Goal: Task Accomplishment & Management: Complete application form

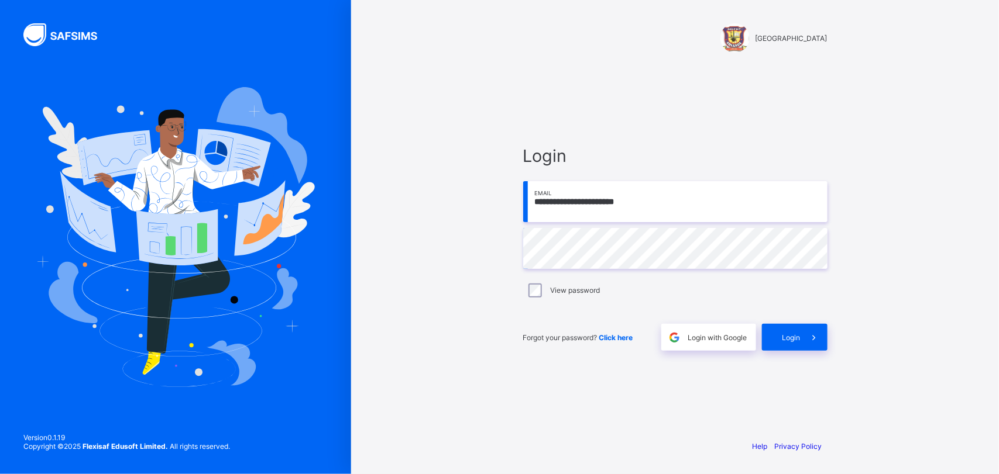
click at [699, 206] on input "**********" at bounding box center [675, 201] width 304 height 41
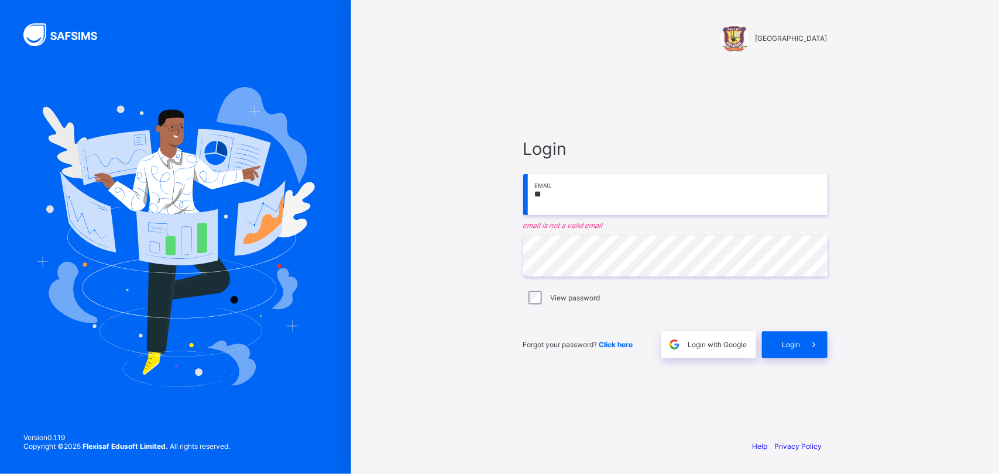
type input "*"
type input "**********"
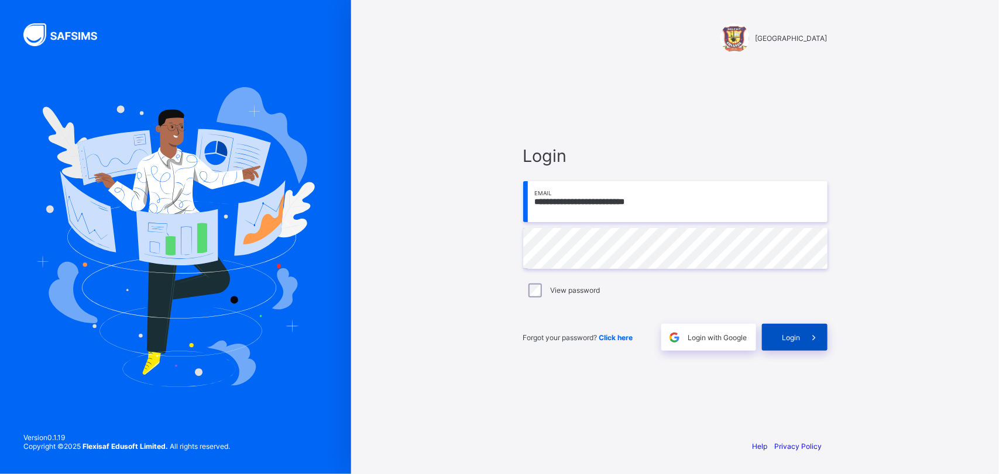
click at [800, 335] on span at bounding box center [813, 337] width 27 height 27
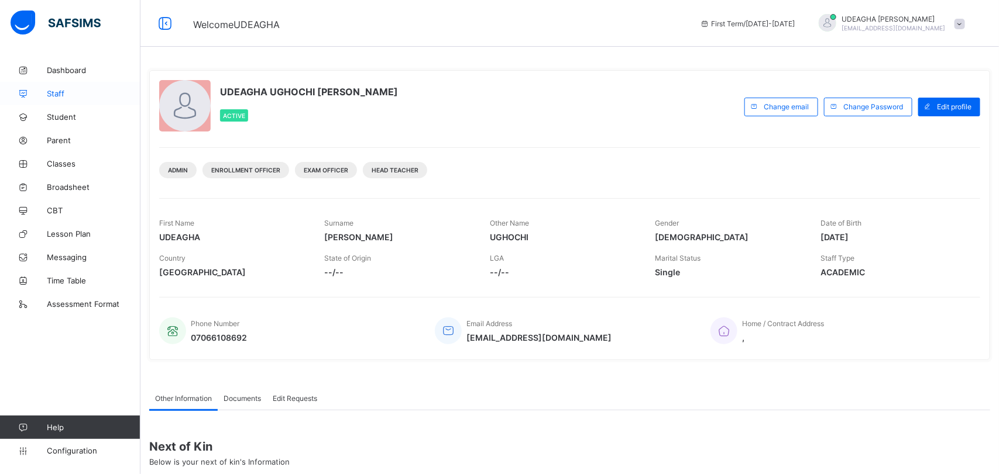
click at [56, 86] on link "Staff" at bounding box center [70, 93] width 140 height 23
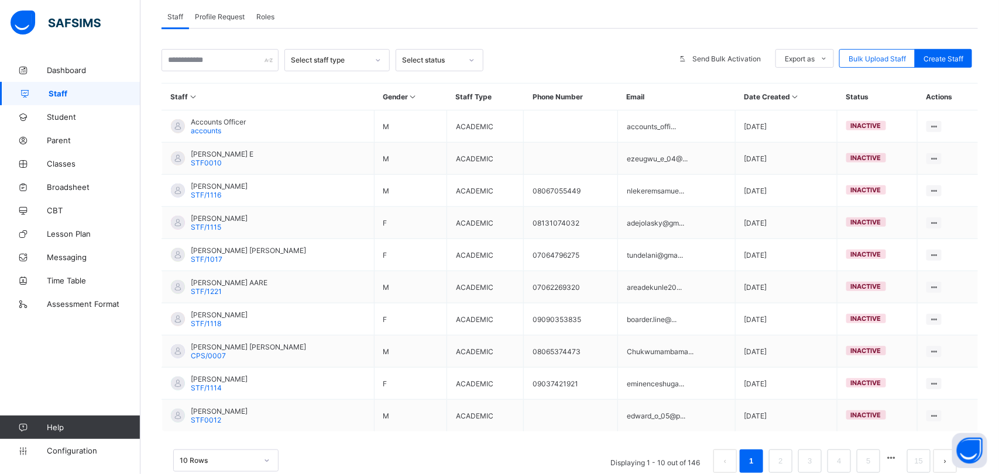
scroll to position [223, 0]
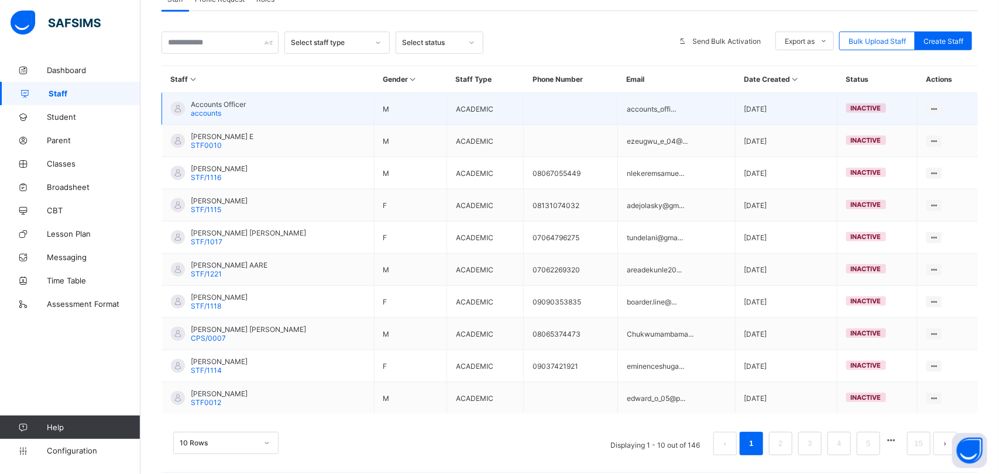
click at [869, 104] on span "inactive" at bounding box center [866, 108] width 30 height 8
click at [935, 121] on ul "View Profile Edit Staff Reset Password Resend Activation Link Change Email Dele…" at bounding box center [890, 185] width 104 height 128
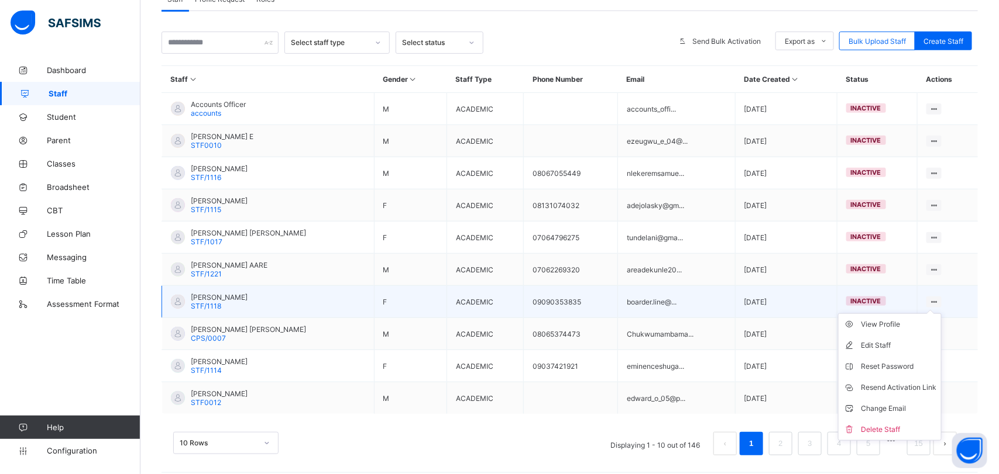
click at [934, 314] on ul "View Profile Edit Staff Reset Password Resend Activation Link Change Email Dele…" at bounding box center [890, 378] width 104 height 128
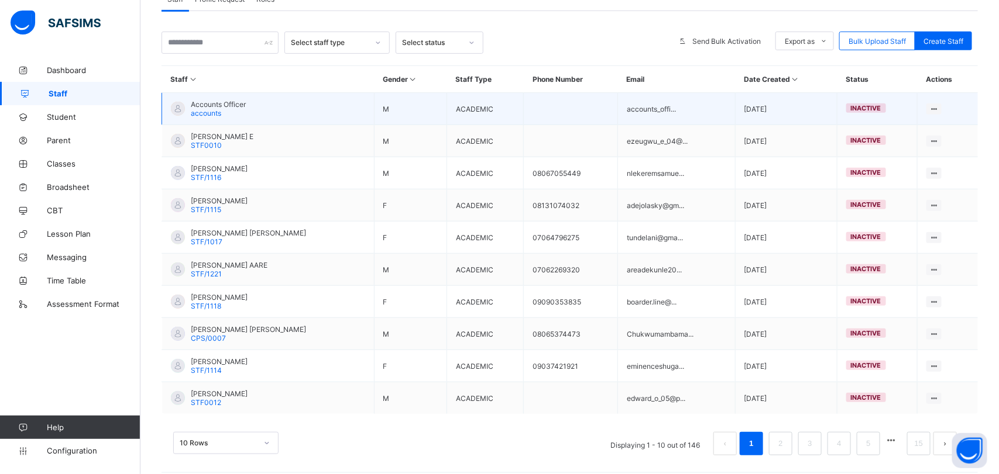
click at [869, 104] on span "inactive" at bounding box center [866, 108] width 30 height 8
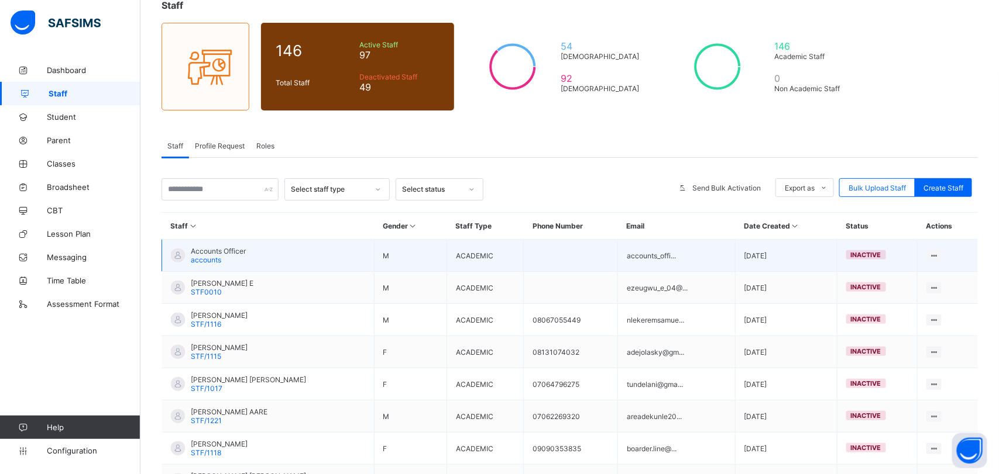
scroll to position [82, 0]
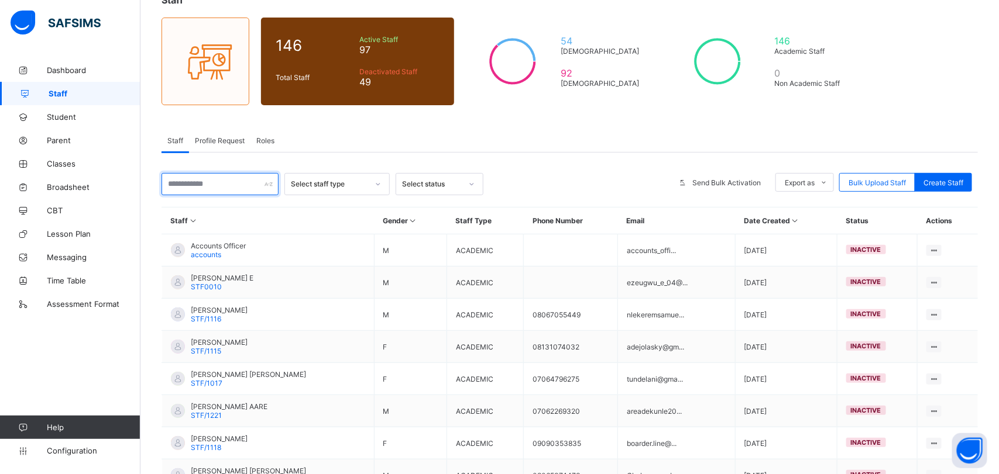
click at [215, 187] on input "text" at bounding box center [219, 184] width 117 height 22
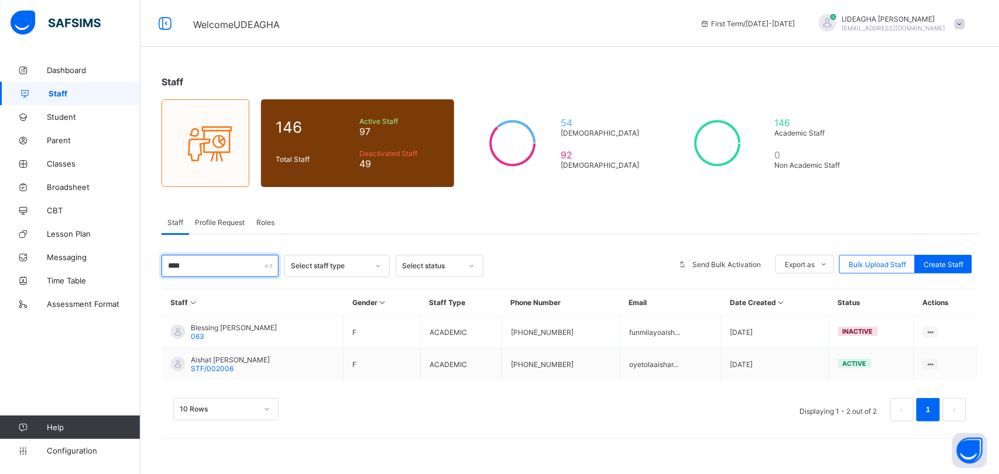
scroll to position [0, 0]
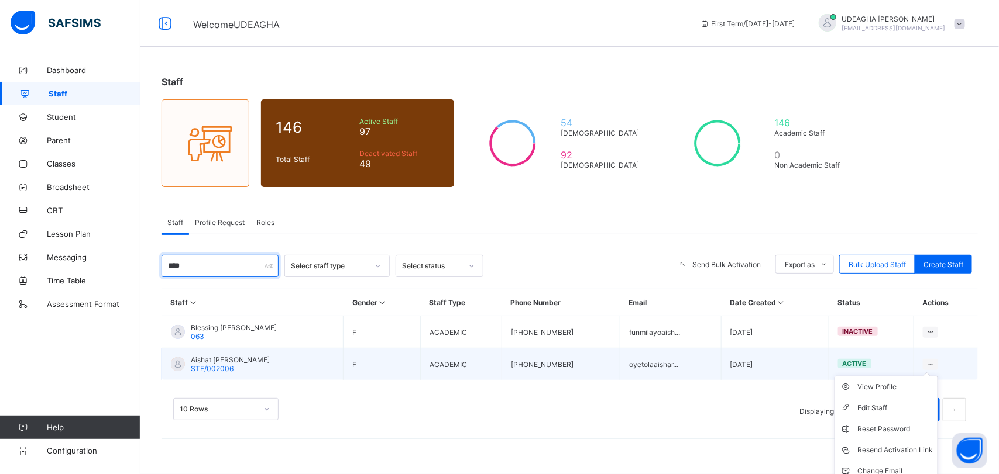
type input "****"
click at [936, 376] on ul "View Profile Edit Staff Reset Password Resend Activation Link Change Email Dele…" at bounding box center [886, 440] width 104 height 128
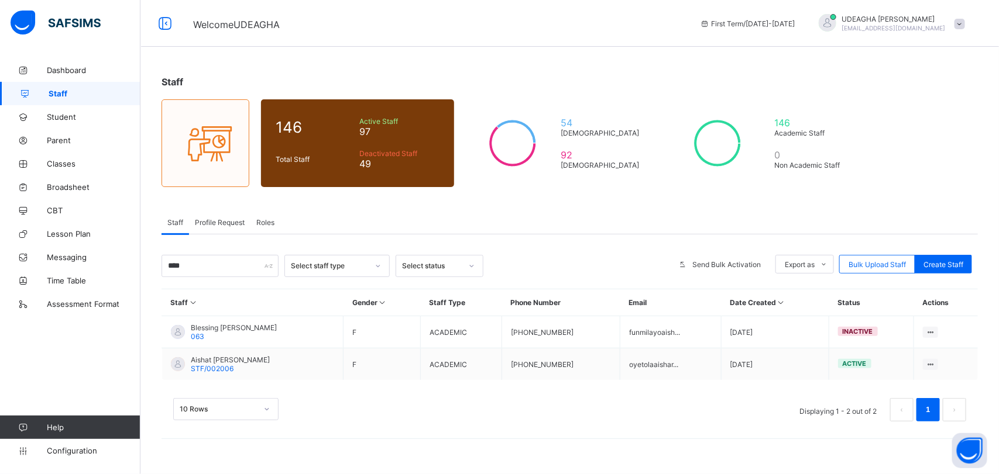
click at [364, 413] on div "10 Rows Displaying 1 - 2 out of 2 1" at bounding box center [569, 409] width 793 height 23
click at [66, 163] on span "Classes" at bounding box center [94, 163] width 94 height 9
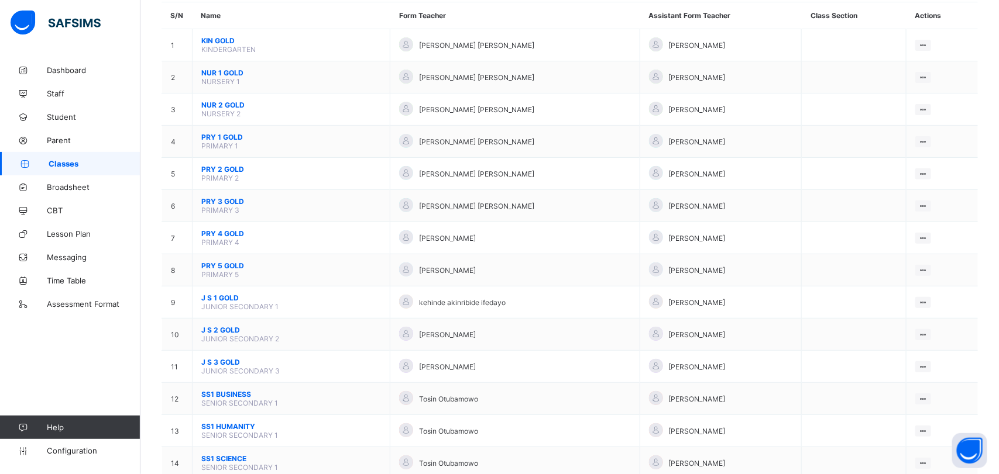
scroll to position [111, 0]
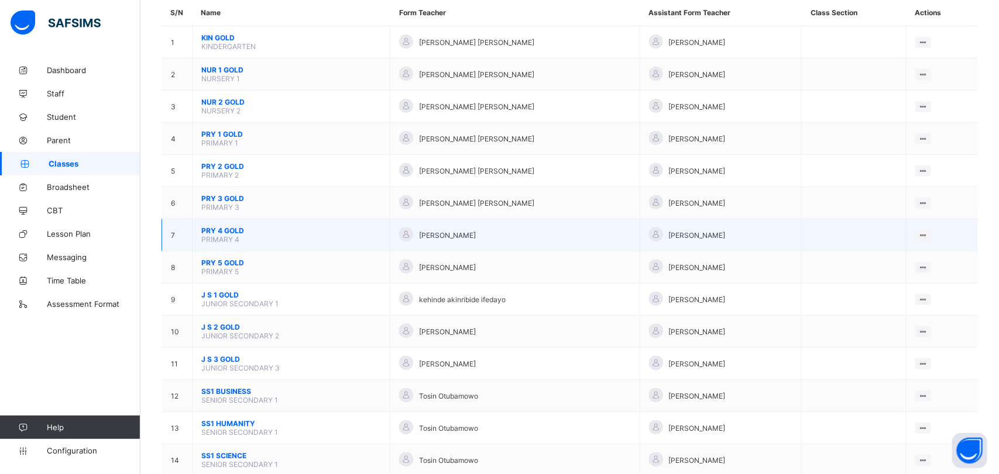
click at [234, 226] on span "PRY 4 GOLD" at bounding box center [291, 230] width 180 height 9
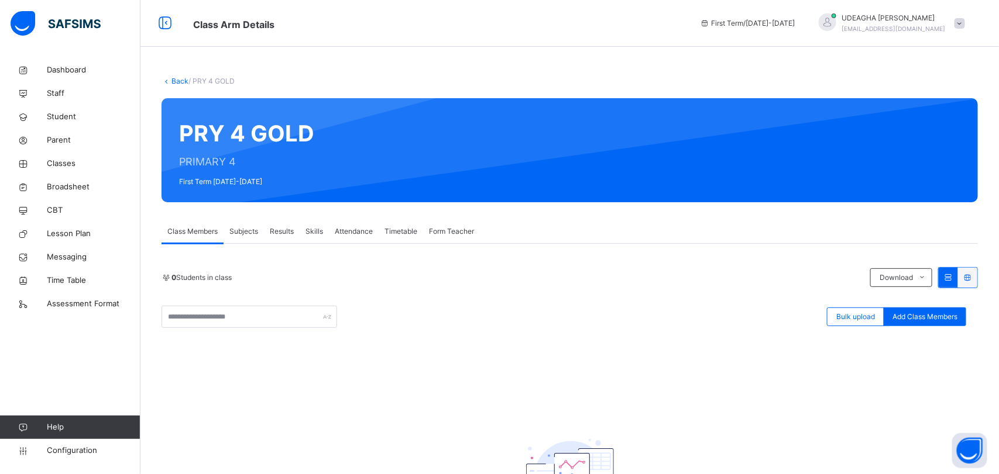
click at [247, 232] on span "Subjects" at bounding box center [243, 231] width 29 height 11
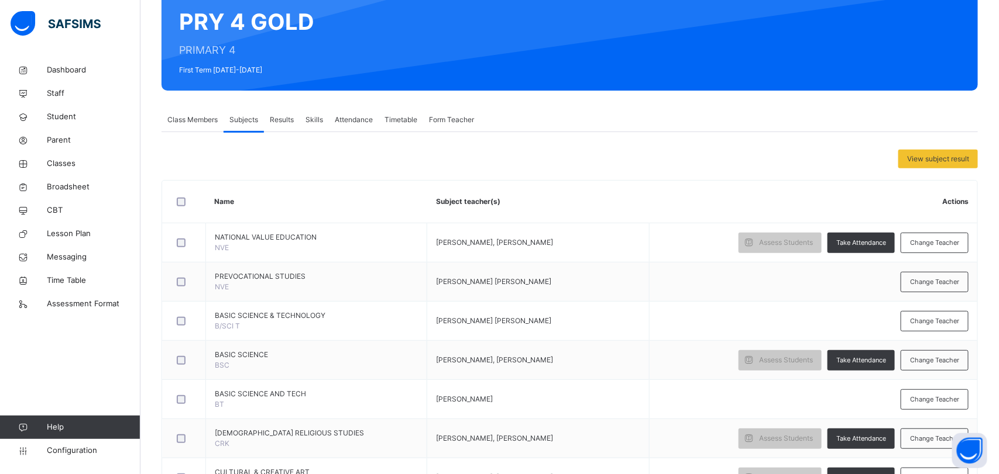
scroll to position [116, 0]
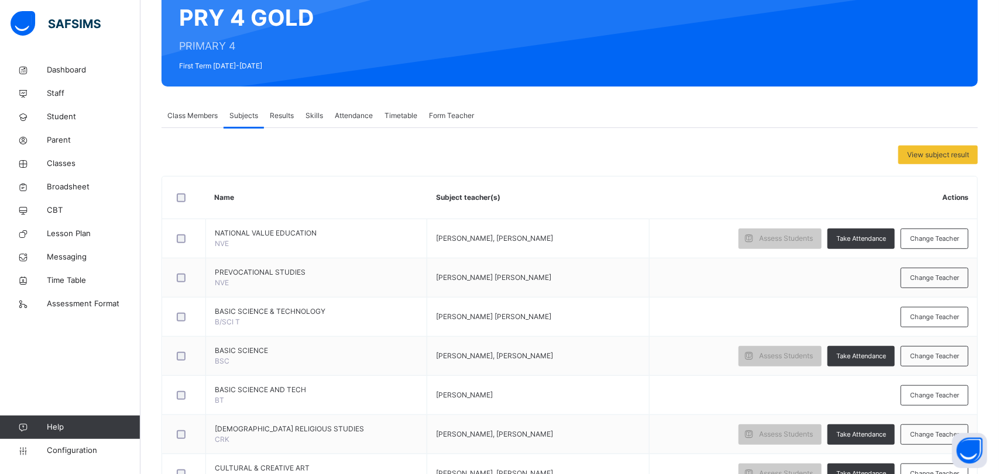
click at [188, 115] on span "Class Members" at bounding box center [192, 116] width 50 height 11
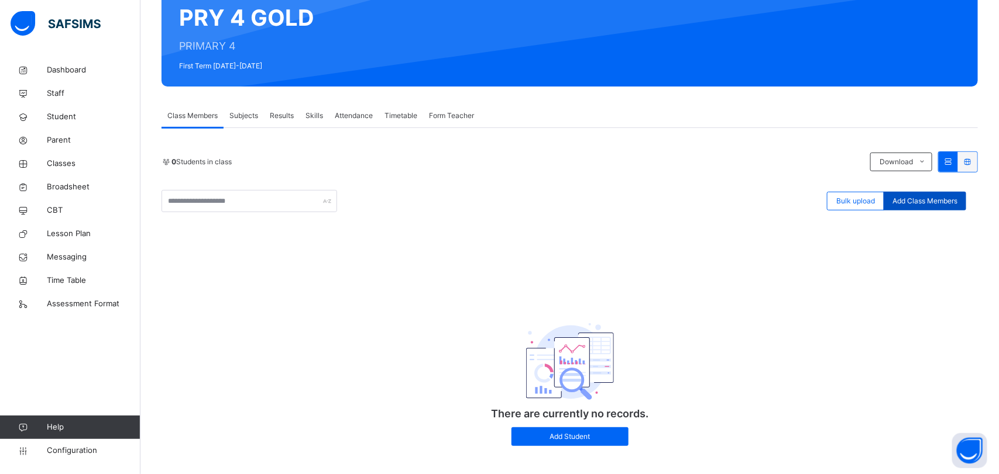
click at [933, 206] on div "Add Class Members" at bounding box center [924, 201] width 82 height 19
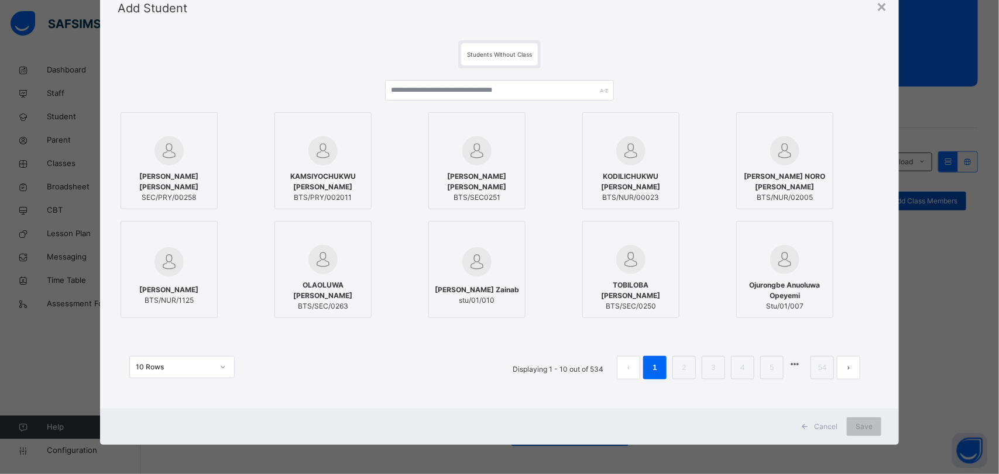
scroll to position [0, 0]
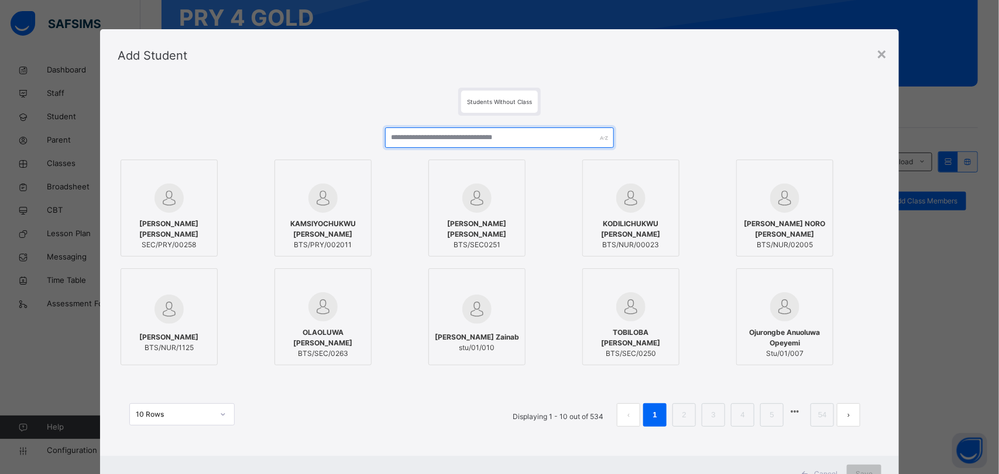
click at [460, 135] on input "text" at bounding box center [499, 138] width 229 height 20
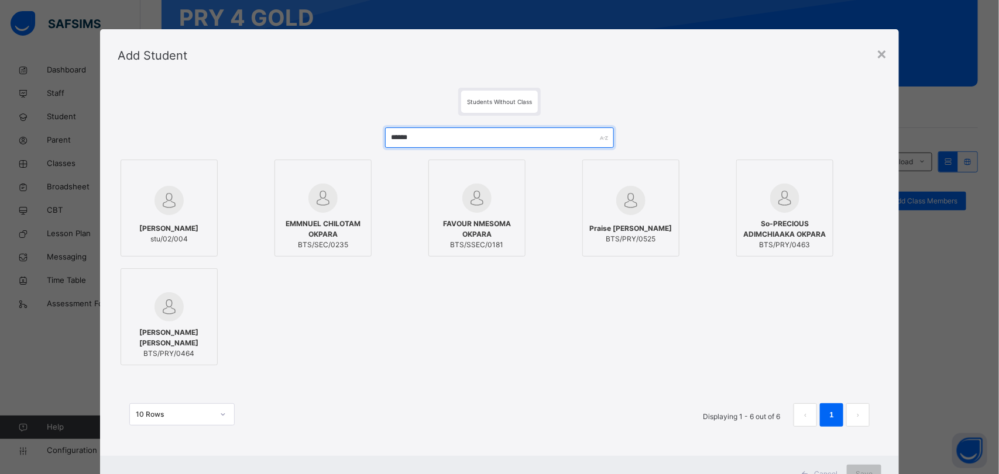
type input "******"
click at [638, 214] on img at bounding box center [630, 200] width 29 height 29
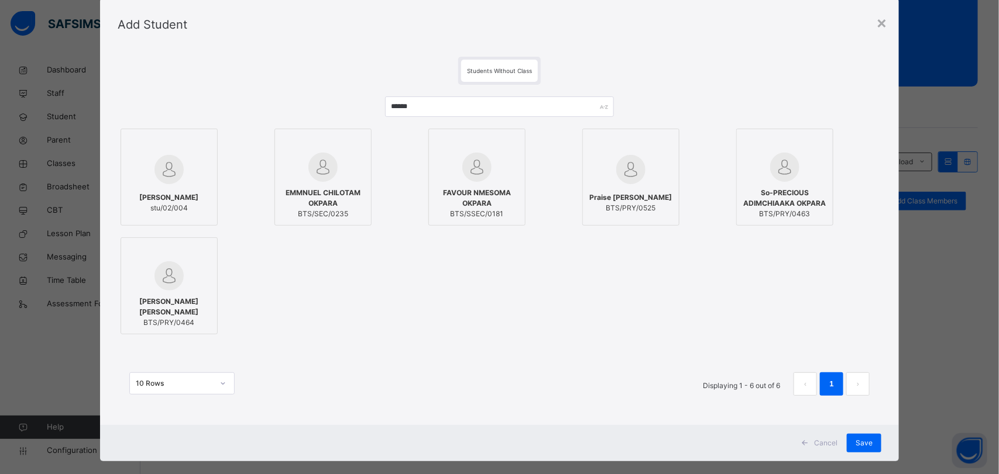
scroll to position [47, 0]
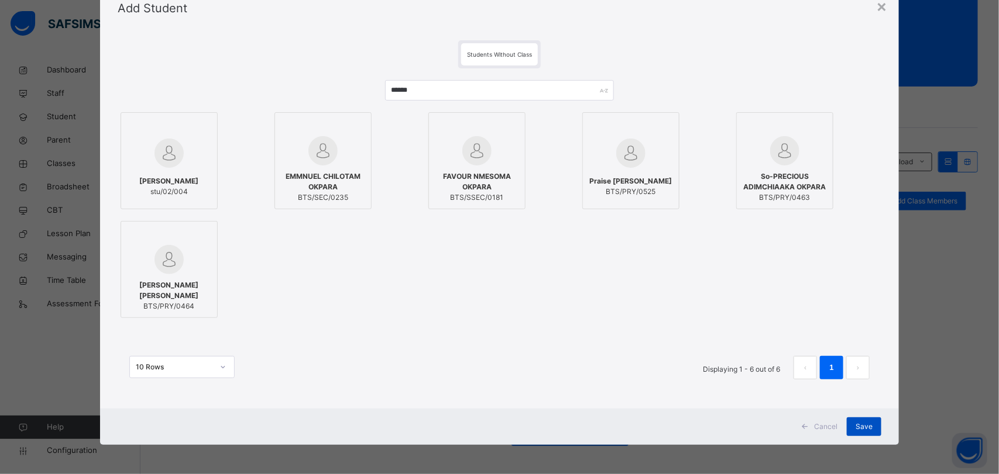
click at [875, 431] on div "Save" at bounding box center [863, 427] width 35 height 19
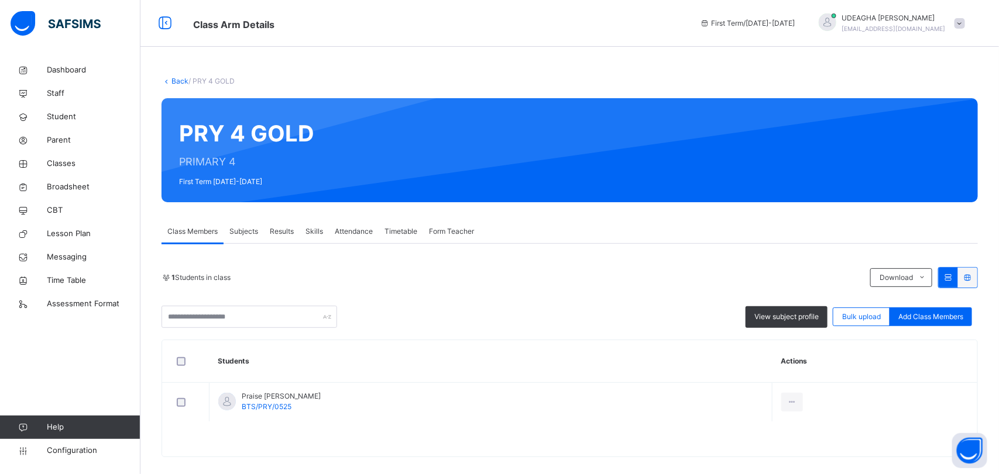
scroll to position [13, 0]
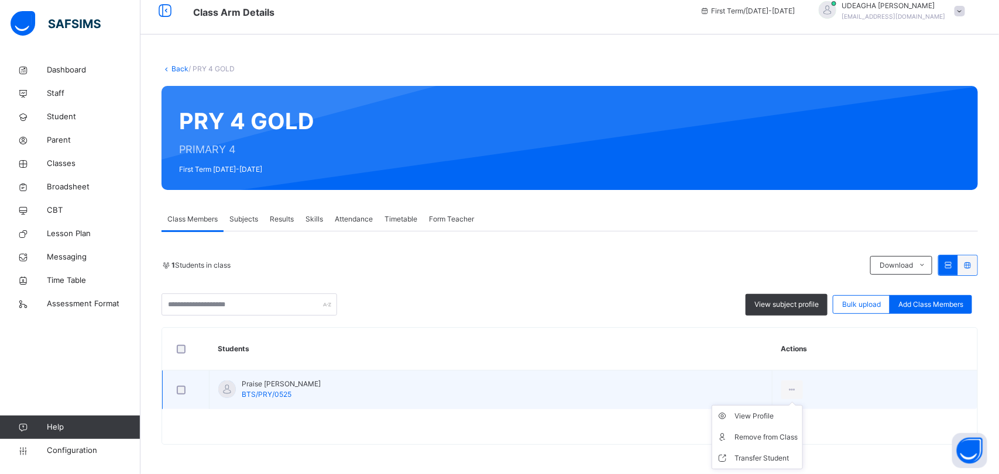
click at [800, 405] on ul "View Profile Remove from Class Transfer Student" at bounding box center [756, 437] width 91 height 64
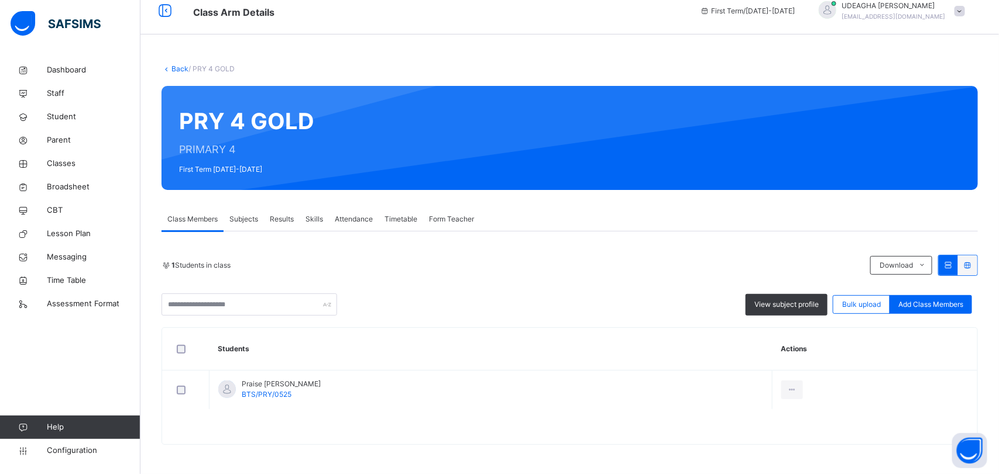
click at [587, 316] on div "1 Students in class Download Pdf Report Excel Report View subject profile Bulk …" at bounding box center [569, 350] width 816 height 190
click at [942, 311] on div "Add Class Members" at bounding box center [930, 304] width 82 height 19
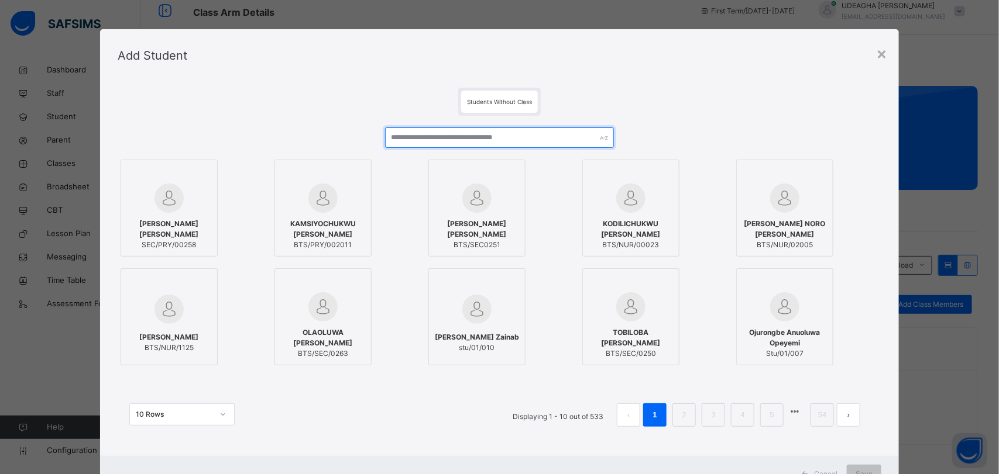
click at [411, 139] on input "text" at bounding box center [499, 138] width 229 height 20
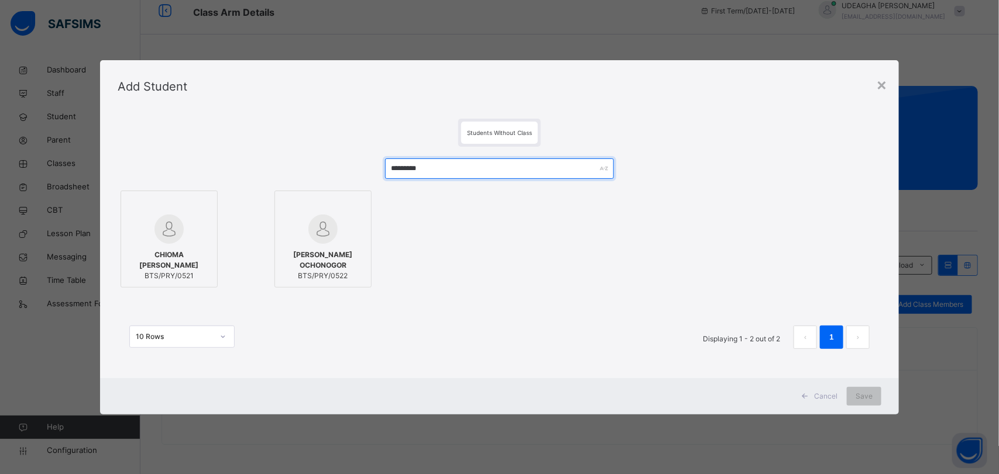
type input "*********"
click at [168, 261] on span "CHIOMA [PERSON_NAME]" at bounding box center [169, 260] width 84 height 21
click at [875, 402] on div "Save" at bounding box center [863, 396] width 35 height 19
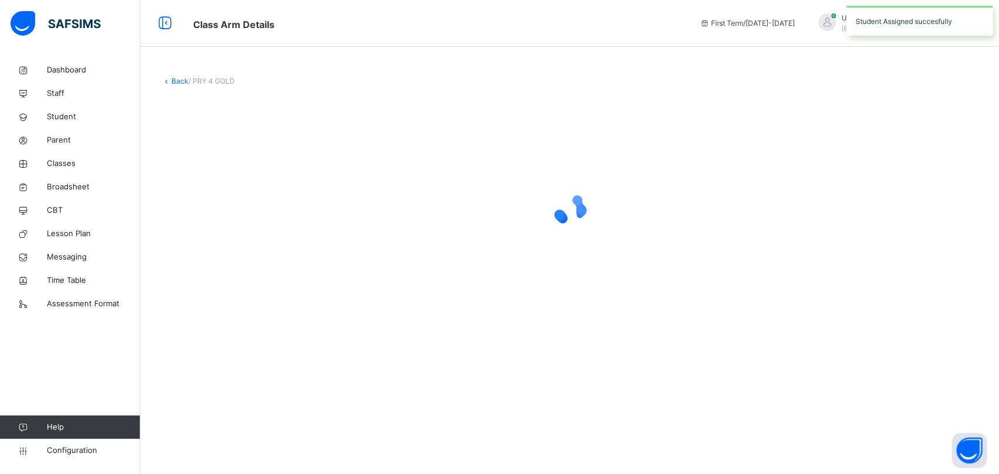
scroll to position [0, 0]
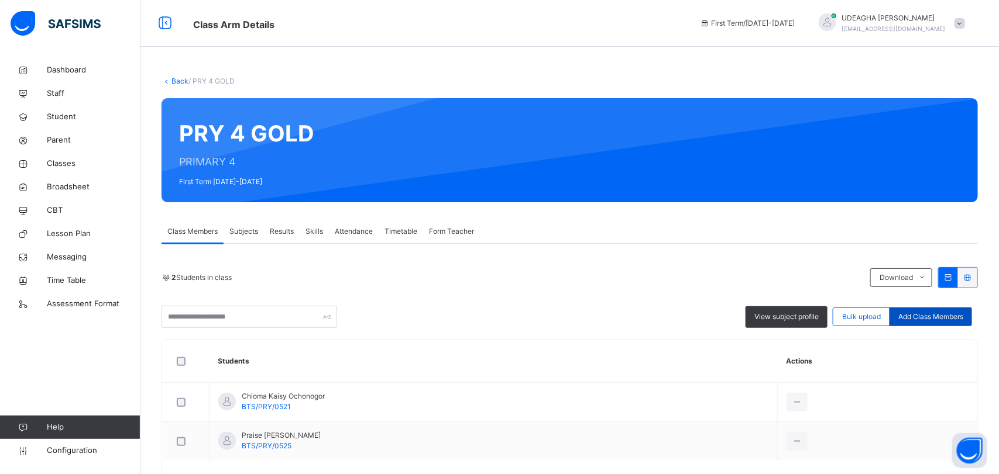
click at [952, 322] on span "Add Class Members" at bounding box center [930, 317] width 65 height 11
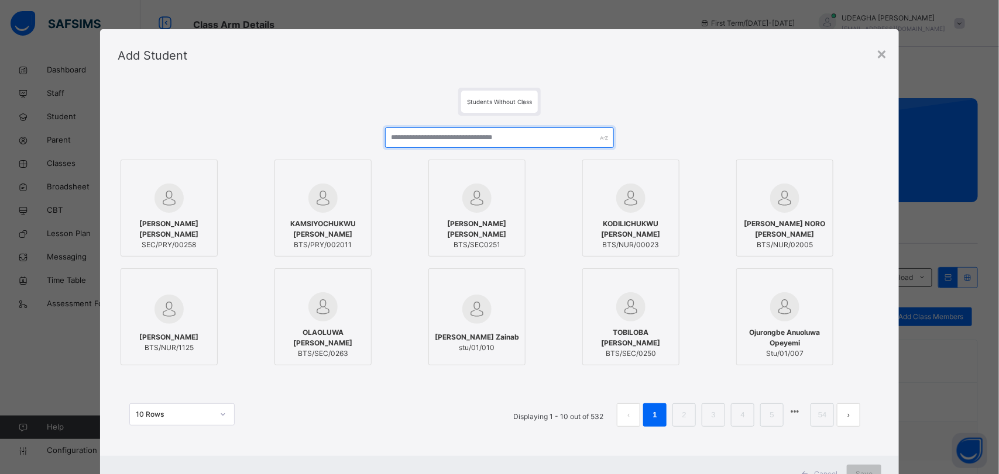
click at [531, 139] on input "text" at bounding box center [499, 138] width 229 height 20
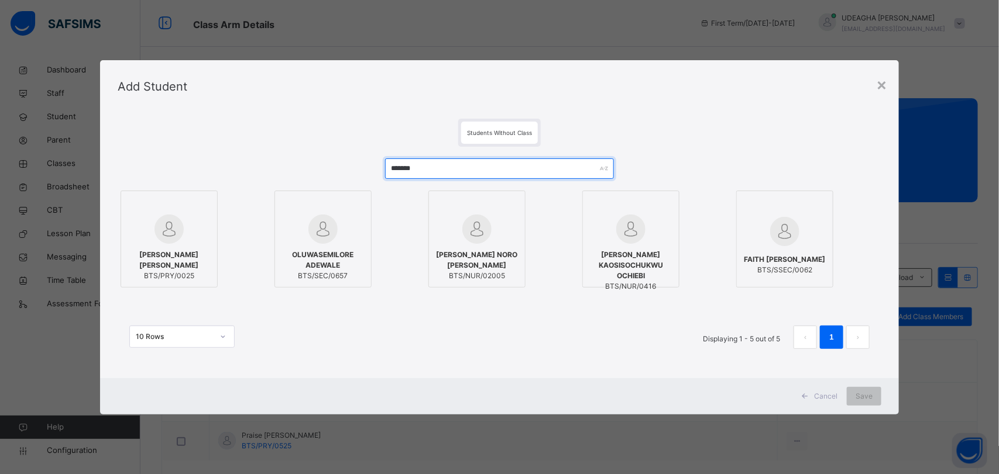
type input "*******"
click at [170, 253] on span "[PERSON_NAME] [PERSON_NAME]" at bounding box center [169, 260] width 84 height 21
click at [873, 404] on div "Save" at bounding box center [863, 396] width 35 height 19
click at [866, 402] on div "Save" at bounding box center [863, 396] width 35 height 19
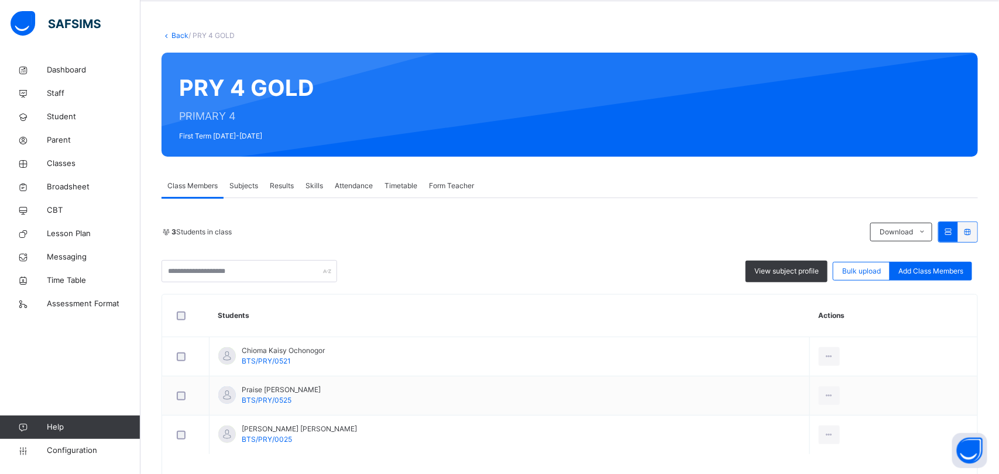
scroll to position [47, 0]
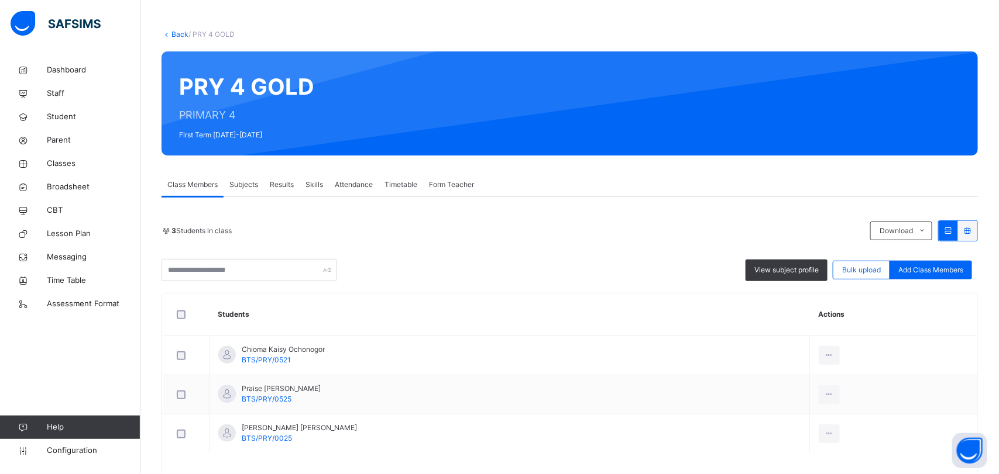
click at [243, 182] on span "Subjects" at bounding box center [243, 185] width 29 height 11
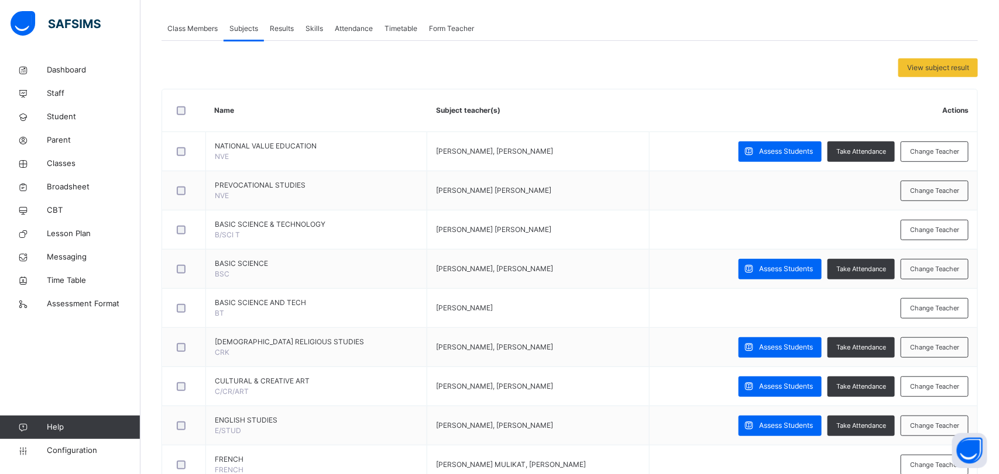
scroll to position [205, 0]
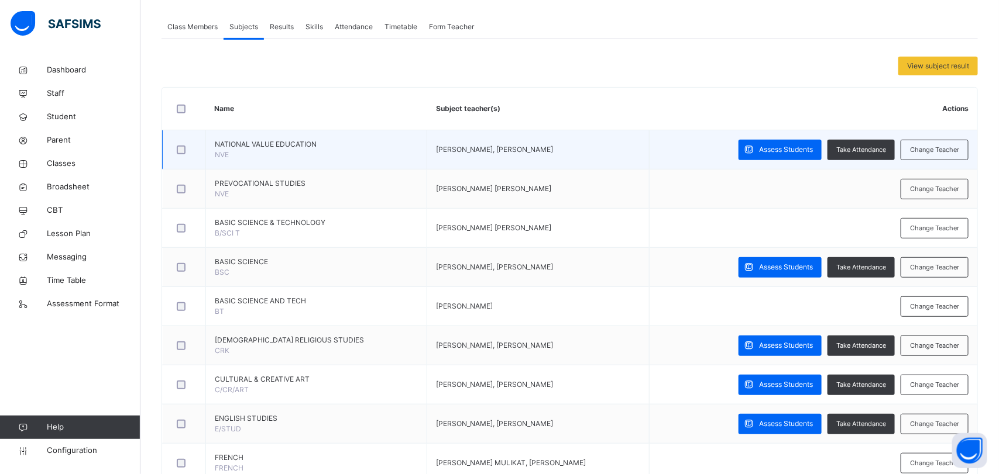
click at [546, 152] on span "[PERSON_NAME], [PERSON_NAME]" at bounding box center [494, 149] width 117 height 9
click at [945, 149] on span "Change Teacher" at bounding box center [934, 150] width 49 height 10
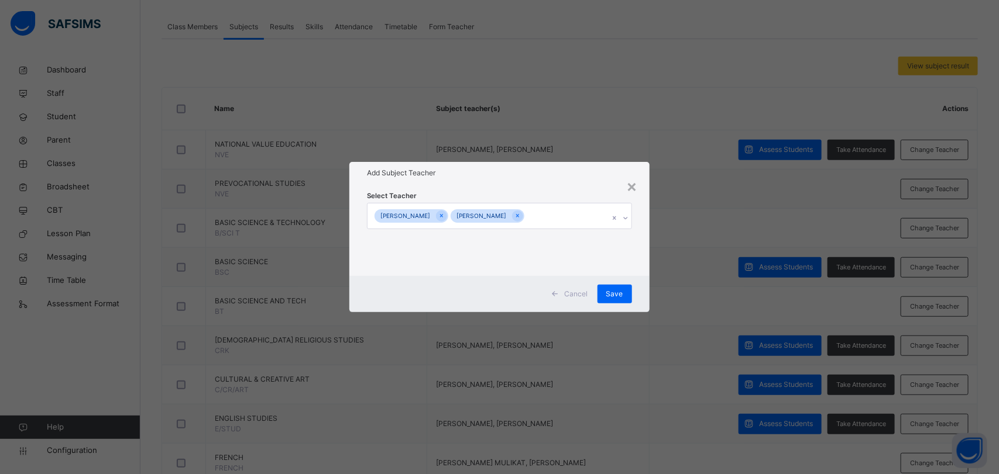
click at [528, 216] on input "text" at bounding box center [526, 216] width 1 height 11
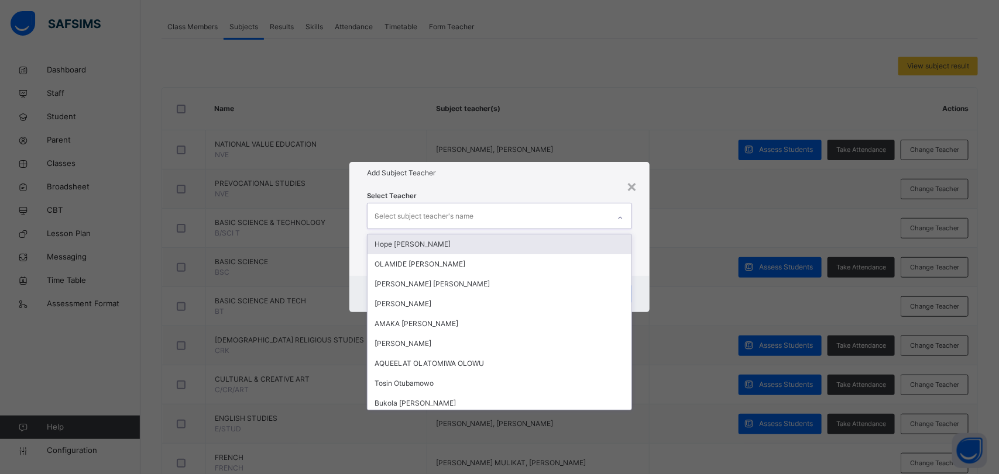
type input "****"
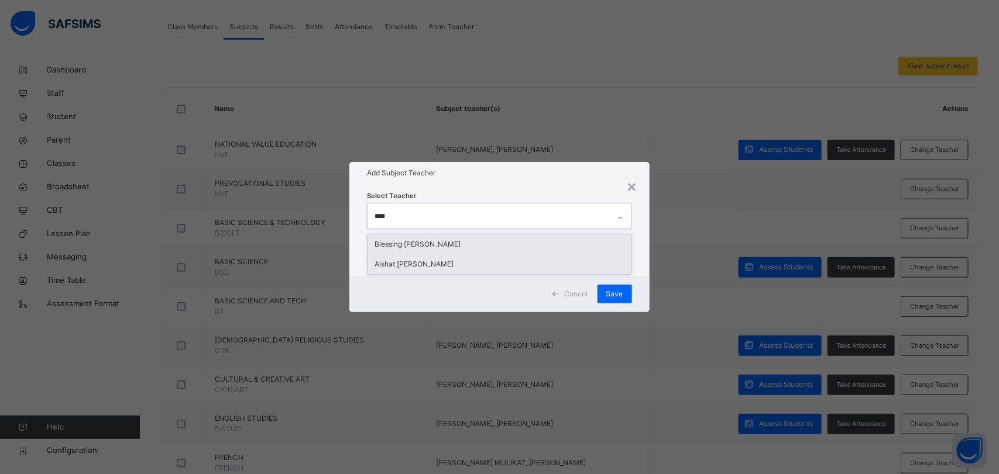
click at [499, 273] on div "Aishat [PERSON_NAME]" at bounding box center [498, 264] width 263 height 20
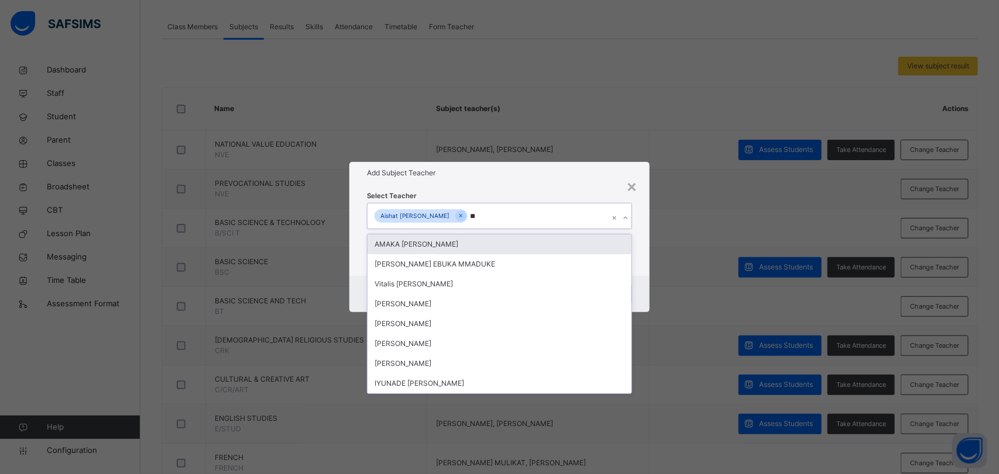
type input "***"
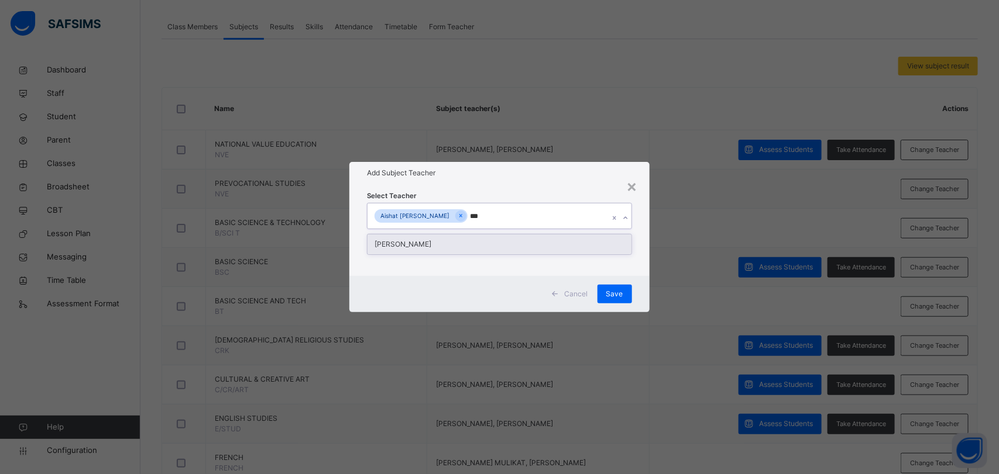
click at [483, 252] on div "[PERSON_NAME]" at bounding box center [498, 245] width 263 height 20
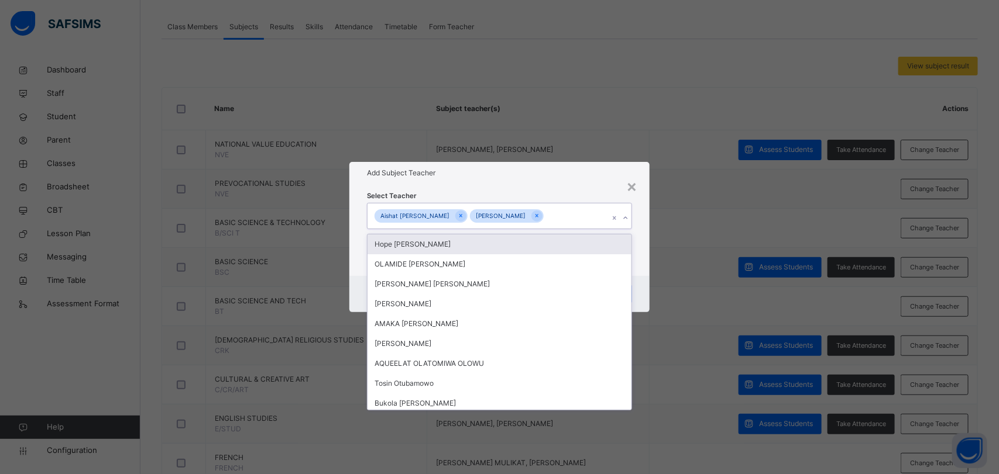
click at [674, 341] on div "× Add Subject Teacher Select Teacher option [PERSON_NAME], selected. option [PE…" at bounding box center [499, 237] width 999 height 474
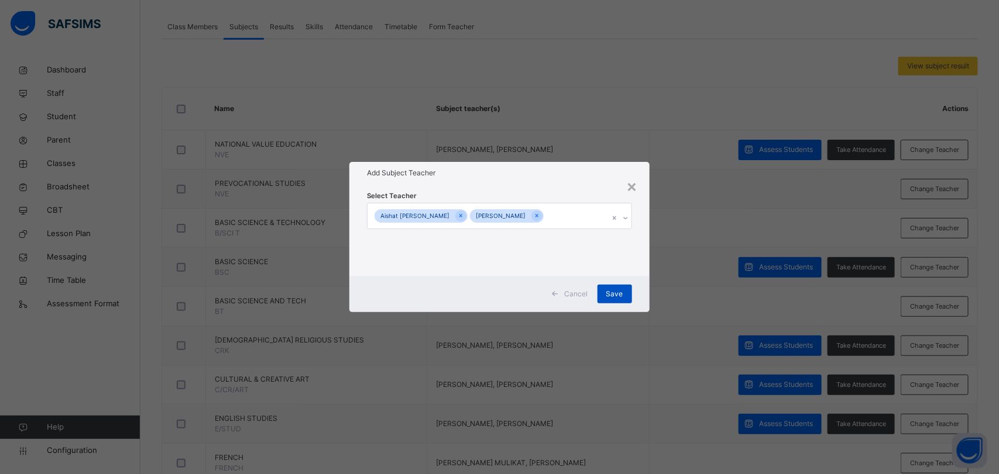
click at [619, 297] on span "Save" at bounding box center [614, 294] width 17 height 11
click at [615, 297] on div "Save" at bounding box center [614, 294] width 35 height 19
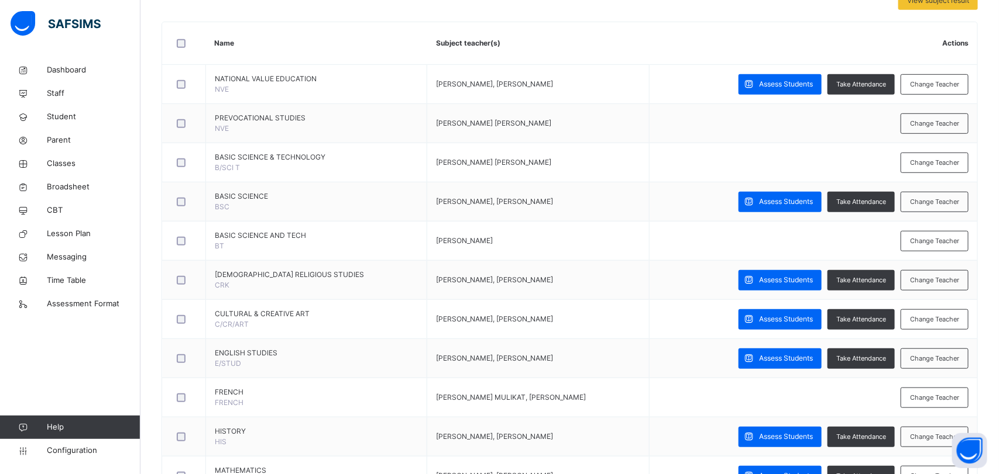
scroll to position [249, 0]
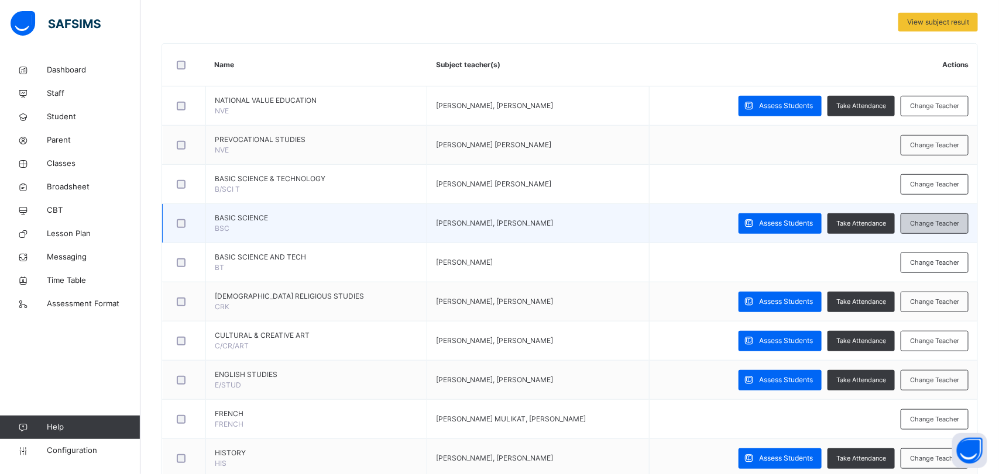
click at [939, 230] on div "Change Teacher" at bounding box center [934, 224] width 68 height 20
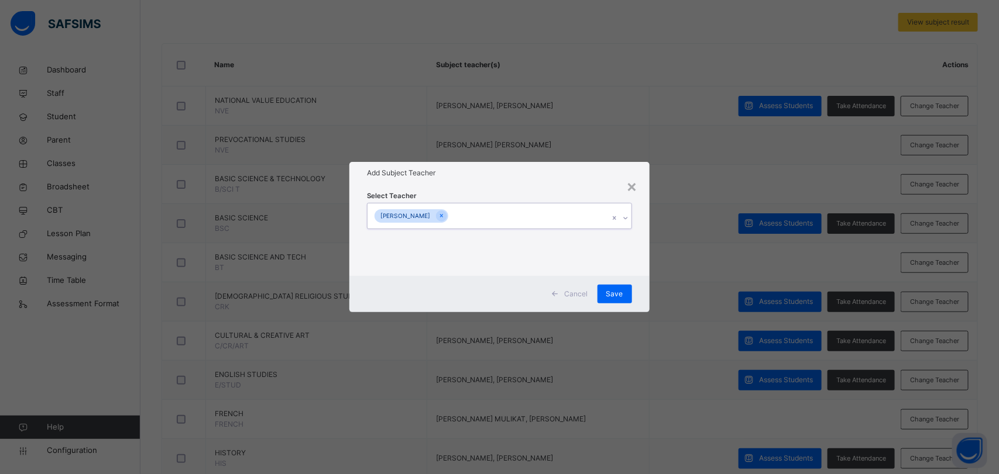
click at [452, 215] on input "text" at bounding box center [450, 216] width 1 height 11
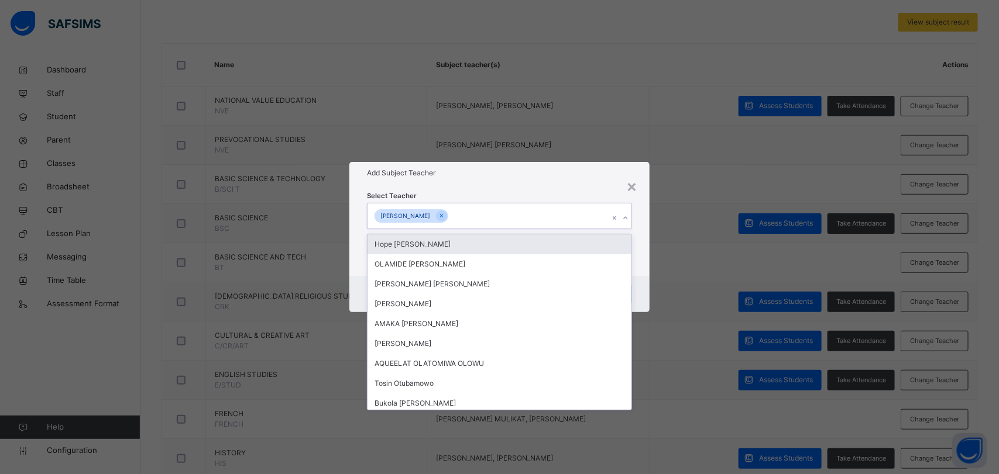
click at [452, 215] on input "text" at bounding box center [450, 216] width 1 height 11
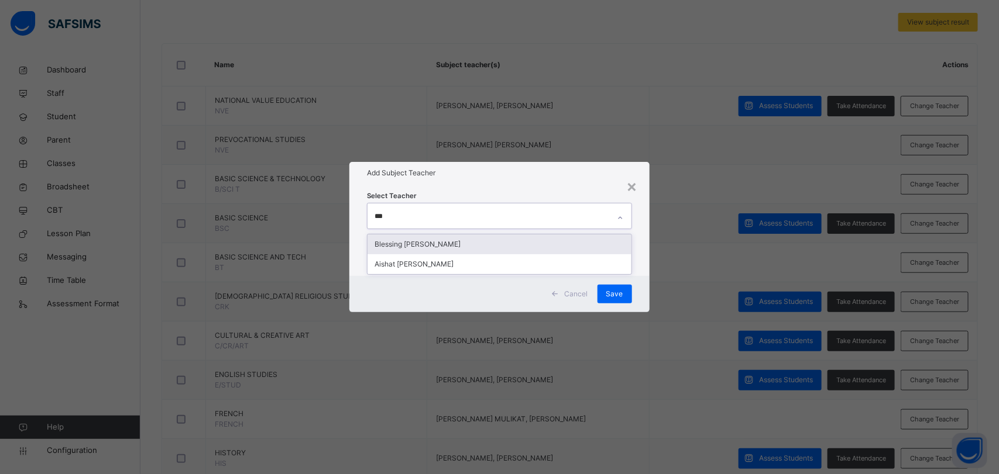
type input "****"
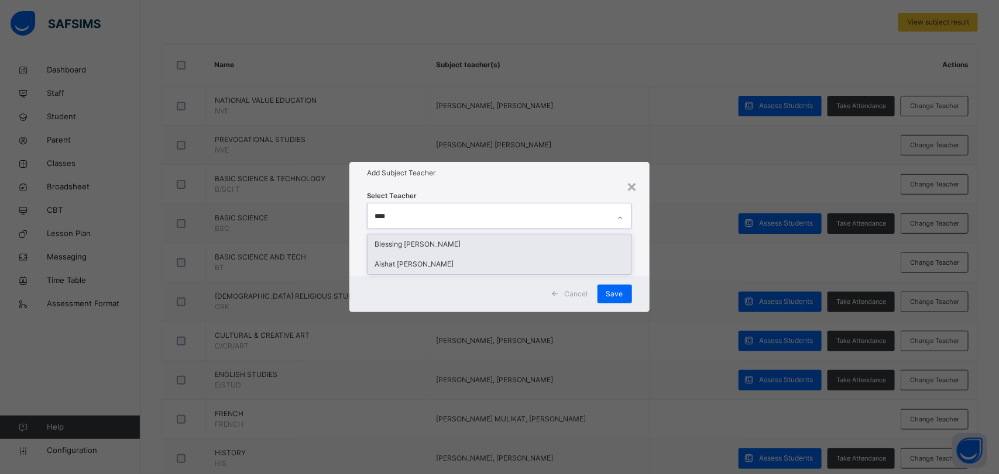
click at [507, 269] on div "Aishat [PERSON_NAME]" at bounding box center [498, 264] width 263 height 20
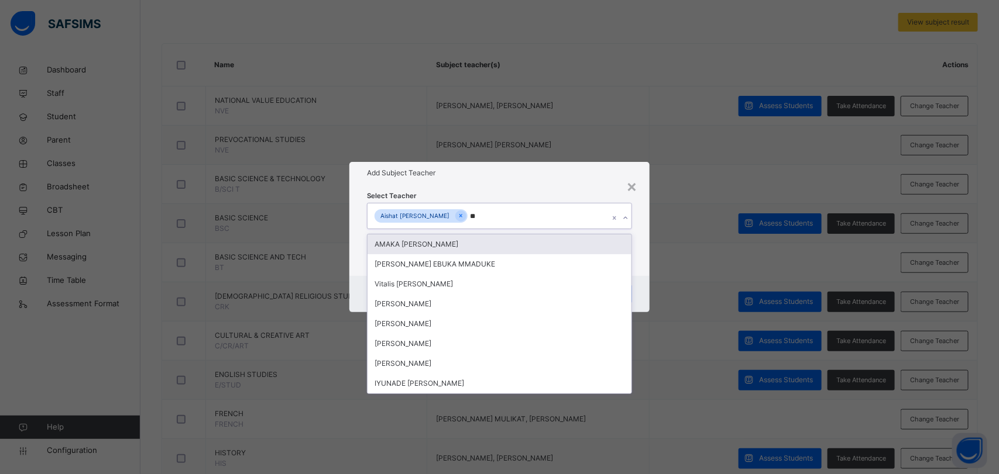
type input "***"
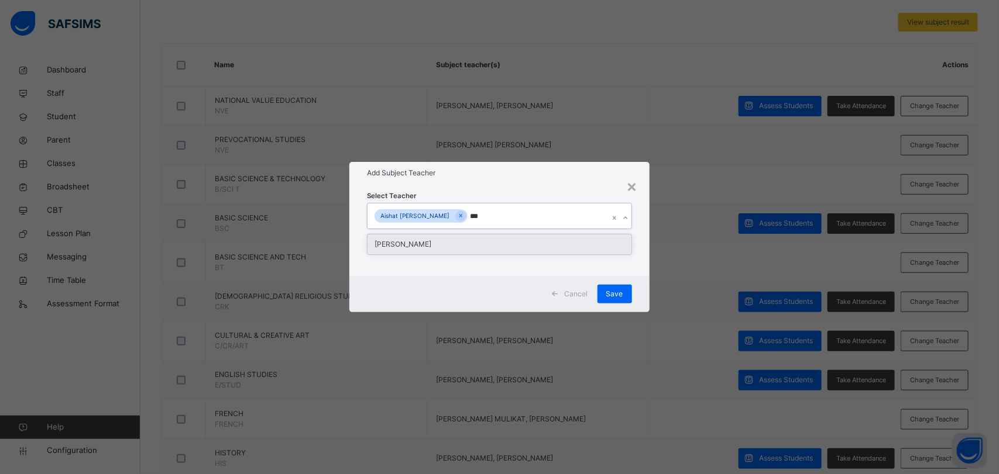
click at [493, 252] on div "[PERSON_NAME]" at bounding box center [498, 245] width 263 height 20
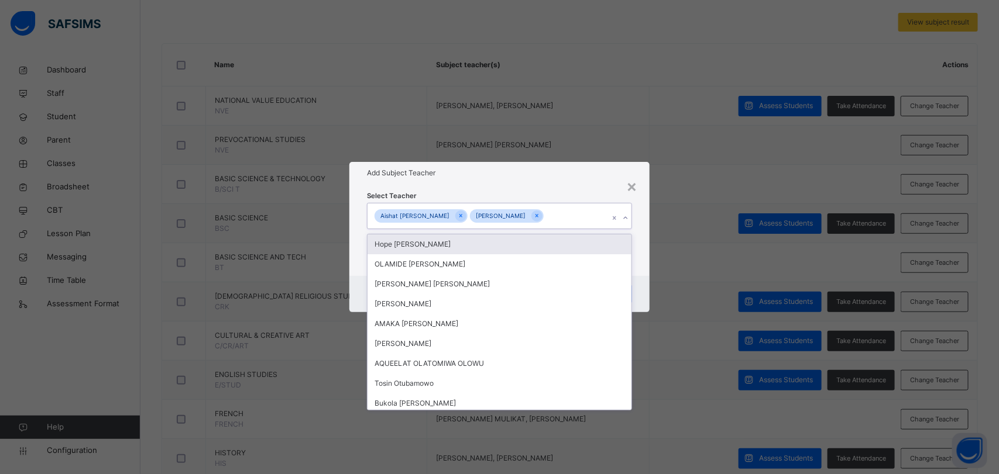
click at [677, 378] on div "× Add Subject Teacher Select Teacher option [PERSON_NAME], selected. option [PE…" at bounding box center [499, 237] width 999 height 474
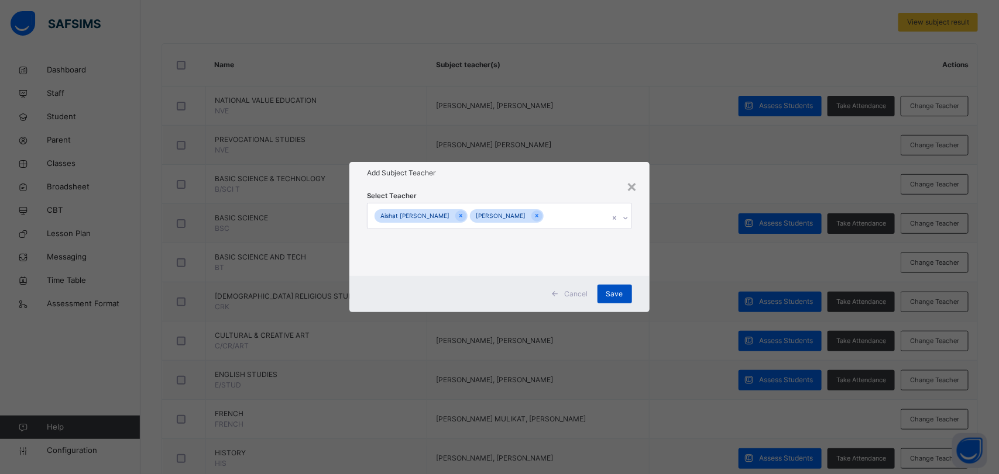
click at [619, 298] on span "Save" at bounding box center [614, 294] width 17 height 11
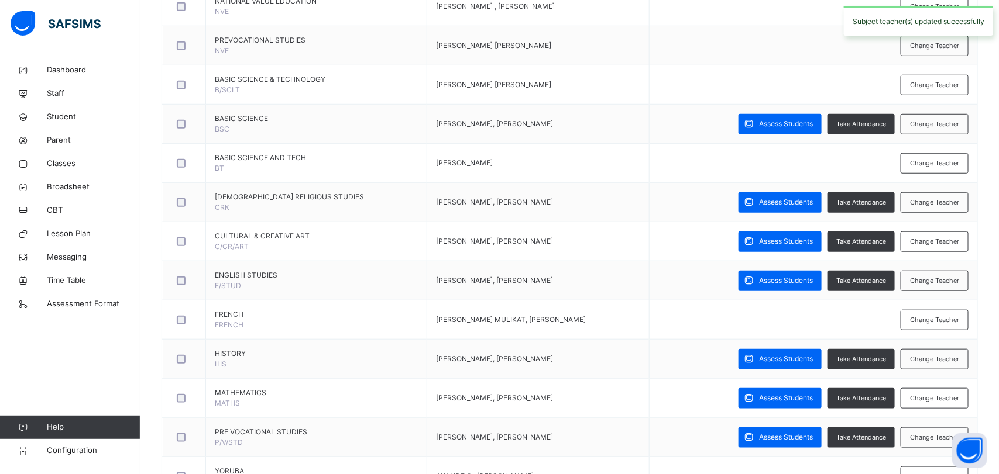
scroll to position [354, 0]
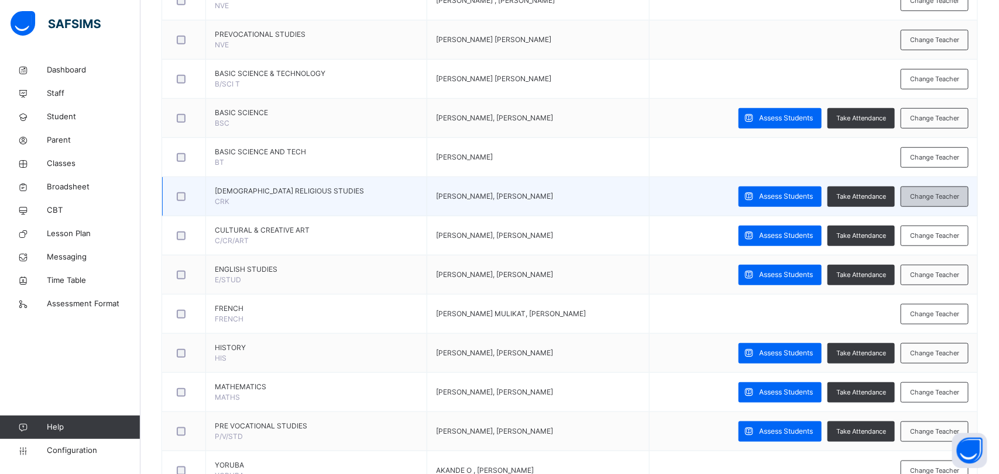
click at [945, 203] on div "Change Teacher" at bounding box center [934, 197] width 68 height 20
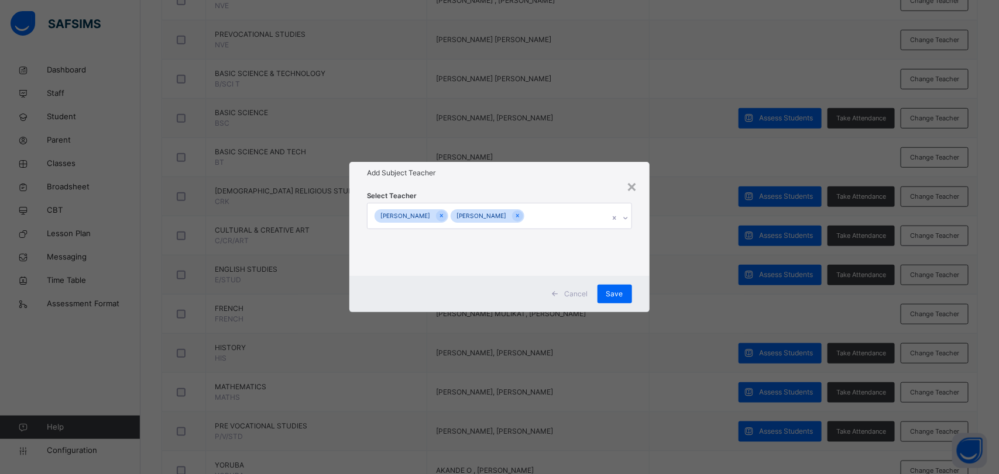
click at [528, 215] on input "text" at bounding box center [526, 216] width 1 height 11
click at [625, 261] on div "Select Teacher option [PERSON_NAME] , deselected. 0 results available. Select i…" at bounding box center [499, 230] width 264 height 80
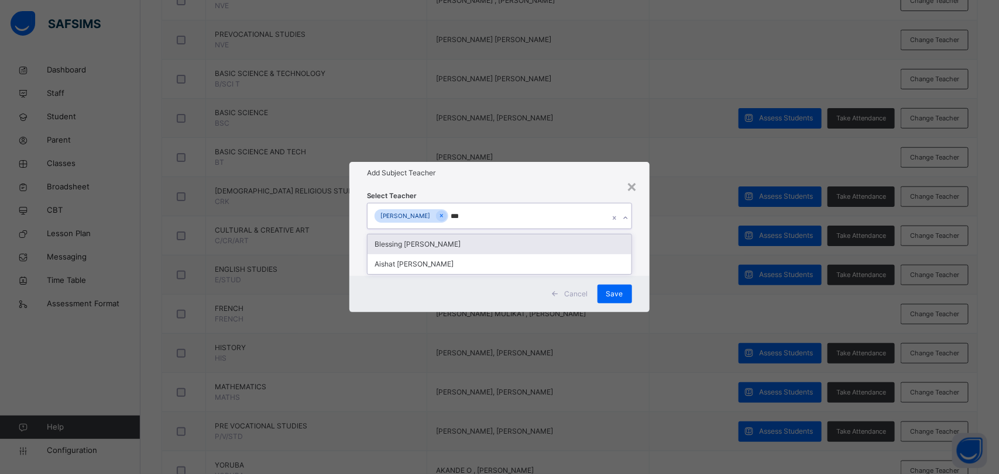
type input "****"
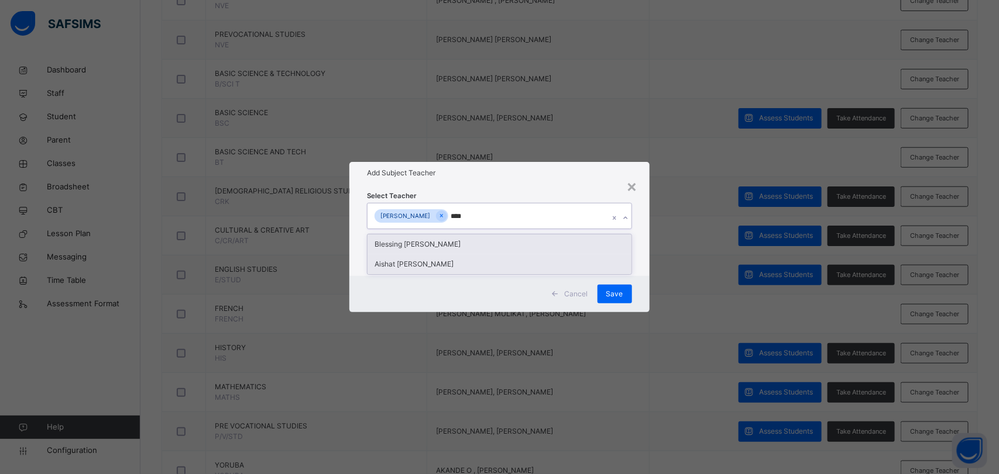
click at [488, 267] on div "Aishat [PERSON_NAME]" at bounding box center [498, 264] width 263 height 20
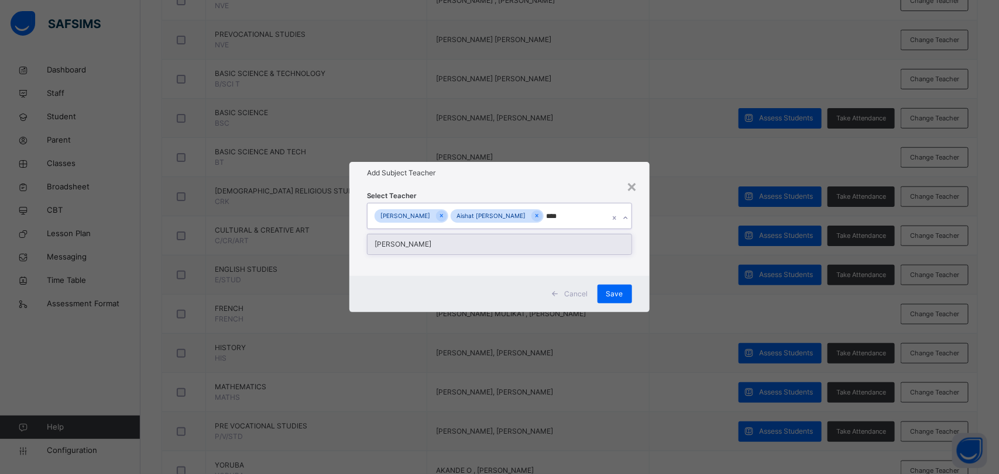
type input "****"
click at [625, 306] on div "Cancel Save" at bounding box center [499, 294] width 300 height 36
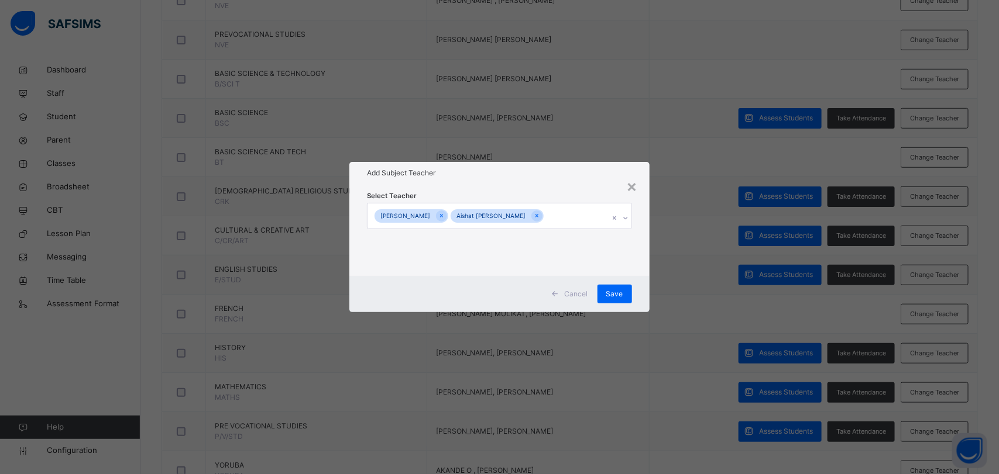
click at [547, 215] on input "text" at bounding box center [546, 216] width 1 height 11
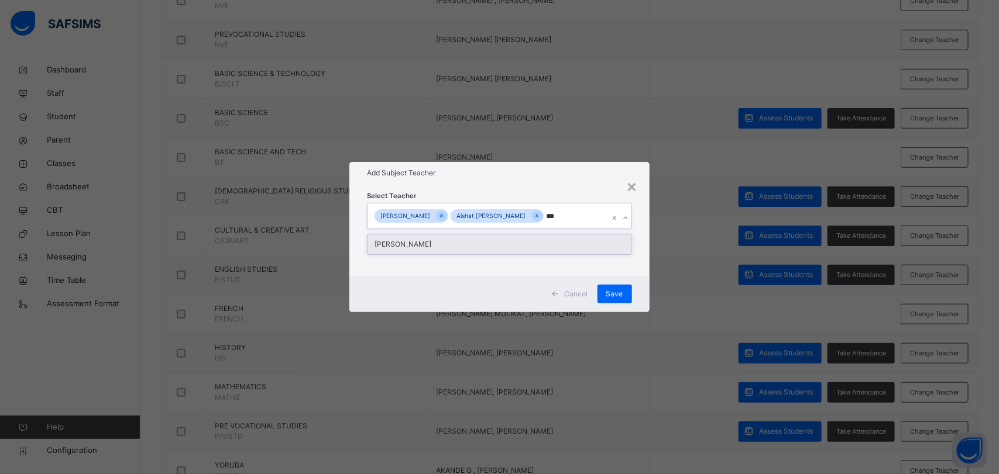
type input "****"
click at [449, 254] on div "[PERSON_NAME]" at bounding box center [498, 245] width 263 height 20
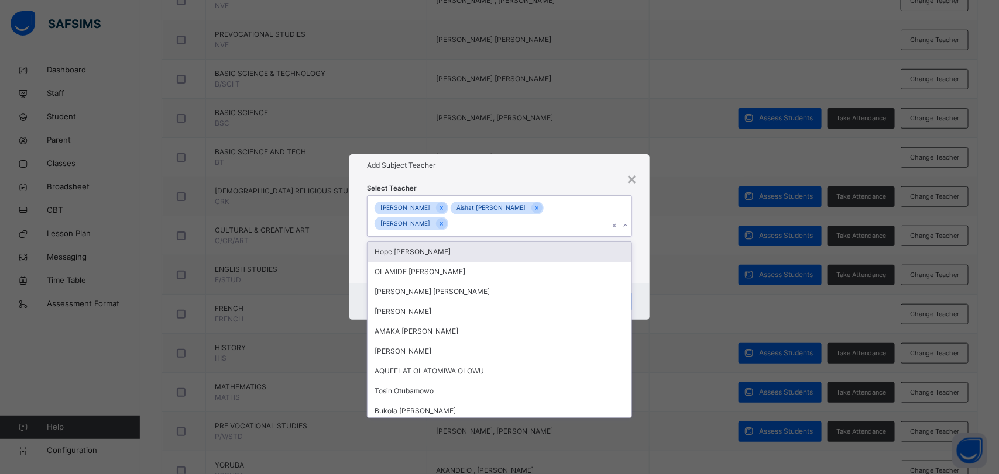
click at [681, 366] on div "× Add Subject Teacher Select Teacher option [PERSON_NAME], selected. option [PE…" at bounding box center [499, 237] width 999 height 474
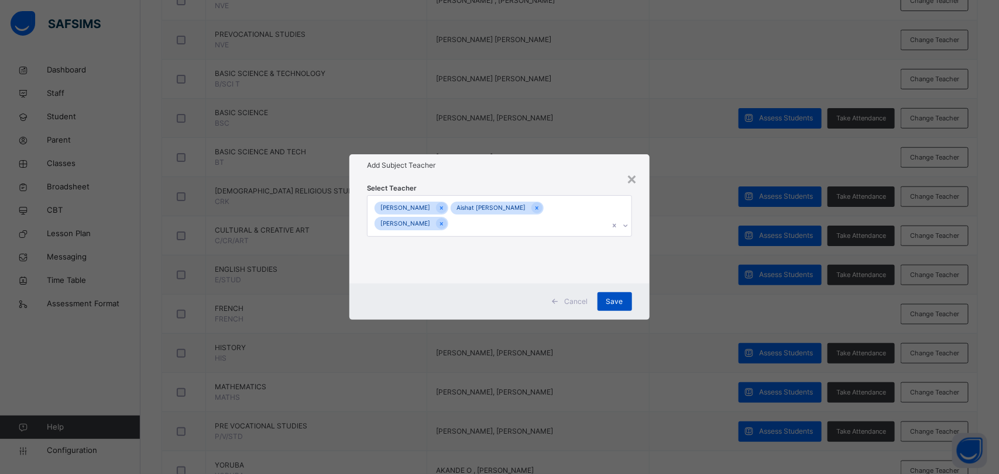
click at [621, 308] on div "Save" at bounding box center [614, 301] width 35 height 19
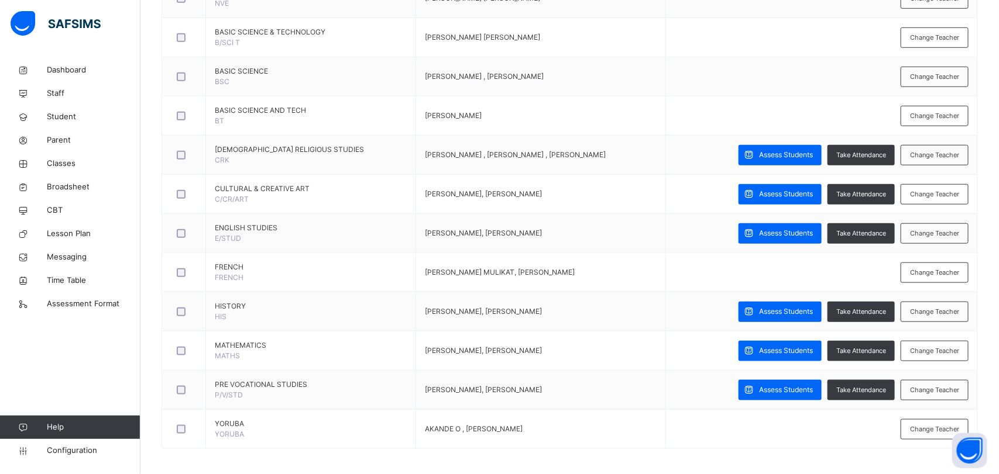
scroll to position [401, 0]
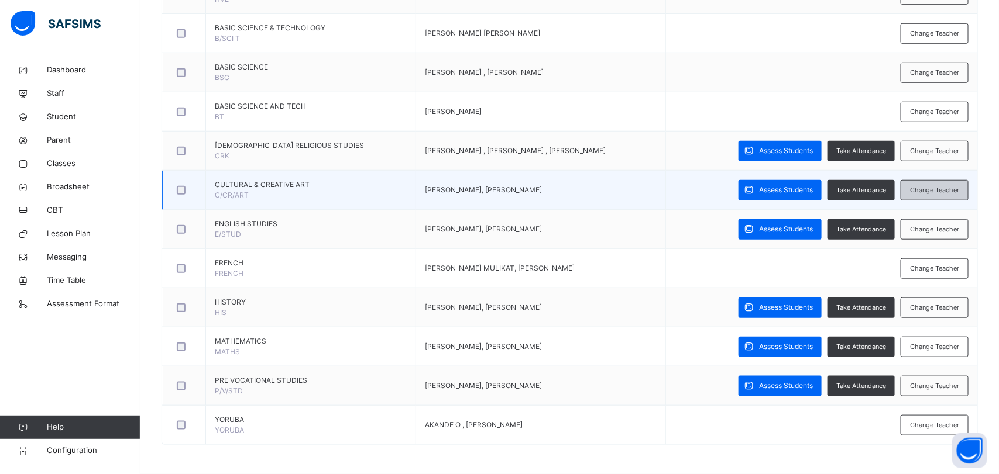
click at [939, 193] on span "Change Teacher" at bounding box center [934, 190] width 49 height 10
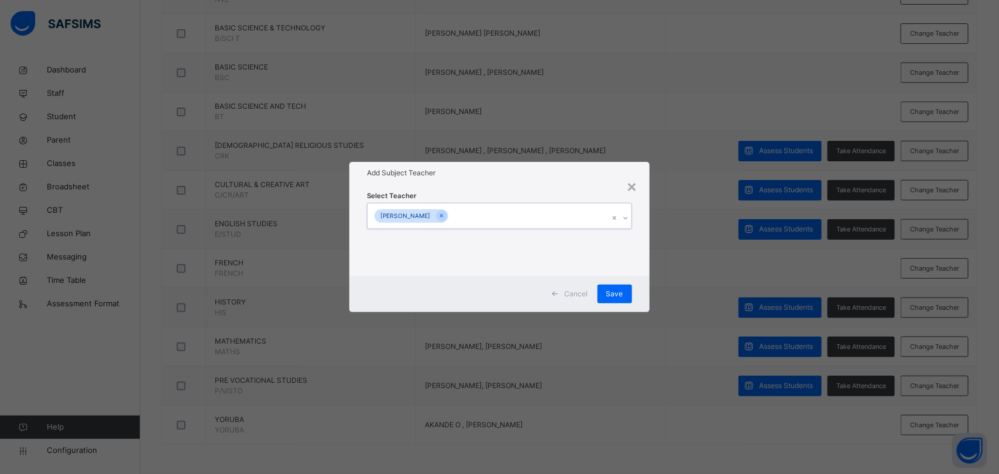
click at [452, 218] on input "text" at bounding box center [450, 216] width 1 height 11
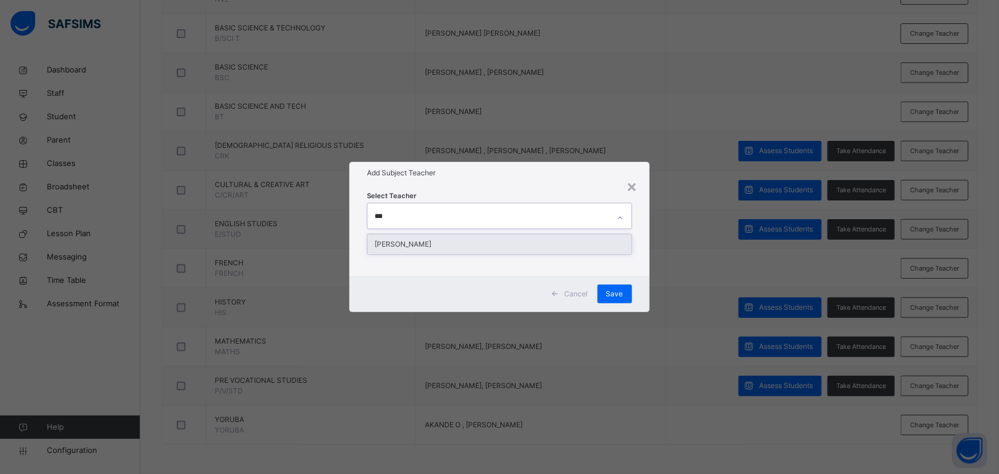
type input "****"
click at [440, 250] on div "[PERSON_NAME]" at bounding box center [498, 245] width 263 height 20
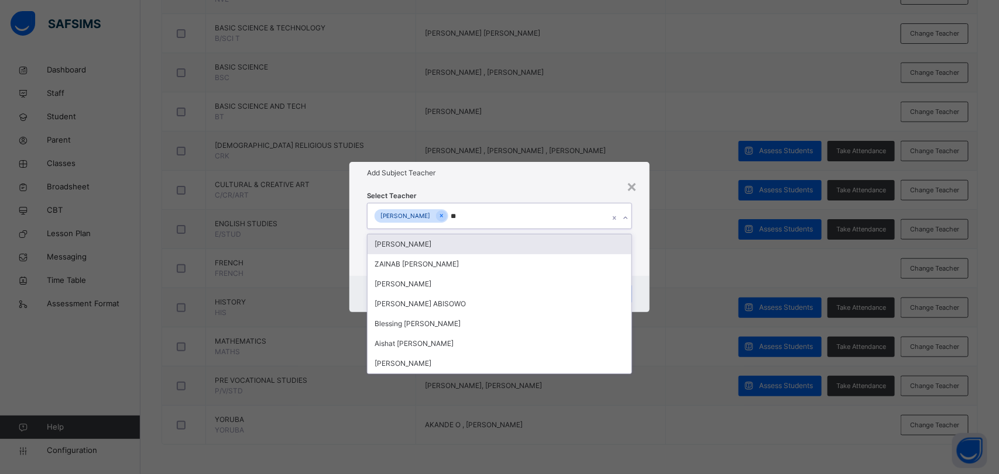
type input "***"
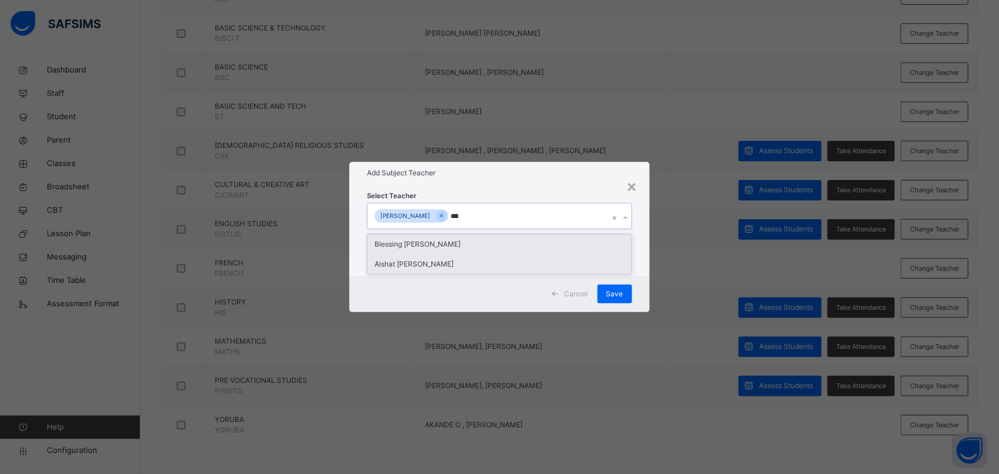
click at [496, 270] on div "Aishat [PERSON_NAME]" at bounding box center [498, 264] width 263 height 20
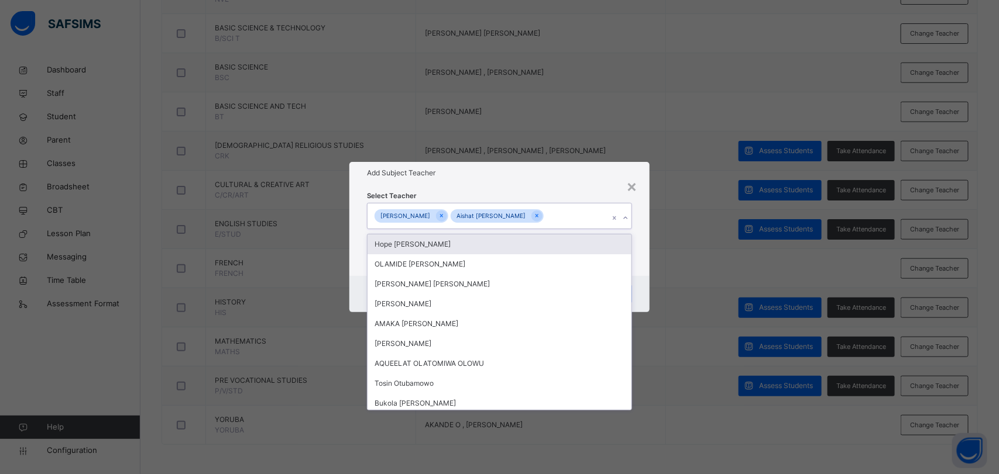
click at [667, 356] on div "× Add Subject Teacher Select Teacher option [PERSON_NAME] , selected. option [P…" at bounding box center [499, 237] width 999 height 474
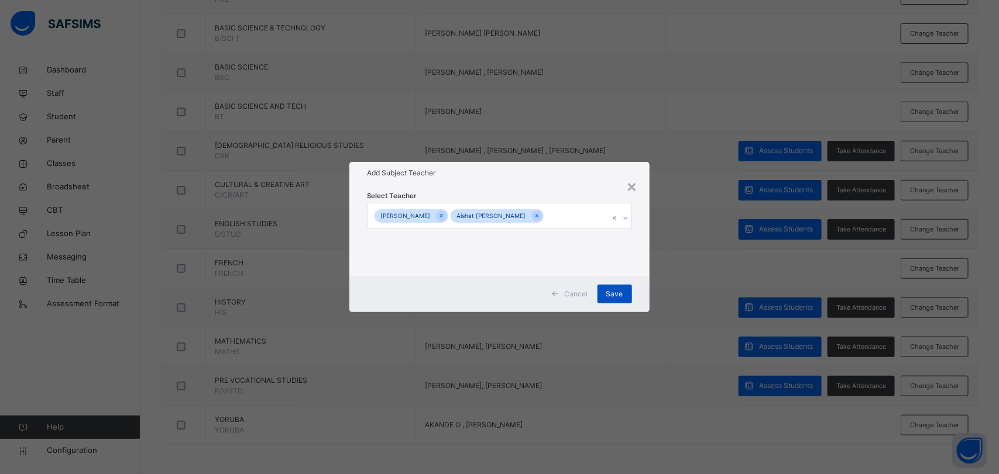
click at [621, 301] on div "Save" at bounding box center [614, 294] width 35 height 19
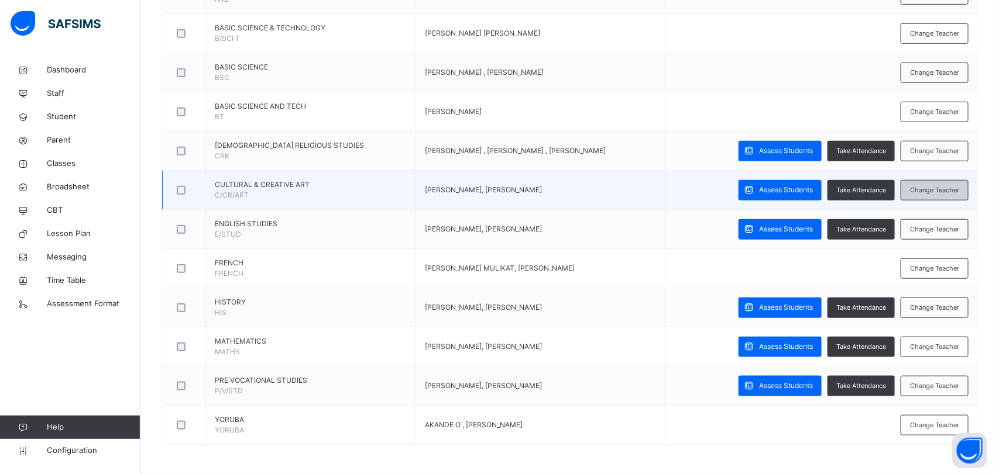
click at [943, 192] on span "Change Teacher" at bounding box center [934, 190] width 49 height 10
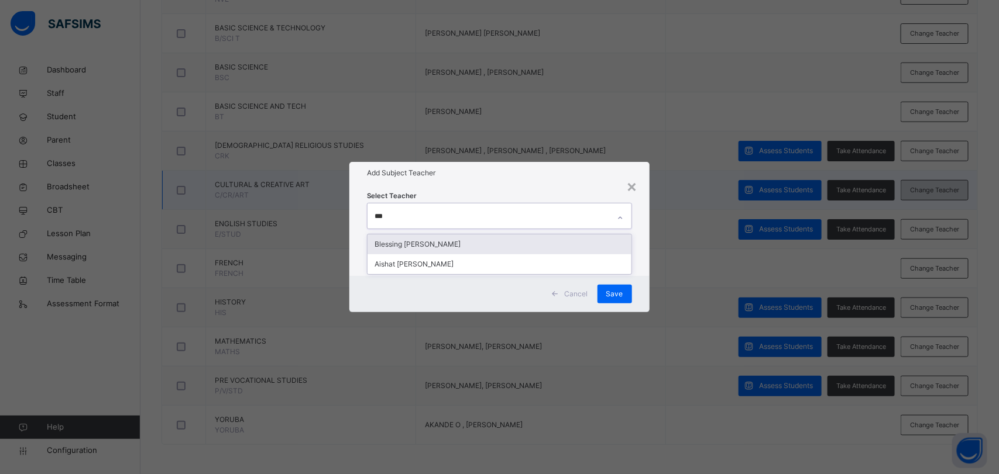
type input "****"
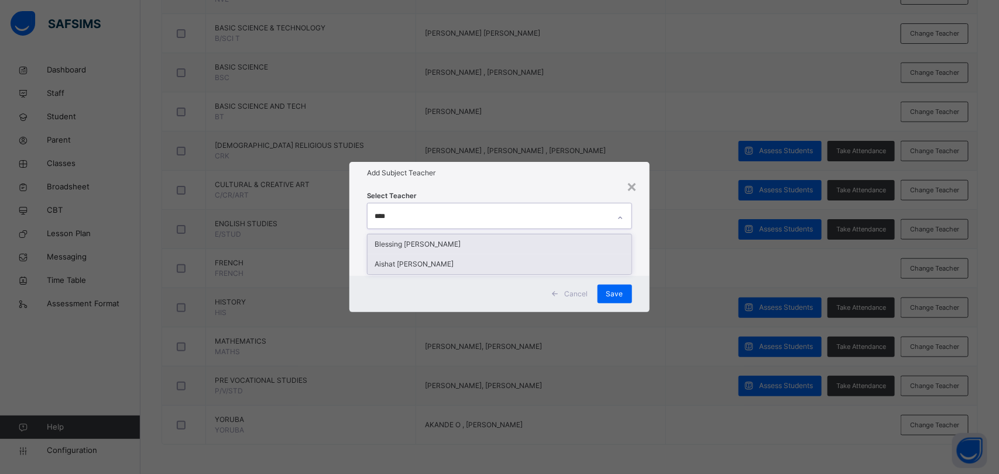
click at [476, 270] on div "Aishat [PERSON_NAME]" at bounding box center [498, 264] width 263 height 20
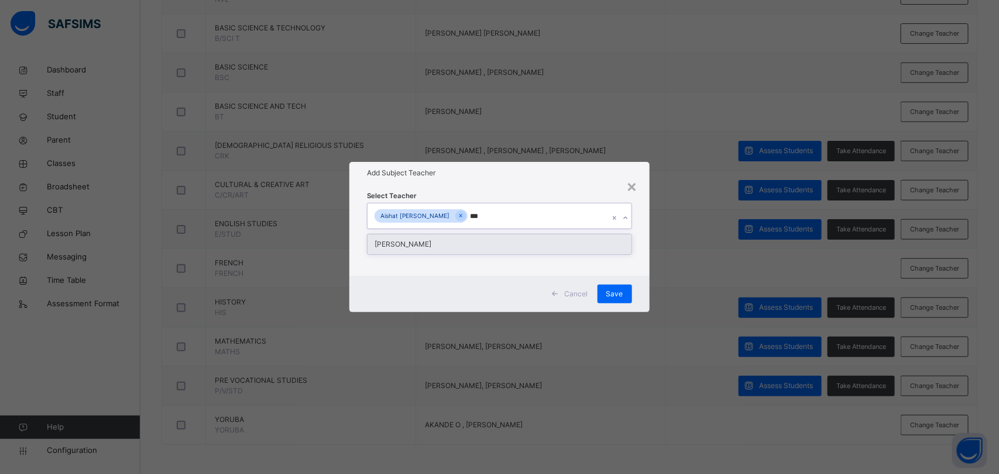
type input "****"
click at [456, 252] on div "[PERSON_NAME]" at bounding box center [498, 245] width 263 height 20
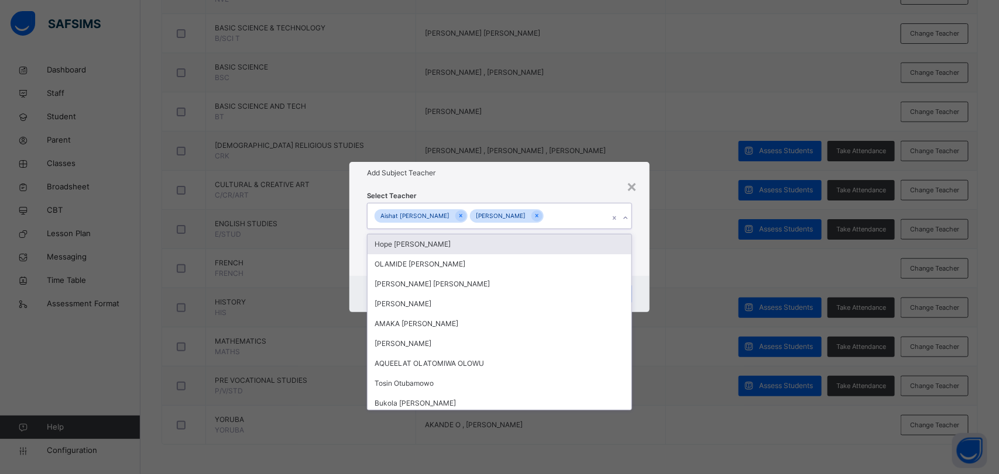
click at [464, 253] on div "Hope [PERSON_NAME]" at bounding box center [498, 245] width 263 height 20
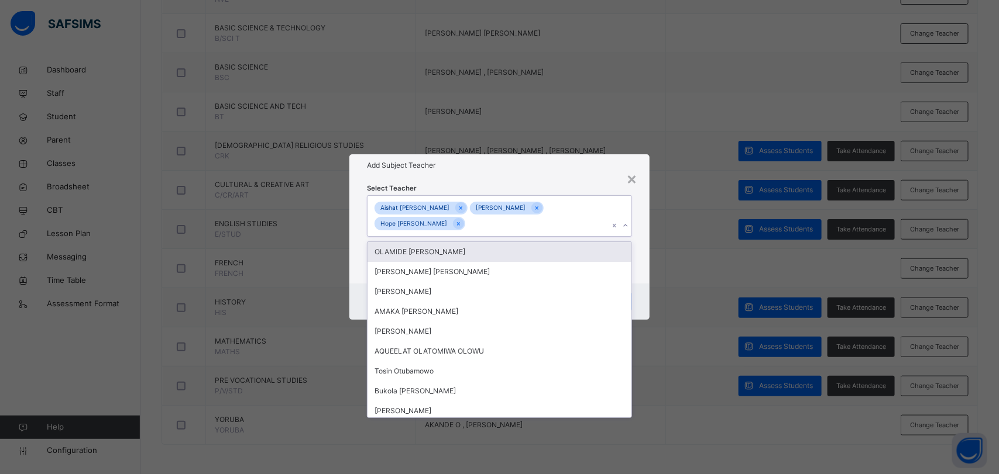
click at [467, 226] on input "text" at bounding box center [467, 224] width 1 height 11
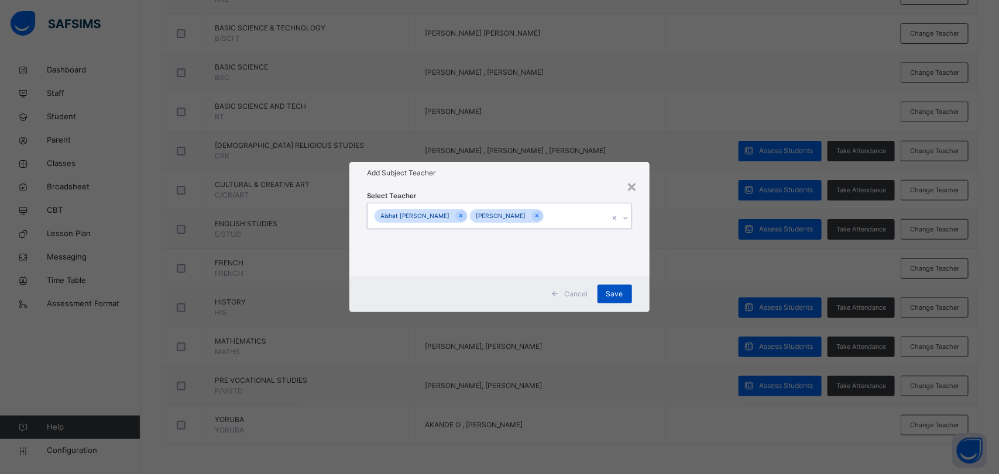
click at [625, 297] on div "Save" at bounding box center [614, 294] width 35 height 19
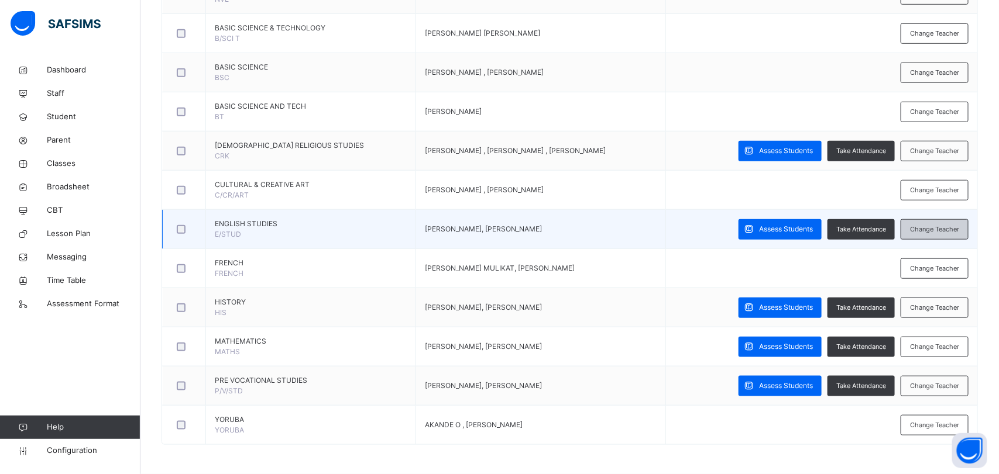
click at [945, 233] on span "Change Teacher" at bounding box center [934, 230] width 49 height 10
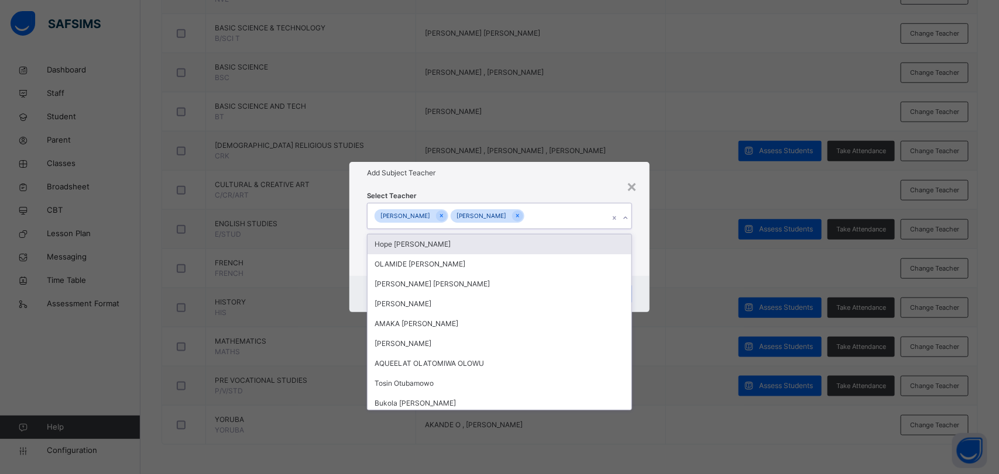
click at [528, 215] on input "text" at bounding box center [526, 216] width 1 height 11
click at [528, 214] on input "text" at bounding box center [526, 216] width 1 height 11
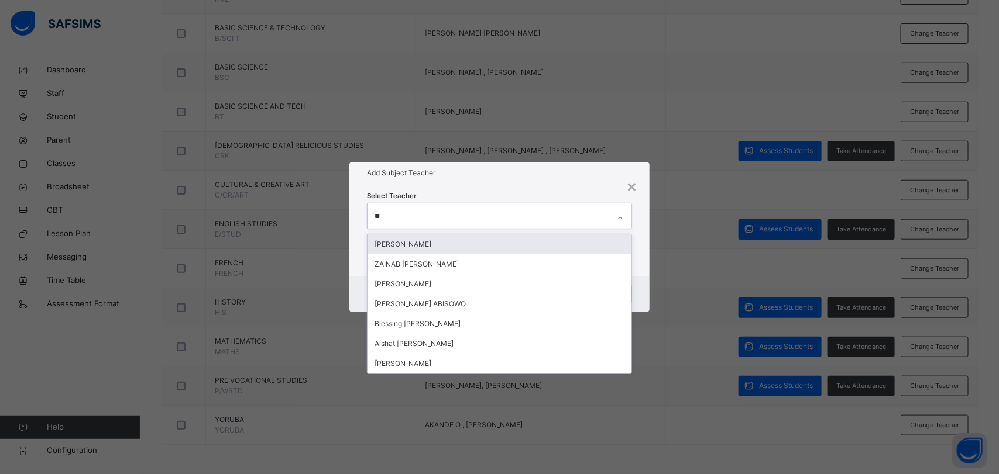
type input "***"
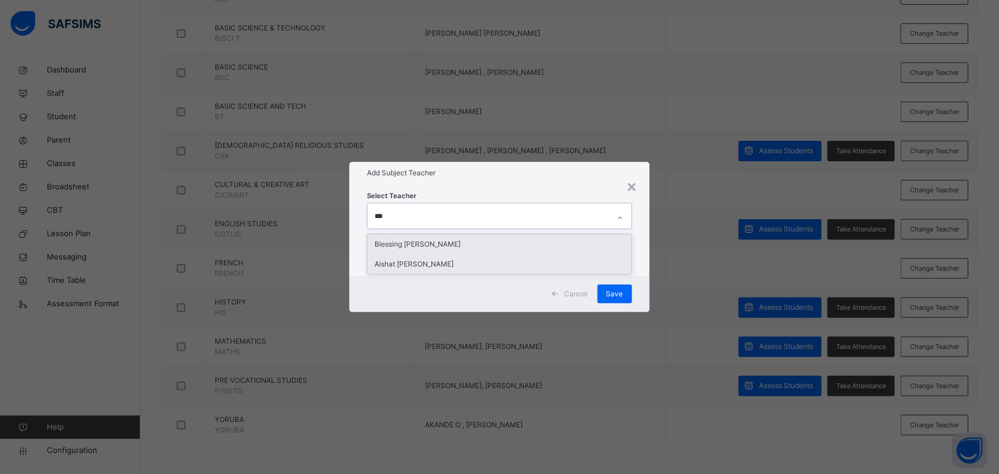
click at [459, 264] on div "Aishat [PERSON_NAME]" at bounding box center [498, 264] width 263 height 20
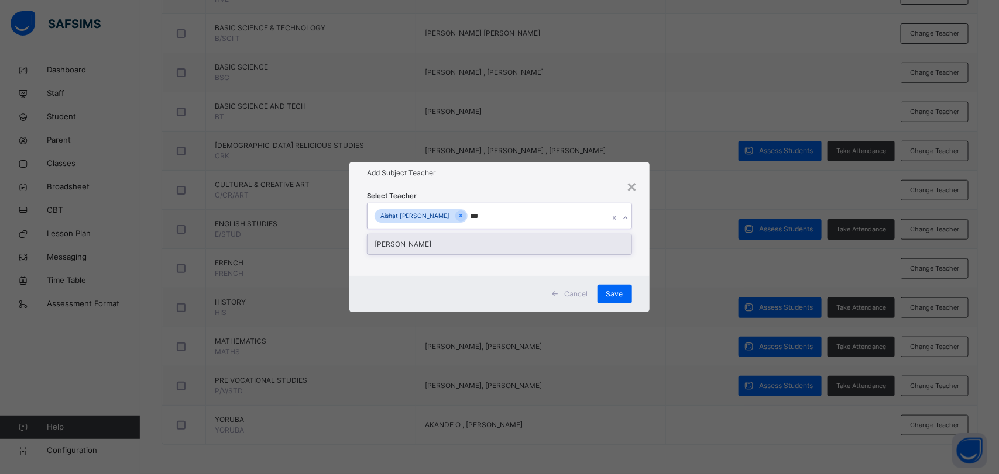
type input "****"
click at [457, 252] on div "[PERSON_NAME]" at bounding box center [498, 245] width 263 height 20
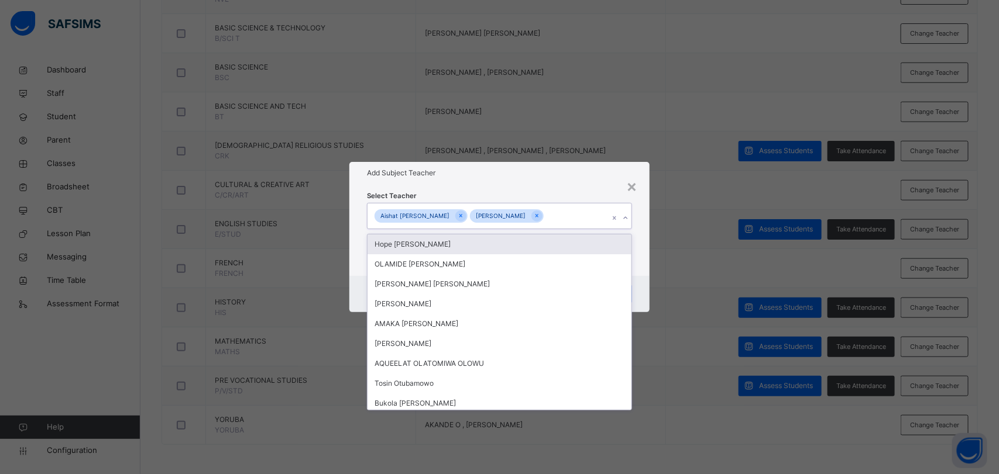
click at [677, 371] on div "× Add Subject Teacher Select Teacher option [PERSON_NAME], selected. option [PE…" at bounding box center [499, 237] width 999 height 474
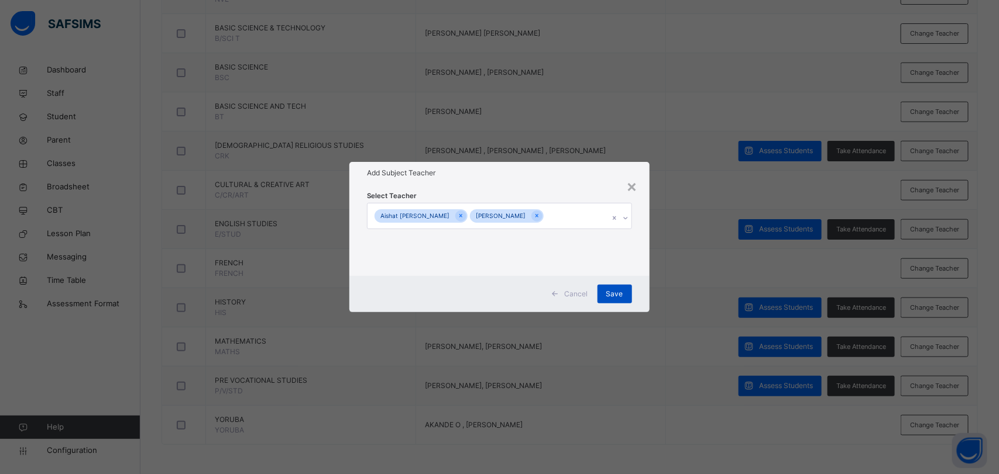
click at [624, 295] on div "Save" at bounding box center [614, 294] width 35 height 19
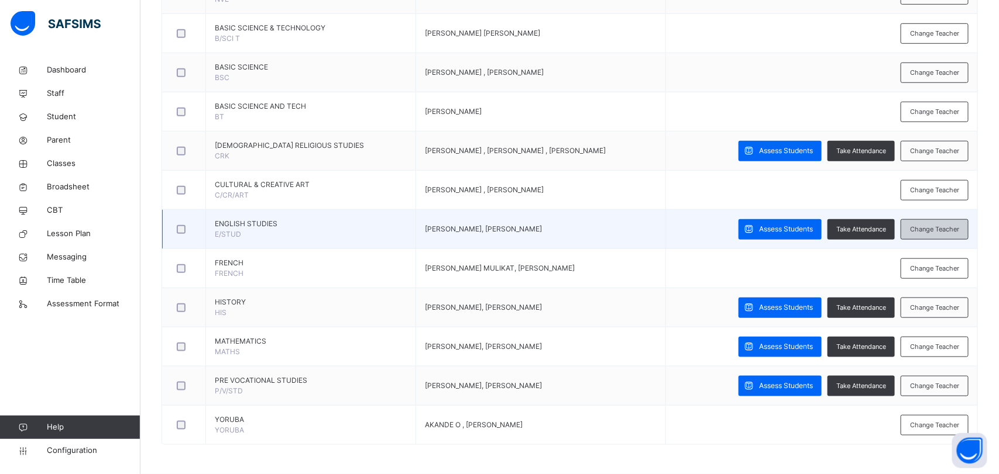
click at [946, 232] on span "Change Teacher" at bounding box center [934, 230] width 49 height 10
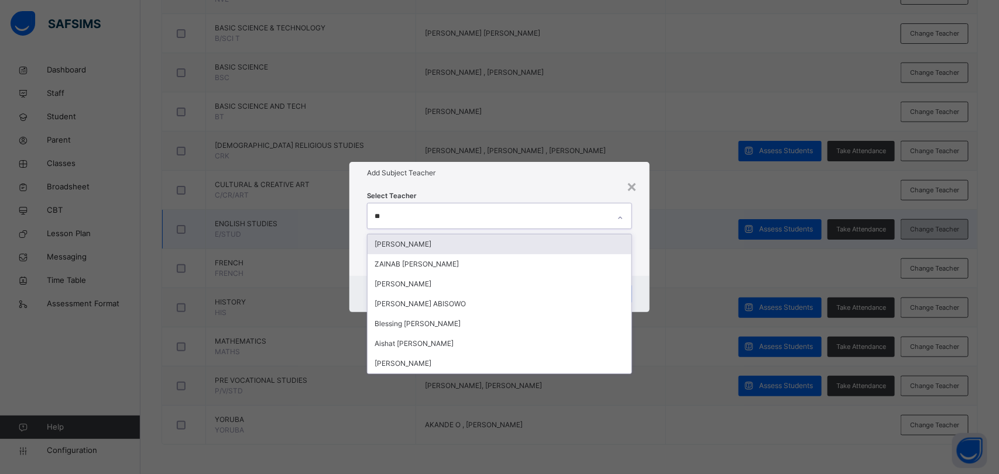
type input "***"
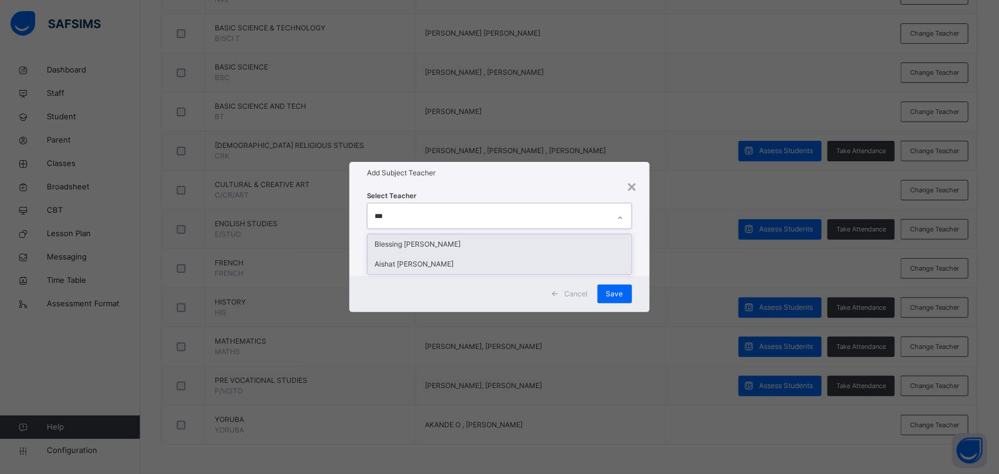
click at [460, 264] on div "Aishat [PERSON_NAME]" at bounding box center [498, 264] width 263 height 20
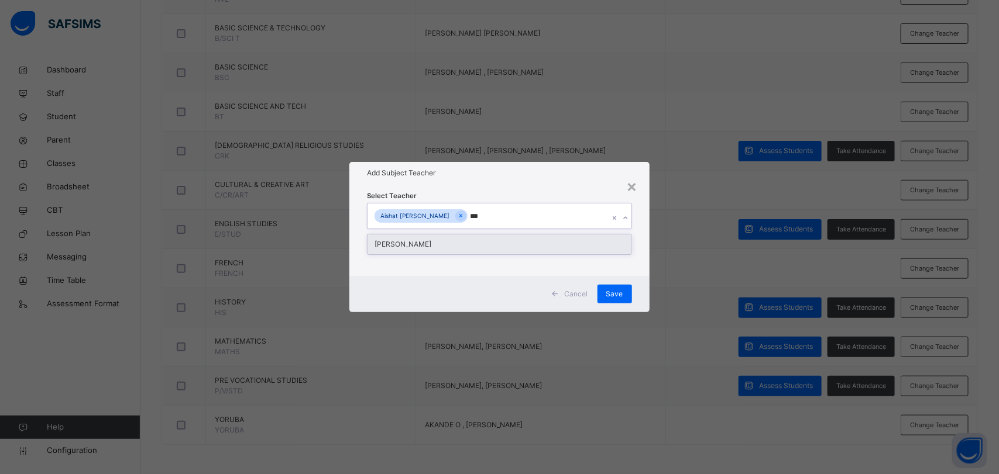
type input "****"
click at [427, 247] on div "[PERSON_NAME]" at bounding box center [498, 245] width 263 height 20
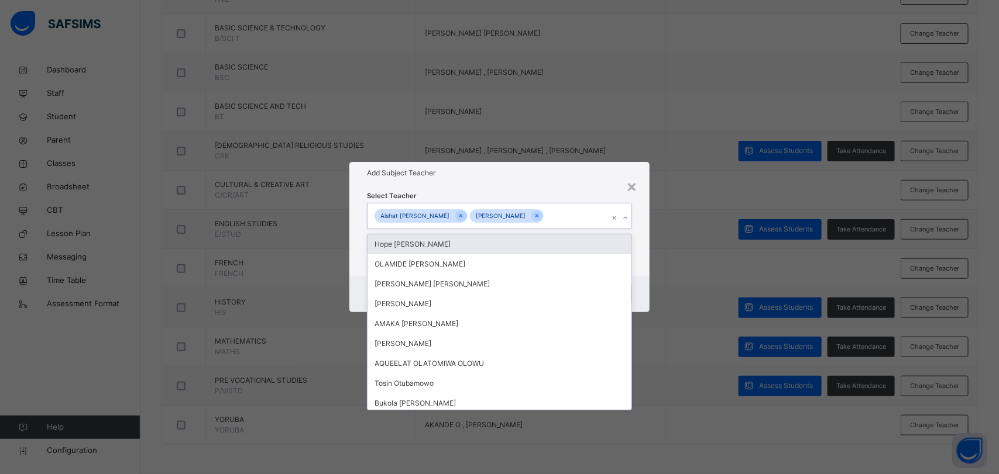
click at [681, 370] on div "× Add Subject Teacher Select Teacher option [PERSON_NAME], selected. option [PE…" at bounding box center [499, 237] width 999 height 474
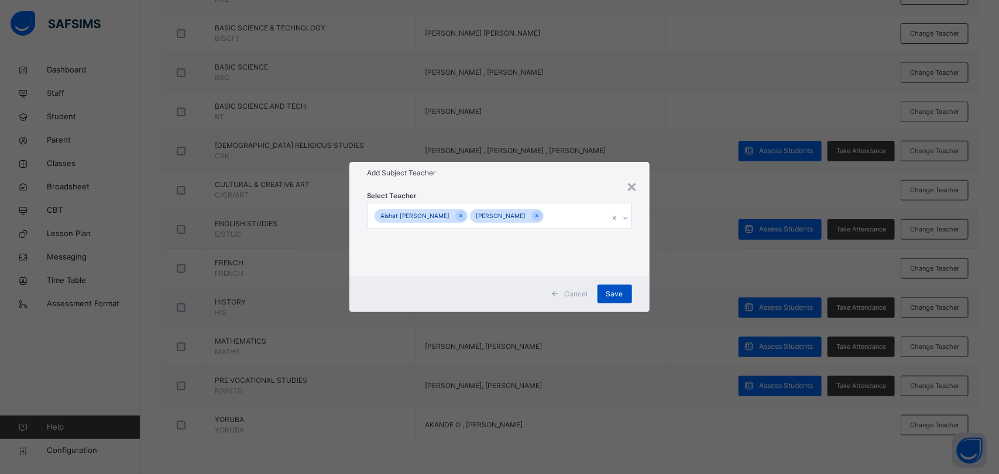
click at [618, 294] on span "Save" at bounding box center [614, 294] width 17 height 11
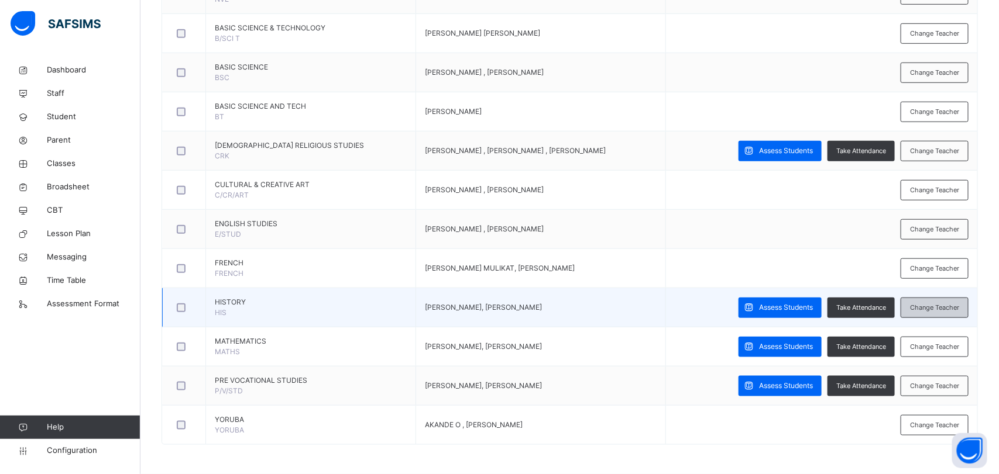
click at [933, 305] on span "Change Teacher" at bounding box center [934, 308] width 49 height 10
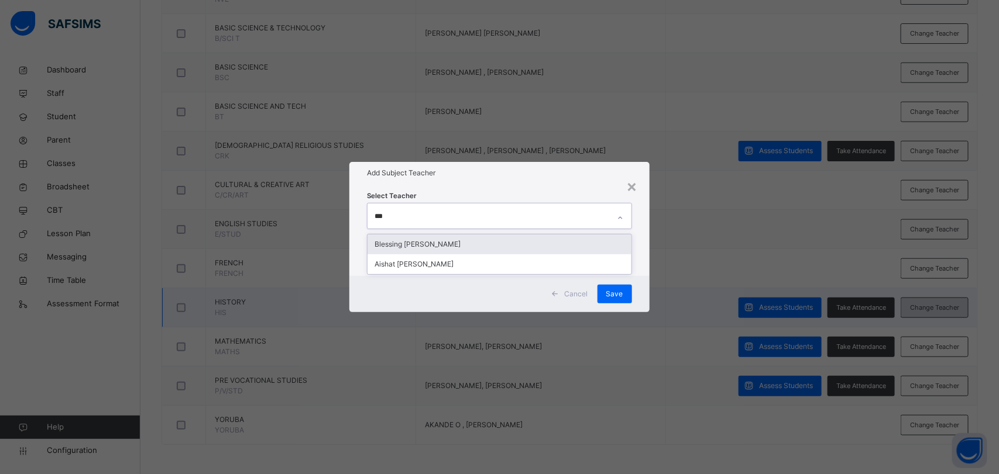
type input "****"
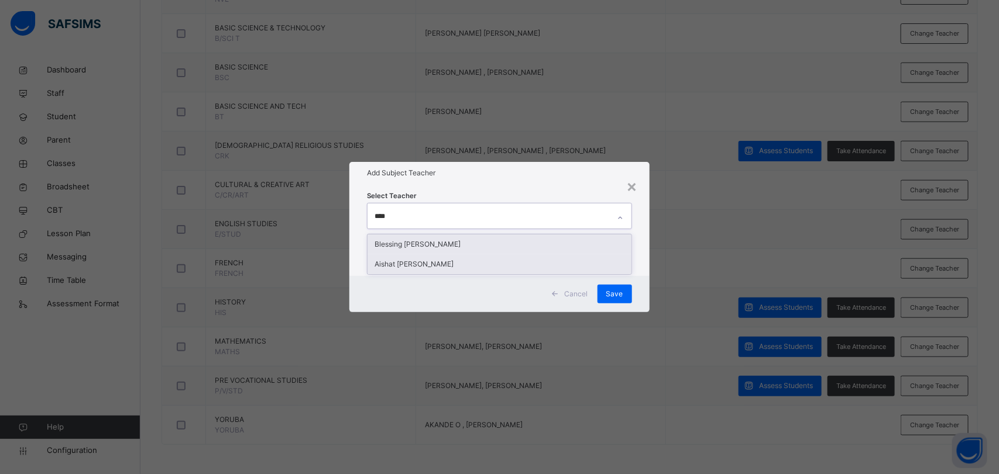
click at [452, 265] on div "Aishat [PERSON_NAME]" at bounding box center [498, 264] width 263 height 20
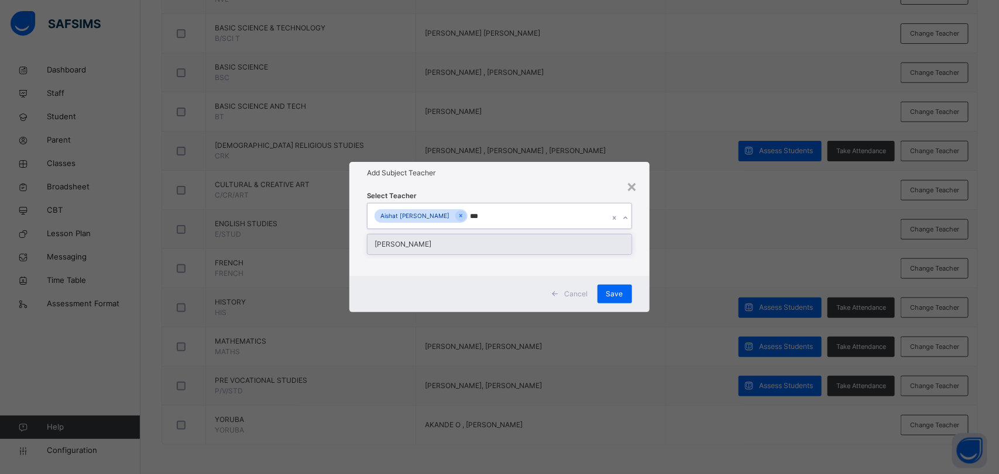
type input "****"
click at [421, 252] on div "[PERSON_NAME]" at bounding box center [498, 245] width 263 height 20
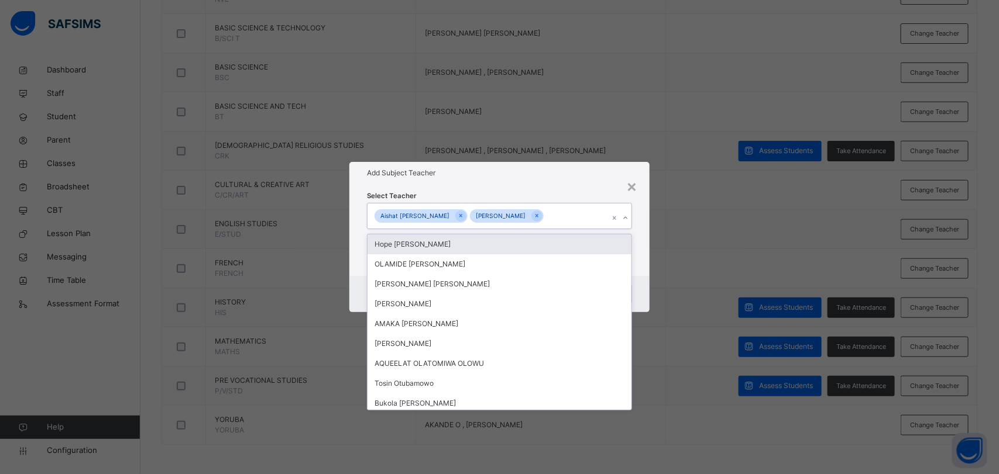
click at [672, 370] on div "× Add Subject Teacher Select Teacher option [PERSON_NAME], selected. option [PE…" at bounding box center [499, 237] width 999 height 474
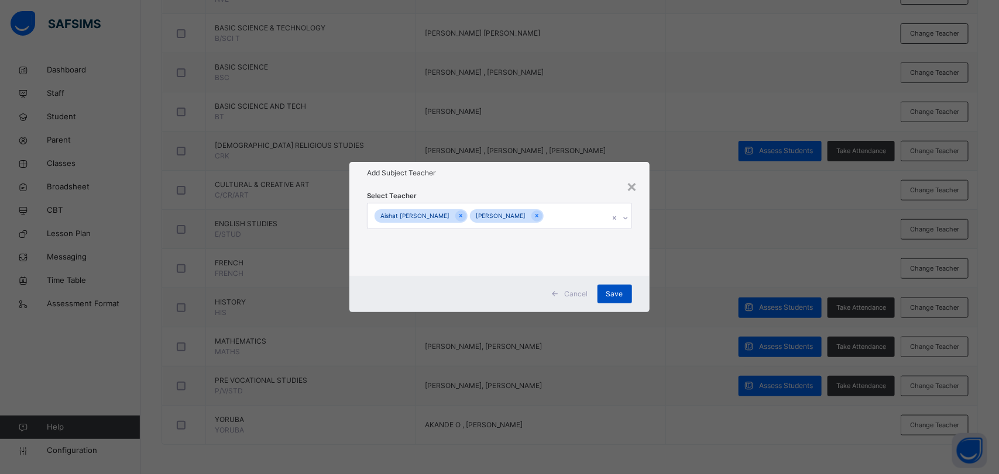
click at [625, 300] on div "Save" at bounding box center [614, 294] width 35 height 19
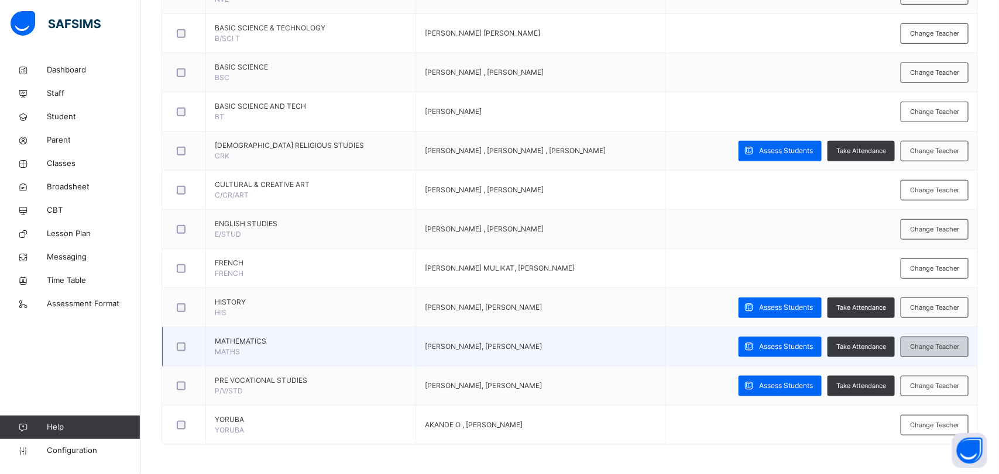
click at [941, 355] on div "Change Teacher" at bounding box center [934, 347] width 68 height 20
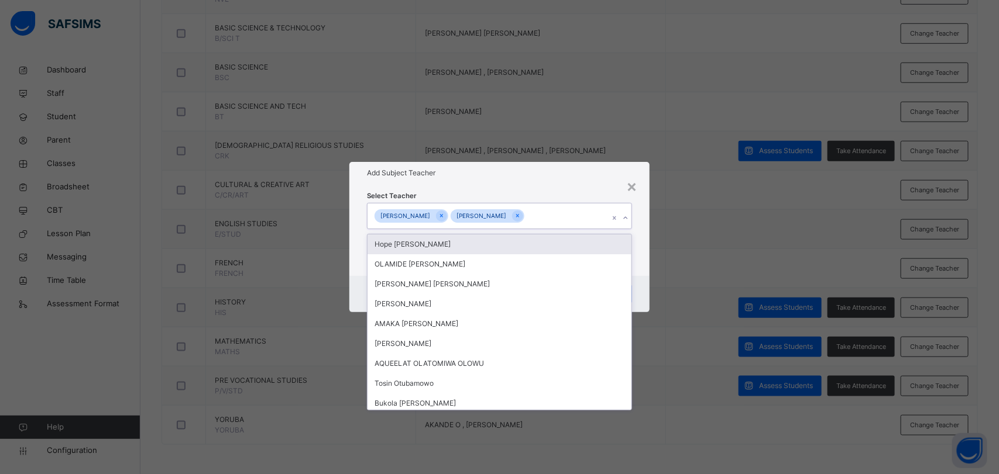
click at [528, 214] on input "text" at bounding box center [526, 216] width 1 height 11
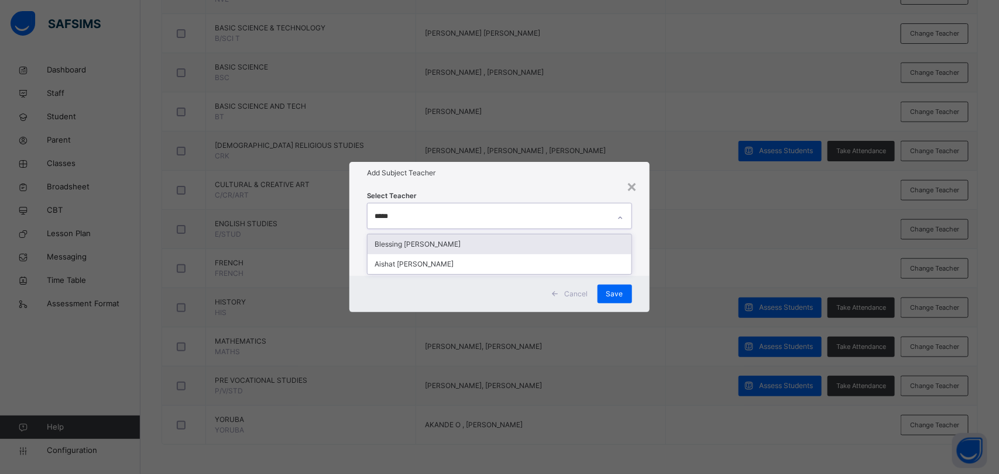
type input "******"
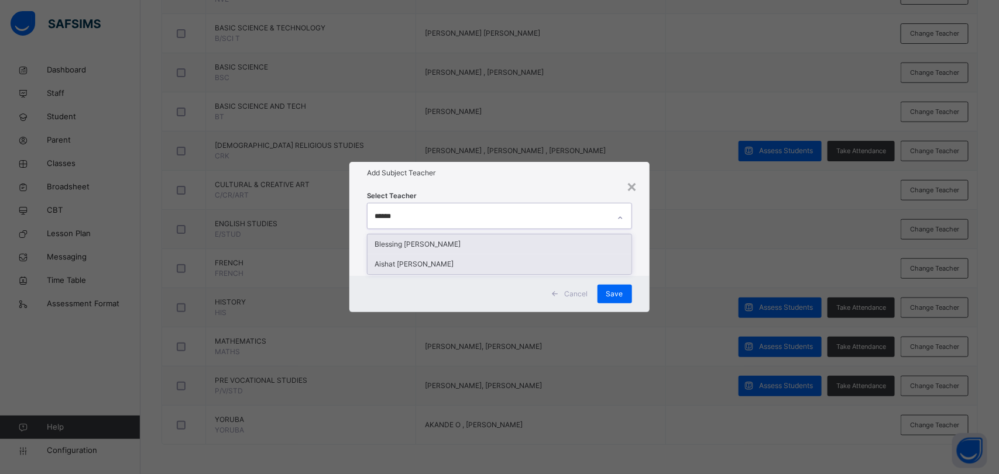
click at [452, 265] on div "Aishat [PERSON_NAME]" at bounding box center [498, 264] width 263 height 20
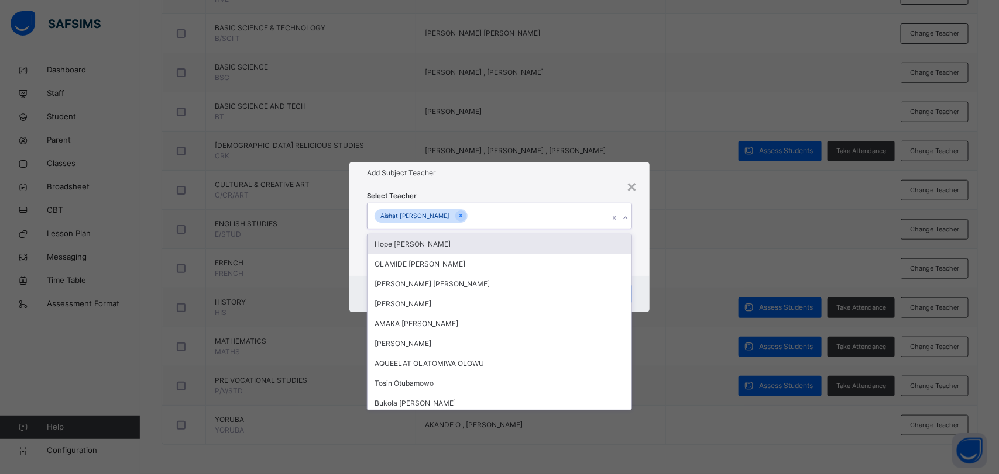
type input "*"
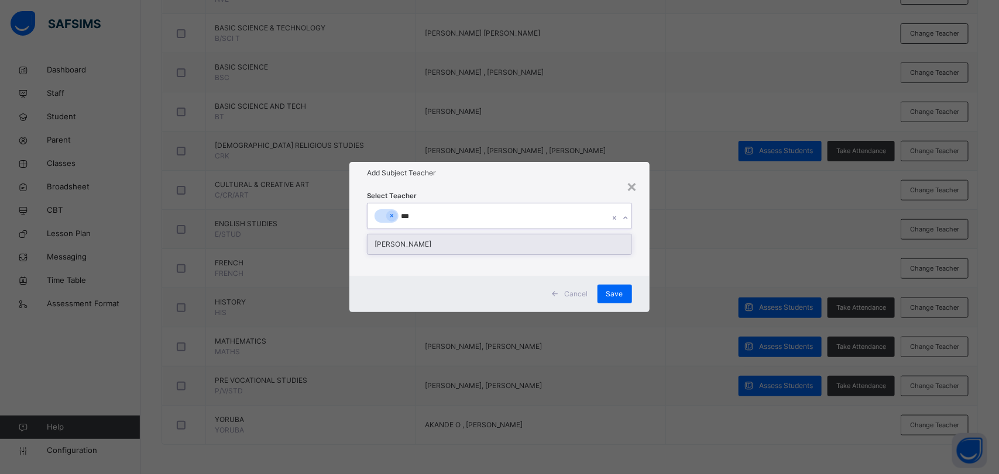
type input "****"
click at [471, 250] on div "[PERSON_NAME]" at bounding box center [498, 245] width 263 height 20
type input "****"
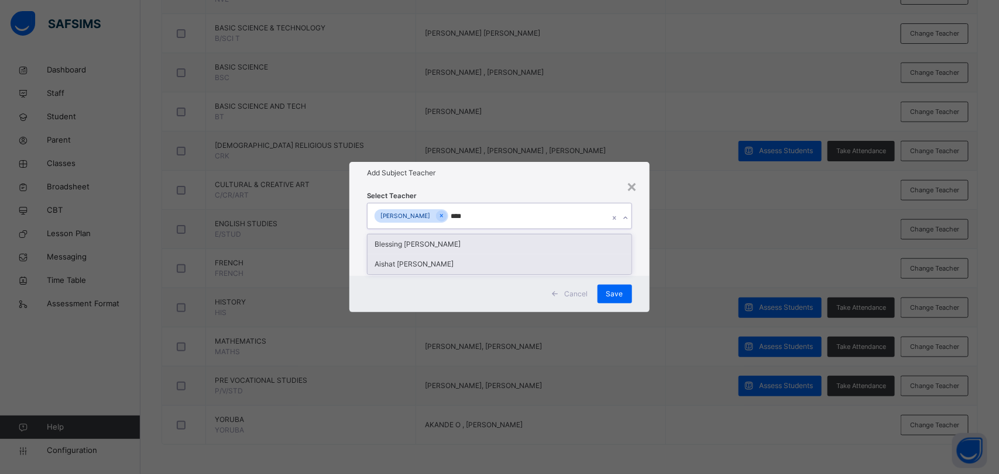
click at [478, 273] on div "Aishat [PERSON_NAME]" at bounding box center [498, 264] width 263 height 20
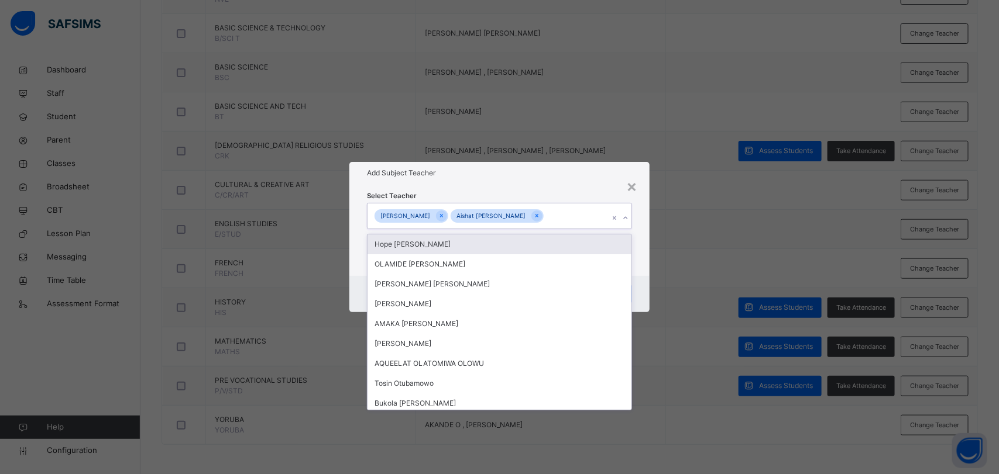
click at [669, 370] on div "× Add Subject Teacher Select Teacher option [PERSON_NAME] , selected. option [P…" at bounding box center [499, 237] width 999 height 474
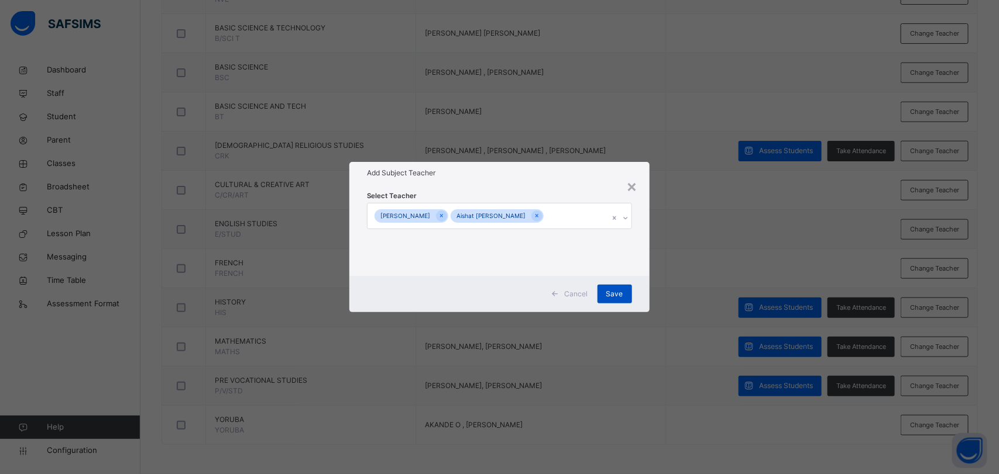
click at [618, 295] on span "Save" at bounding box center [614, 294] width 17 height 11
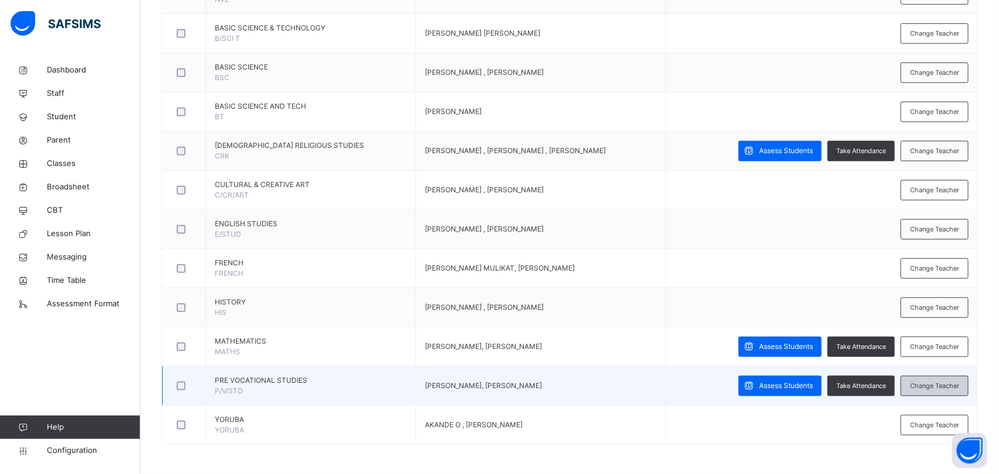
click at [938, 392] on div "Change Teacher" at bounding box center [934, 386] width 68 height 20
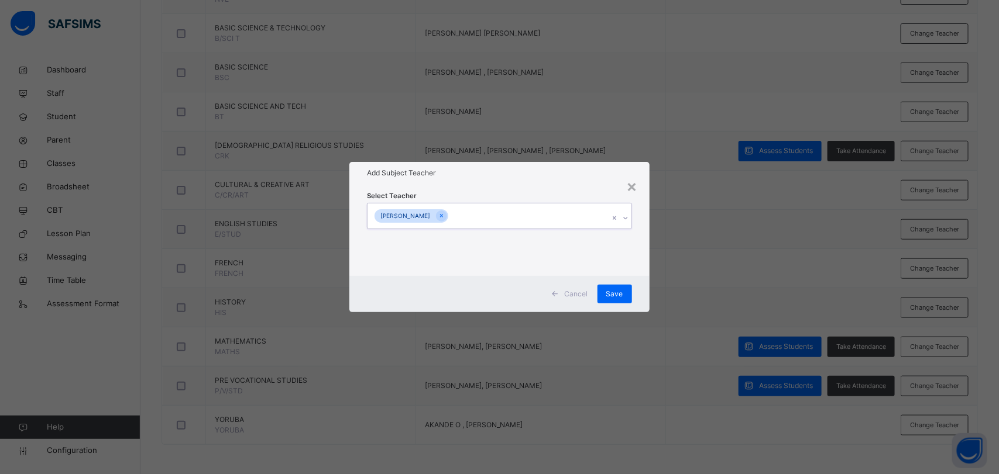
click at [452, 215] on input "text" at bounding box center [450, 216] width 1 height 11
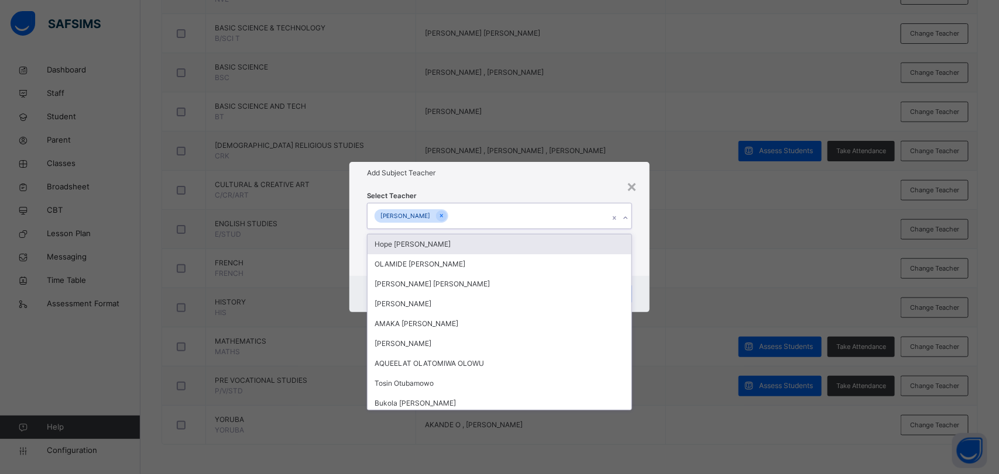
click at [452, 212] on input "text" at bounding box center [450, 216] width 1 height 11
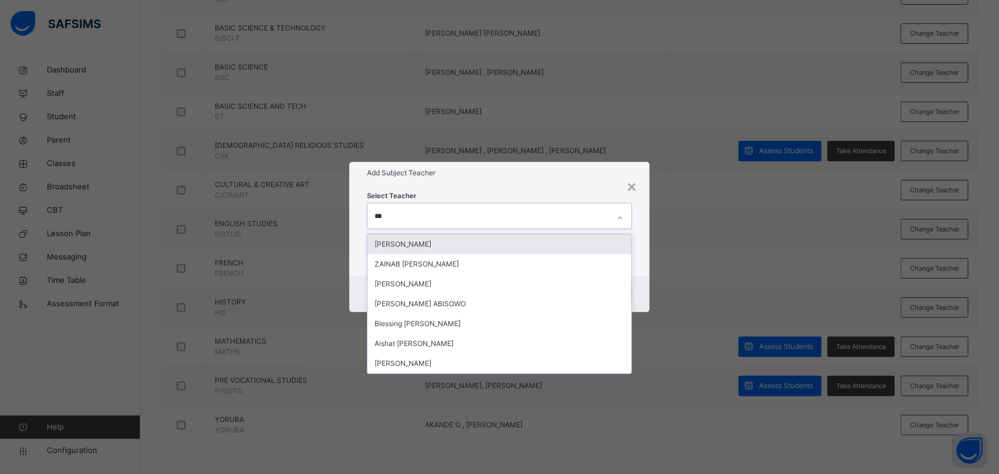
type input "****"
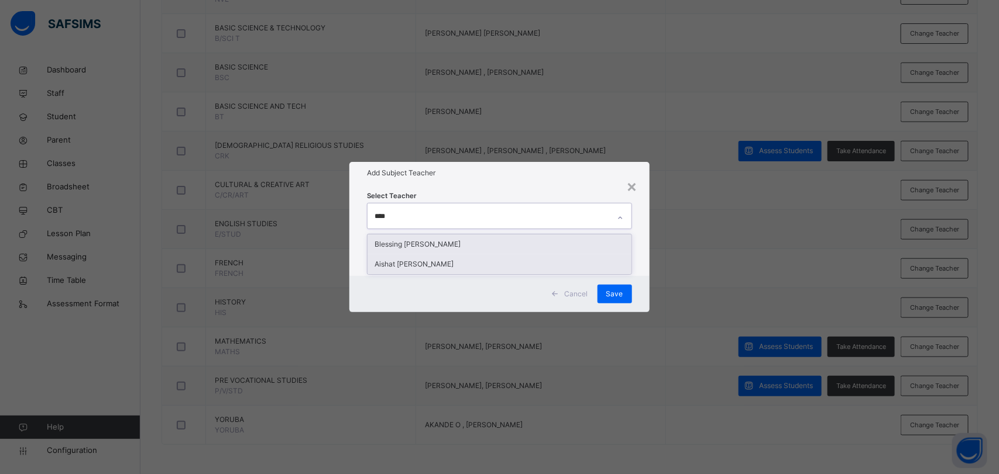
click at [481, 265] on div "Aishat [PERSON_NAME]" at bounding box center [498, 264] width 263 height 20
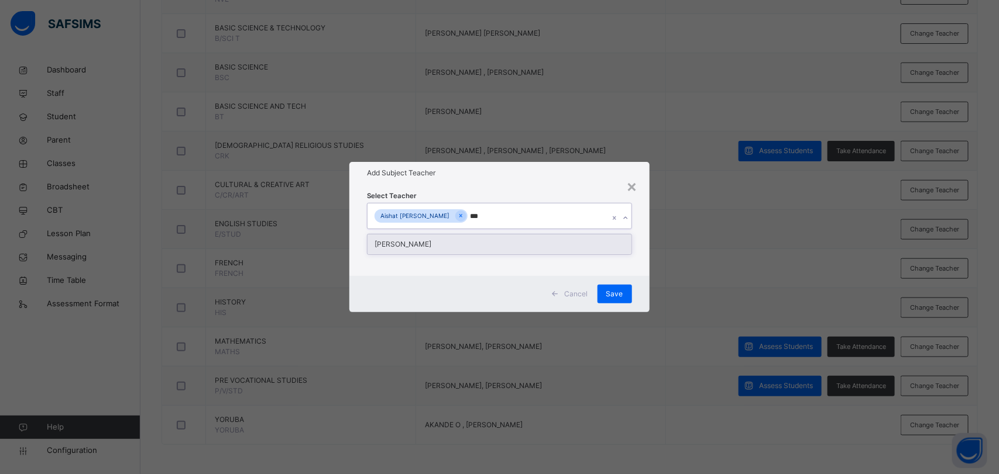
type input "****"
click at [442, 252] on div "[PERSON_NAME]" at bounding box center [498, 245] width 263 height 20
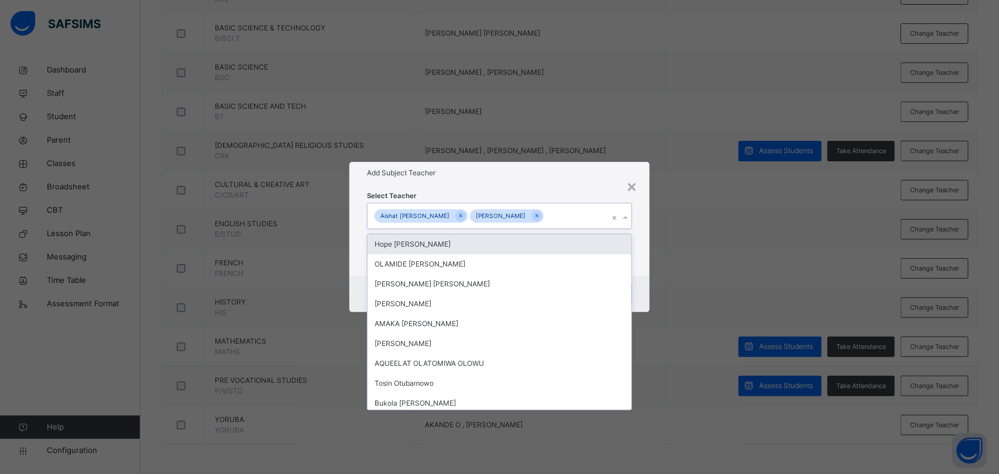
click at [683, 307] on div "× Add Subject Teacher Select Teacher option [PERSON_NAME], selected. option [PE…" at bounding box center [499, 237] width 999 height 474
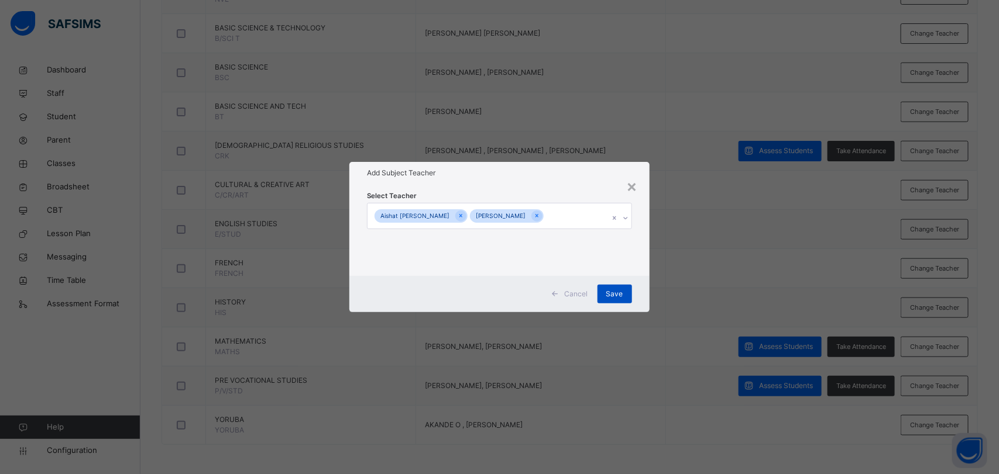
click at [622, 301] on div "Save" at bounding box center [614, 294] width 35 height 19
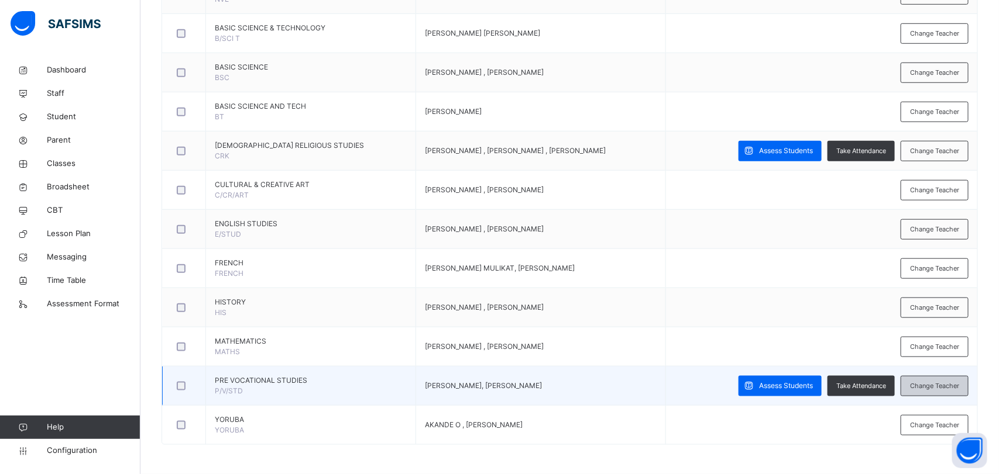
click at [939, 393] on div "Change Teacher" at bounding box center [934, 386] width 68 height 20
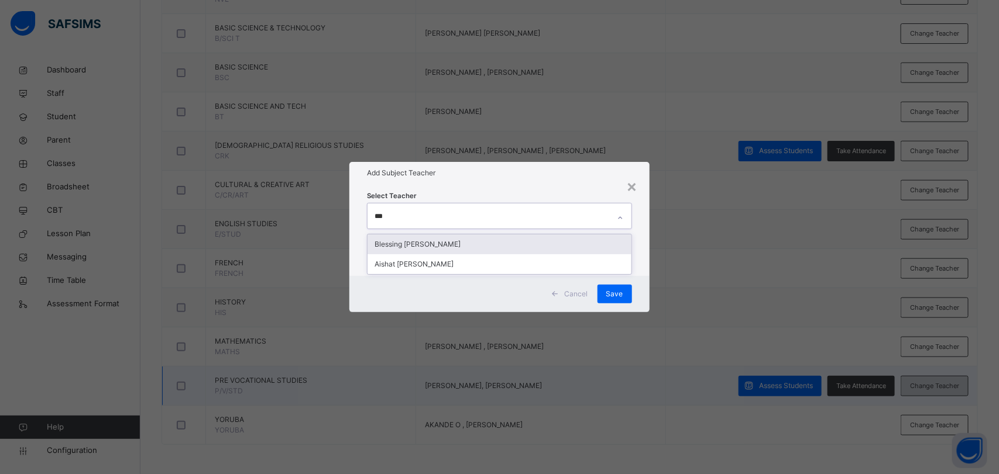
type input "****"
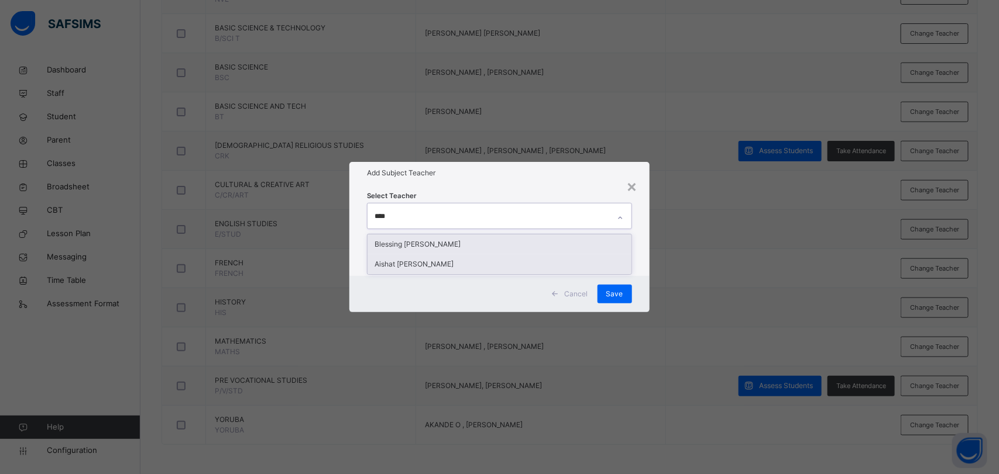
click at [487, 268] on div "Aishat [PERSON_NAME]" at bounding box center [498, 264] width 263 height 20
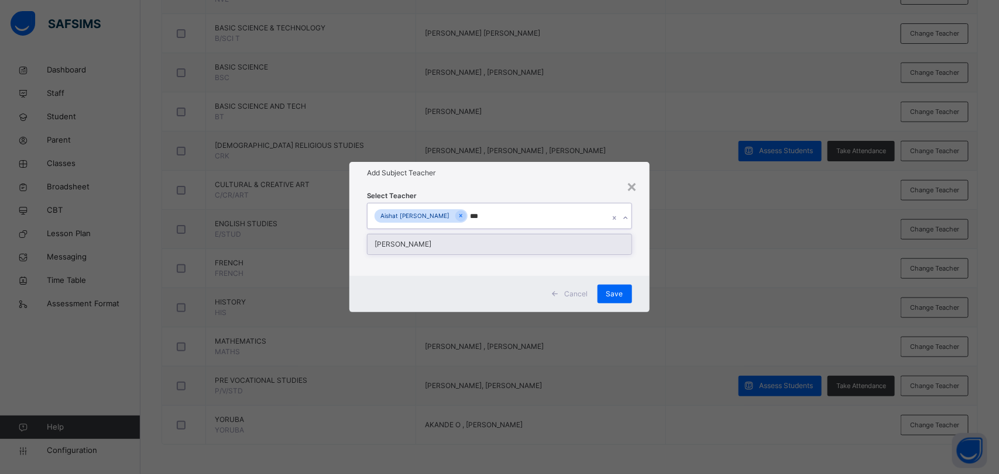
type input "****"
click at [461, 252] on div "[PERSON_NAME]" at bounding box center [498, 245] width 263 height 20
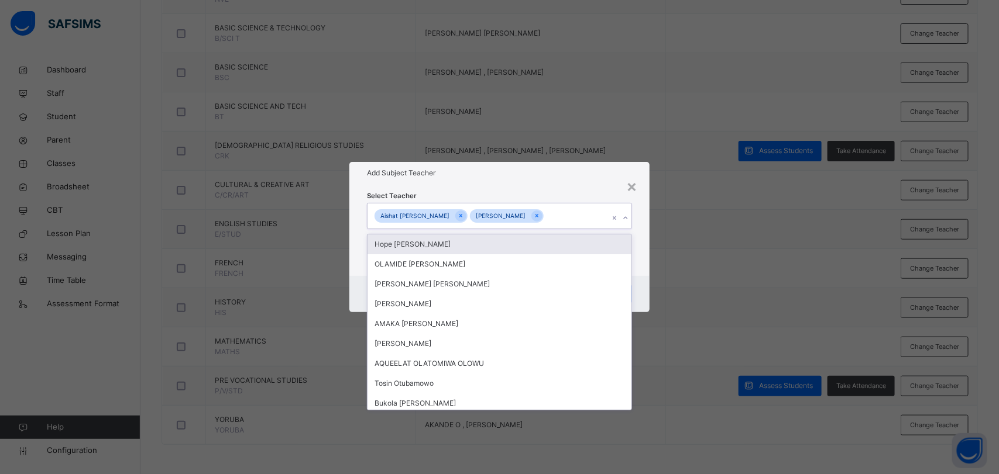
click at [680, 363] on div "× Add Subject Teacher Select Teacher option [PERSON_NAME], selected. option [PE…" at bounding box center [499, 237] width 999 height 474
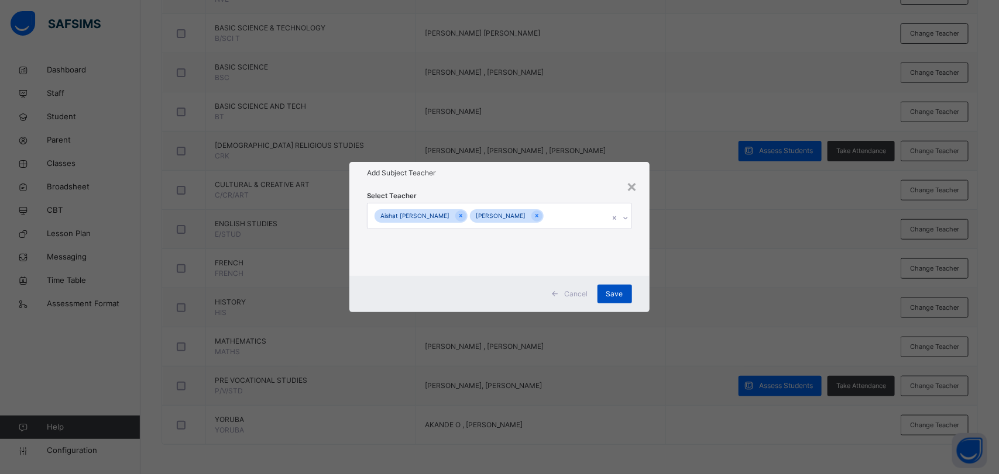
click at [618, 302] on div "Save" at bounding box center [614, 294] width 35 height 19
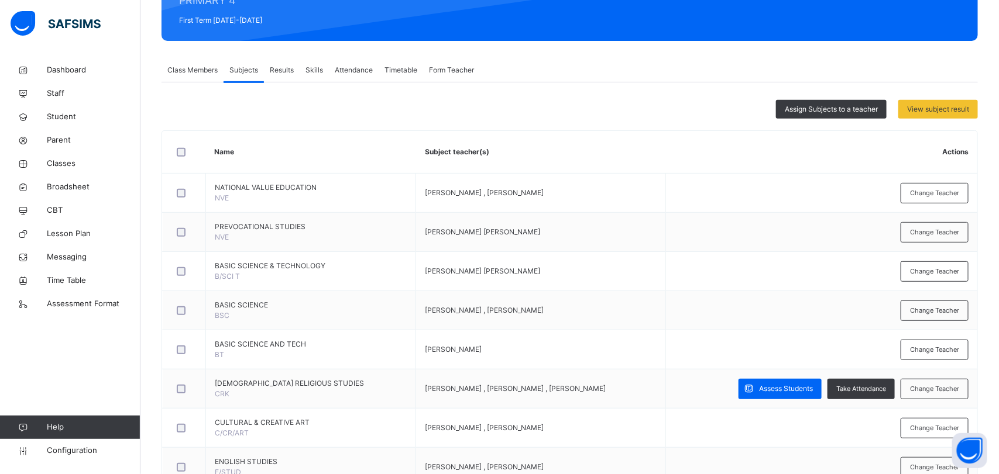
scroll to position [160, 0]
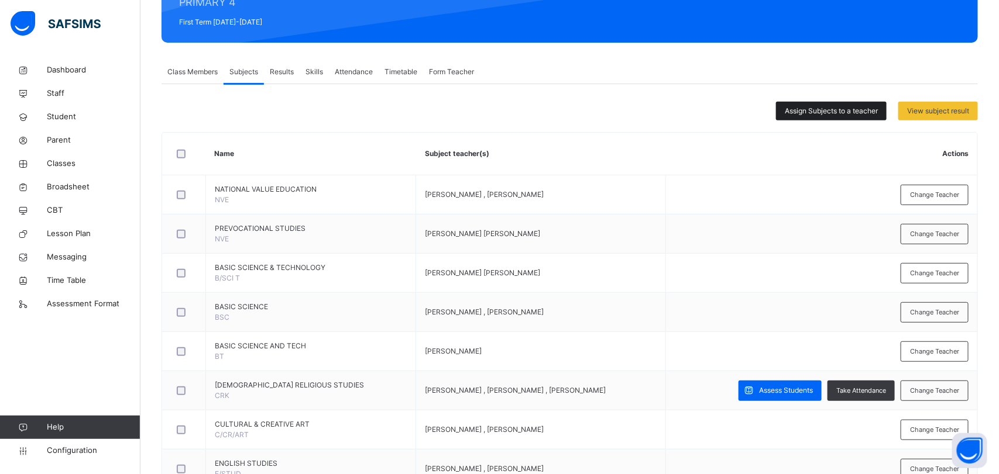
click at [847, 104] on div "Assign Subjects to a teacher" at bounding box center [831, 111] width 111 height 19
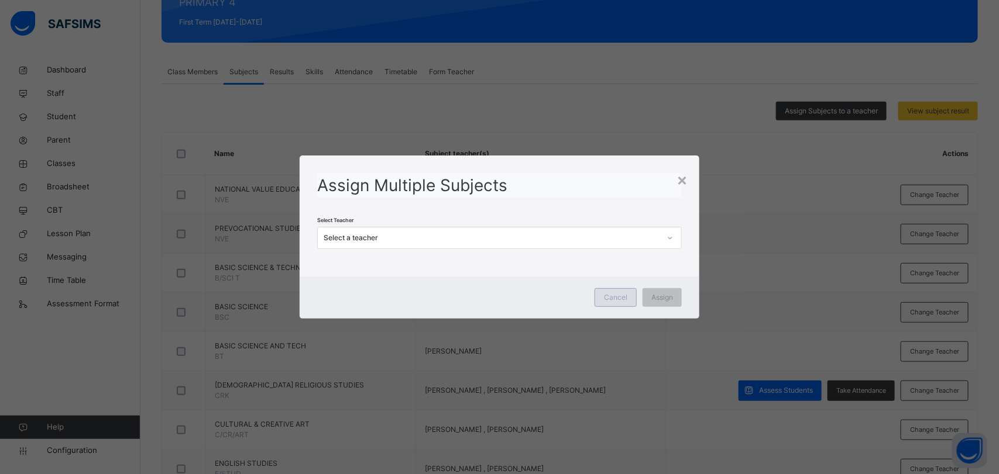
click at [612, 305] on div "Cancel" at bounding box center [615, 297] width 42 height 19
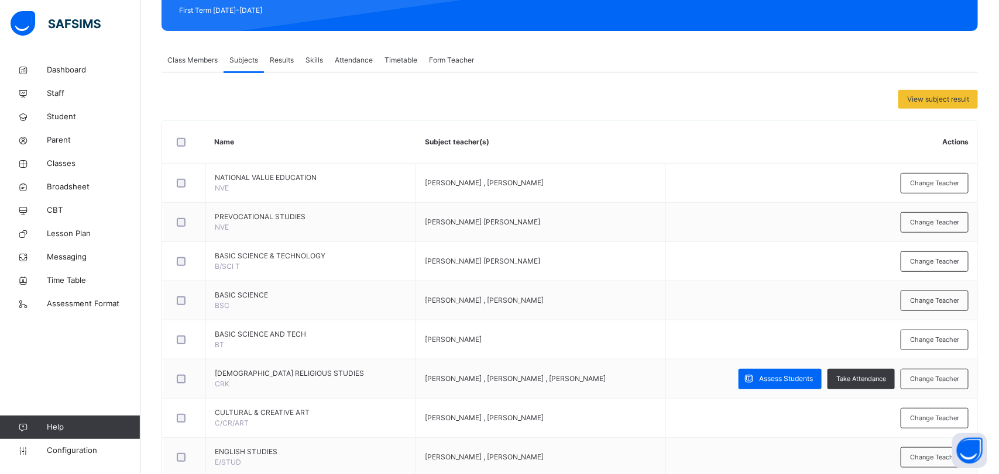
scroll to position [120, 0]
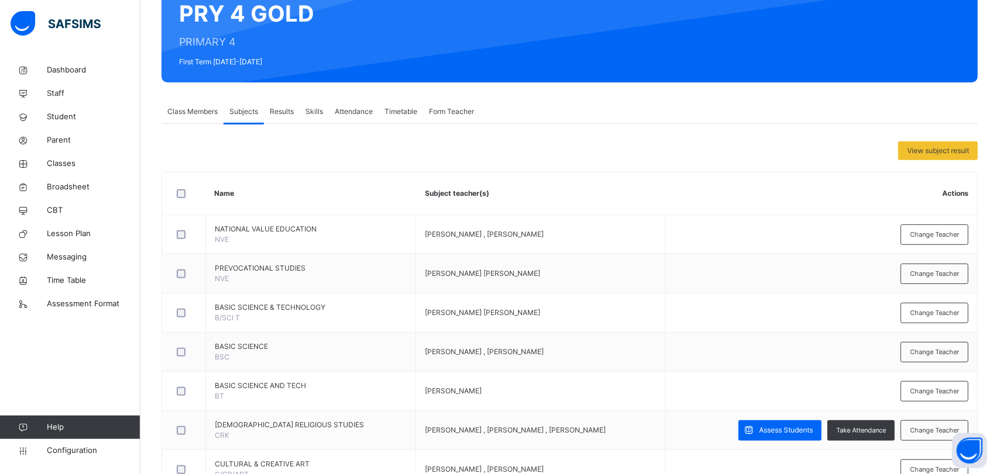
click at [284, 113] on span "Results" at bounding box center [282, 111] width 24 height 11
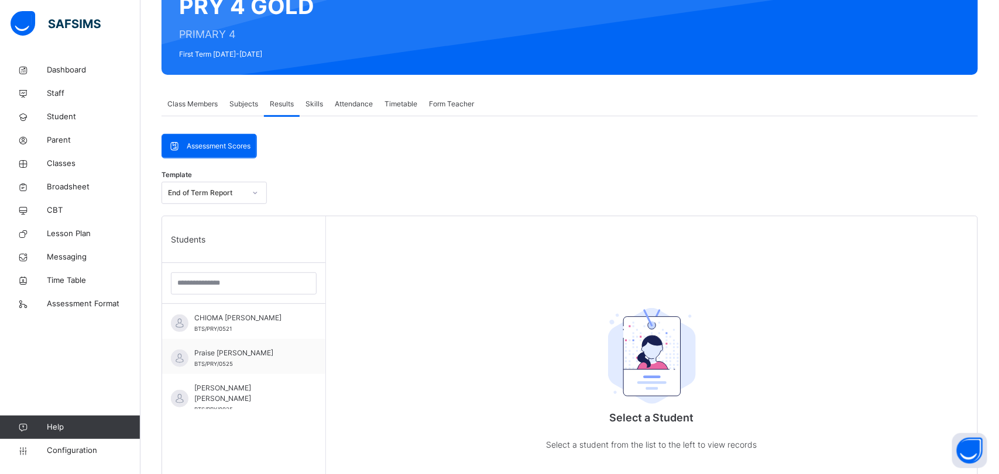
scroll to position [132, 0]
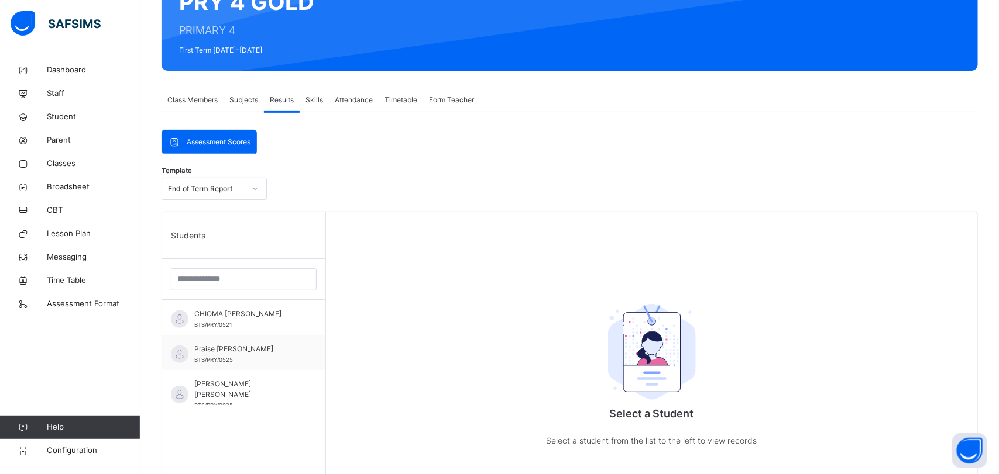
click at [244, 101] on span "Subjects" at bounding box center [243, 100] width 29 height 11
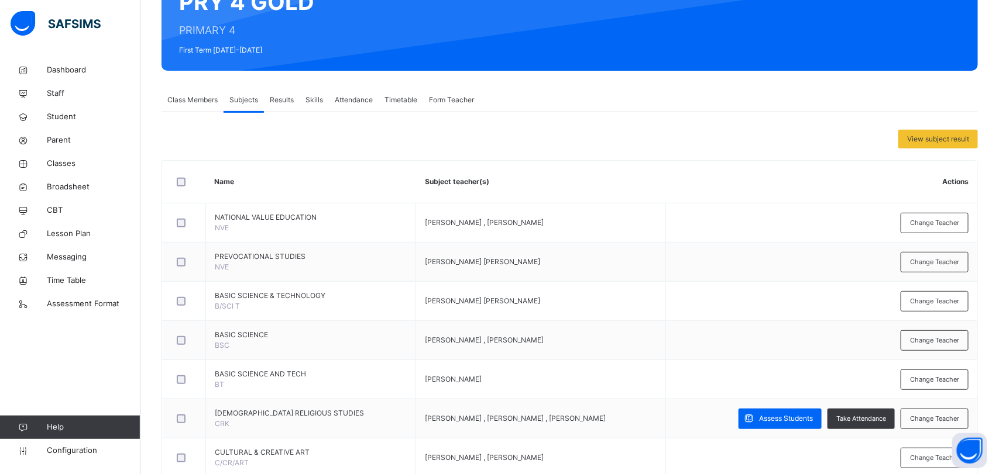
click at [190, 100] on span "Class Members" at bounding box center [192, 100] width 50 height 11
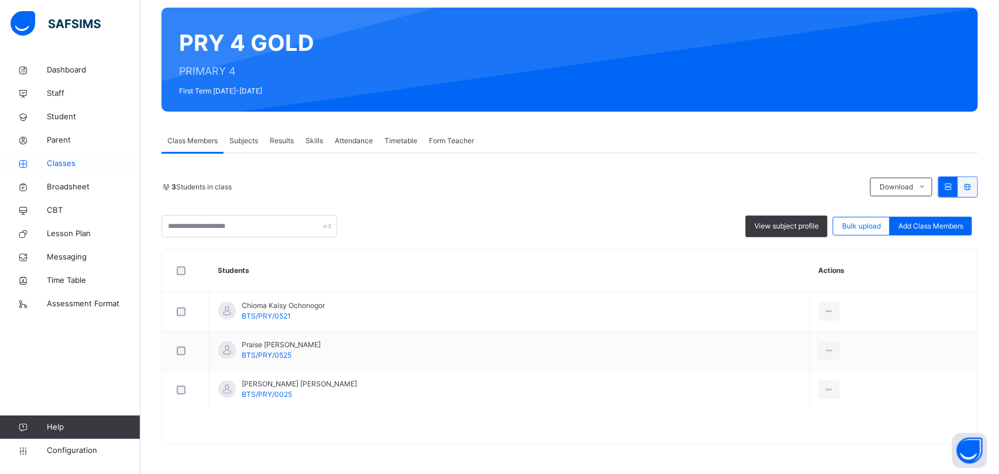
click at [66, 163] on span "Classes" at bounding box center [94, 164] width 94 height 12
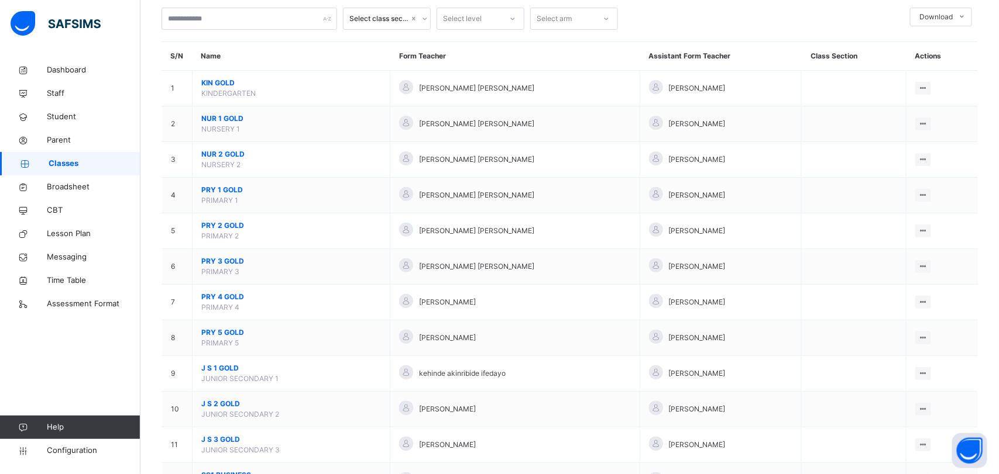
scroll to position [56, 0]
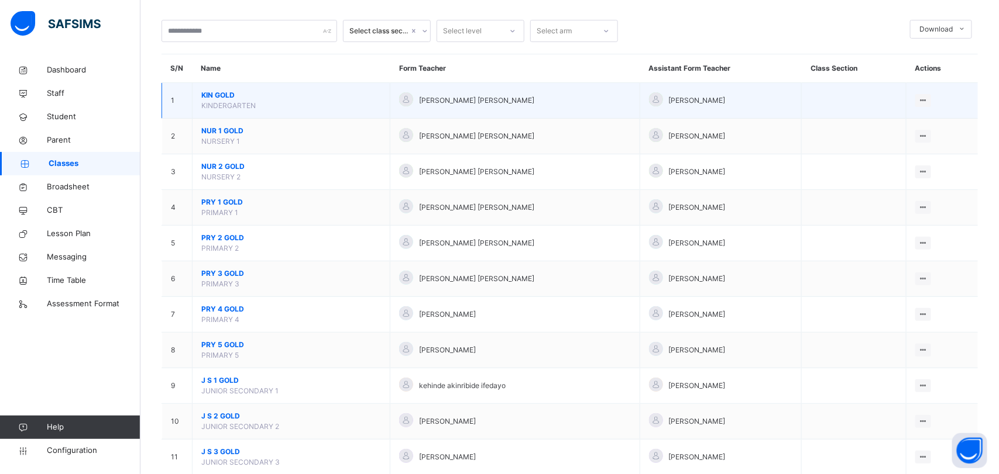
click at [226, 97] on span "KIN GOLD" at bounding box center [291, 95] width 180 height 11
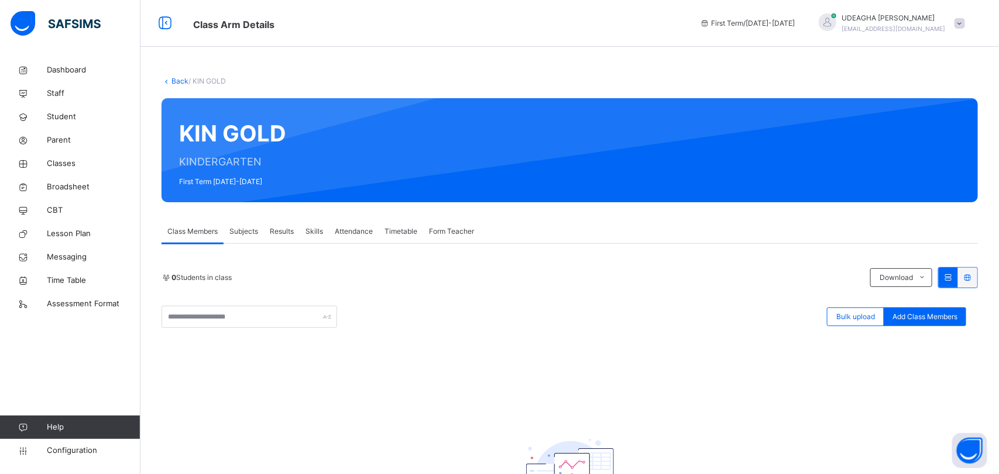
click at [180, 80] on link "Back" at bounding box center [179, 81] width 17 height 9
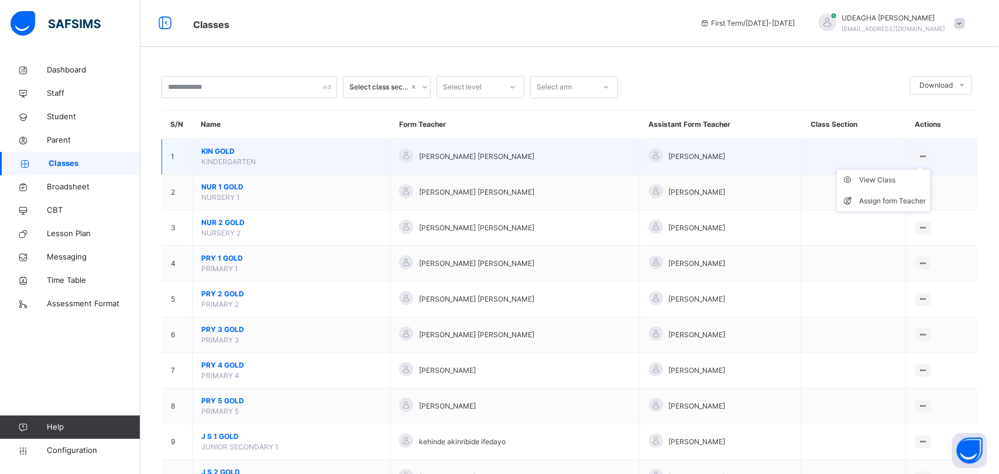
click at [931, 156] on div at bounding box center [923, 156] width 16 height 13
click at [914, 209] on li "Assign form Teacher" at bounding box center [884, 201] width 94 height 21
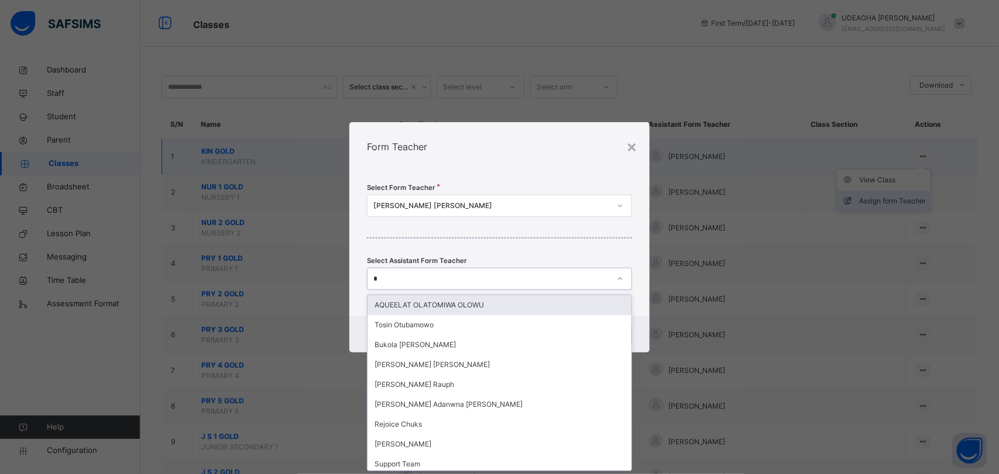
type input "**"
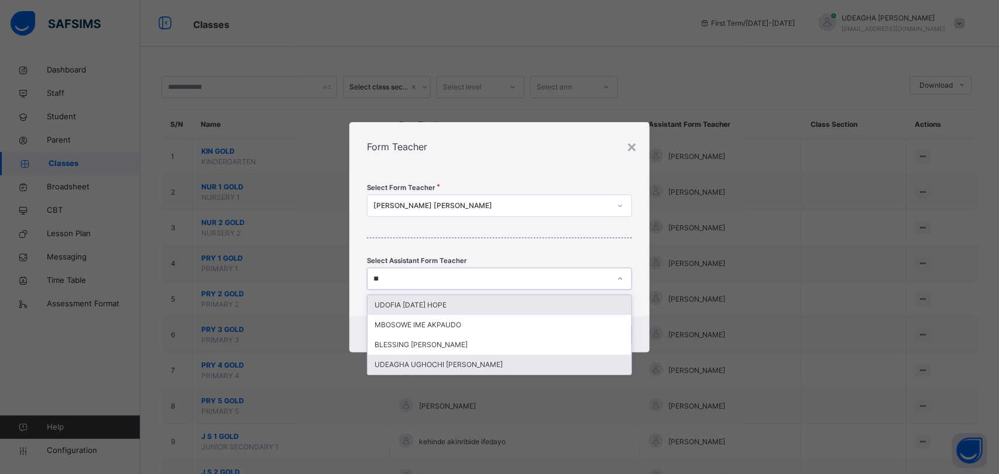
click at [419, 366] on div "UDEAGHA UGHOCHI [PERSON_NAME]" at bounding box center [498, 365] width 263 height 20
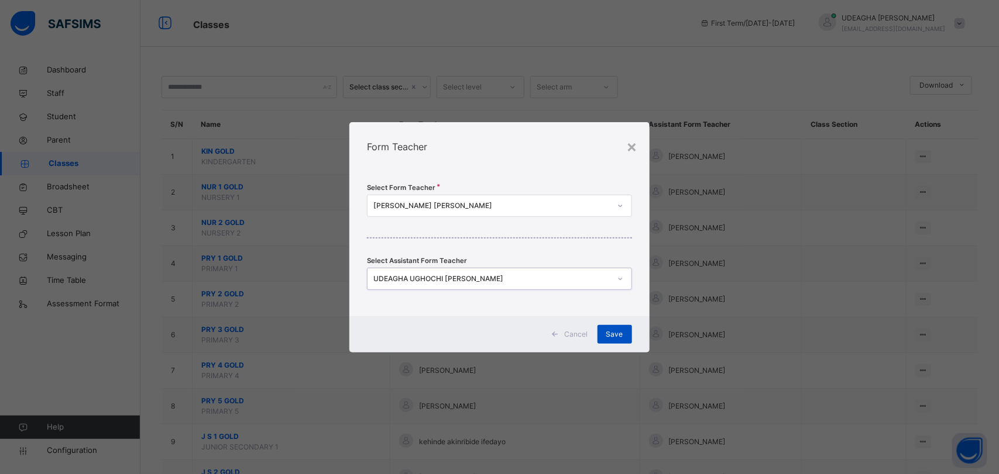
click at [619, 343] on div "Save" at bounding box center [614, 334] width 35 height 19
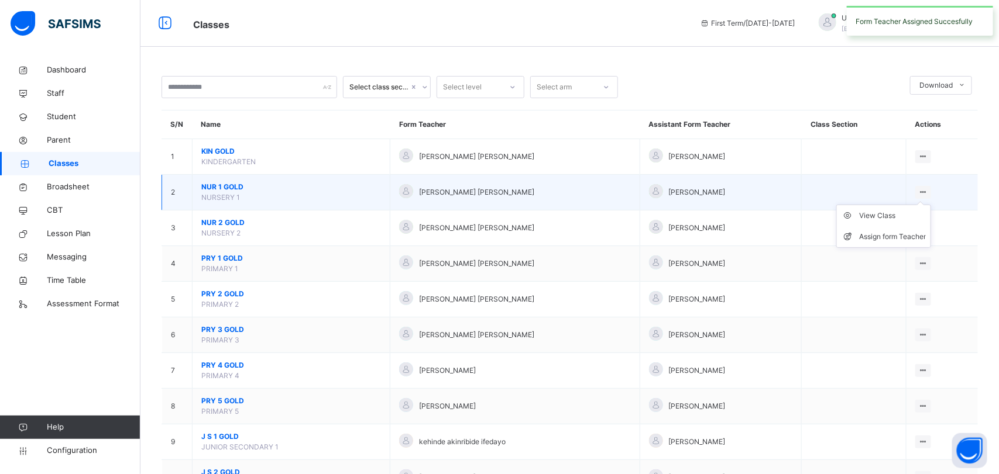
click at [928, 193] on icon at bounding box center [923, 192] width 10 height 9
click at [918, 247] on li "Assign form Teacher" at bounding box center [884, 236] width 94 height 21
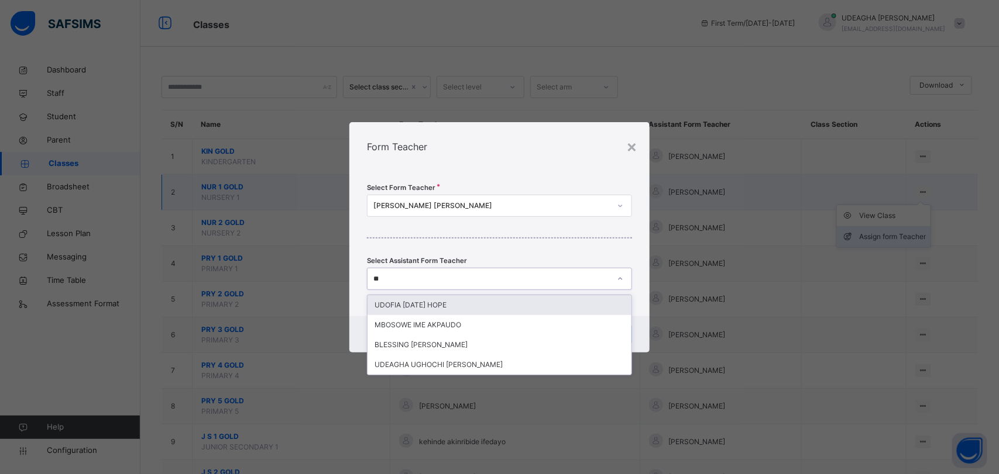
type input "***"
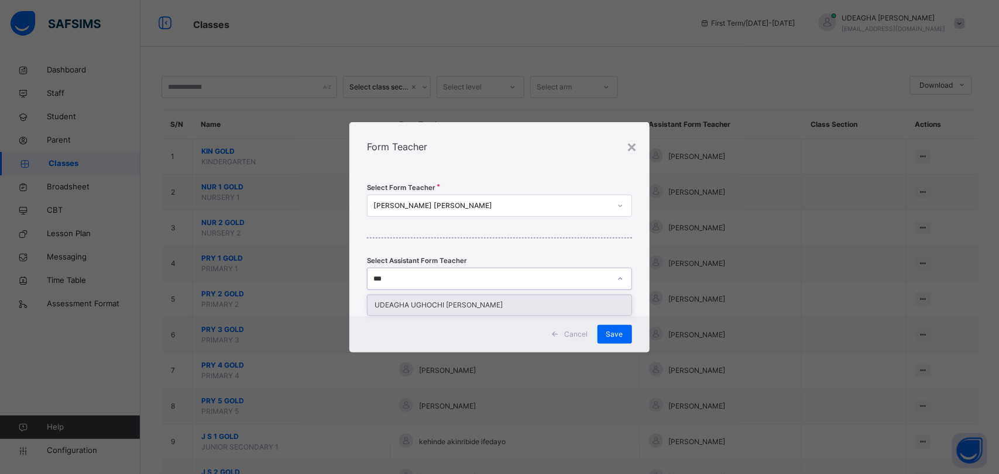
click at [433, 308] on div "UDEAGHA UGHOCHI [PERSON_NAME]" at bounding box center [498, 305] width 263 height 20
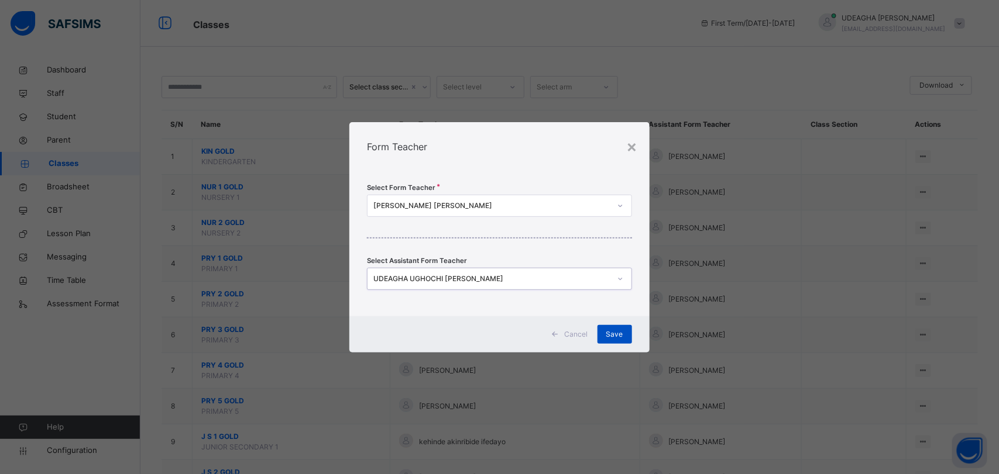
click at [615, 339] on span "Save" at bounding box center [614, 334] width 17 height 11
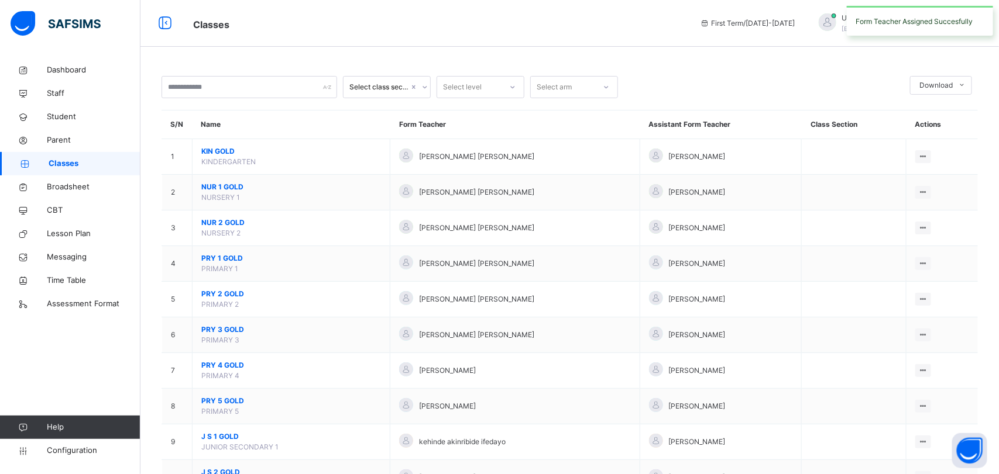
scroll to position [49, 0]
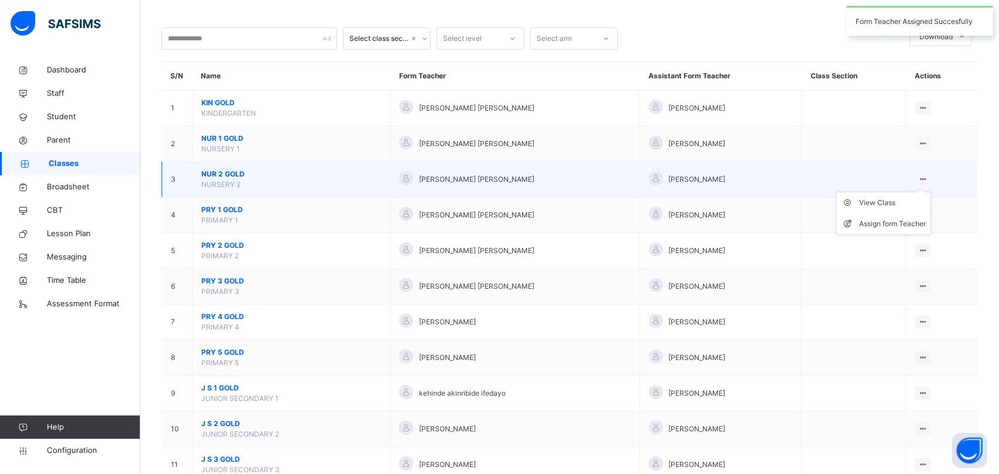
click at [931, 192] on ul "View Class Assign form Teacher" at bounding box center [883, 213] width 95 height 43
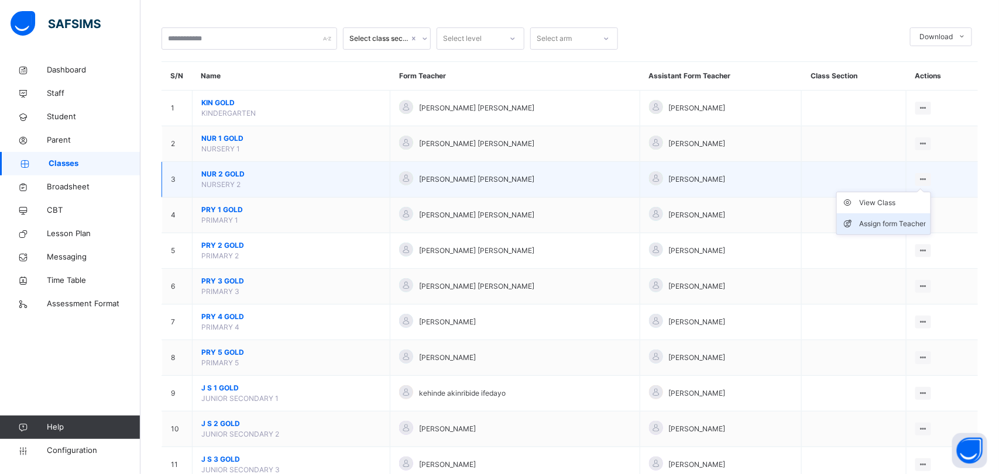
click at [915, 228] on div "Assign form Teacher" at bounding box center [892, 224] width 67 height 12
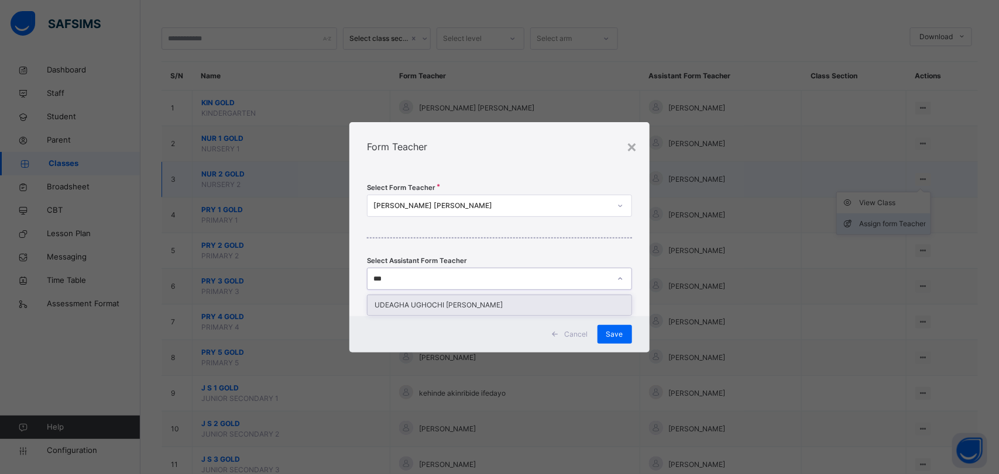
type input "****"
click at [448, 313] on div "UDEAGHA UGHOCHI [PERSON_NAME]" at bounding box center [498, 305] width 263 height 20
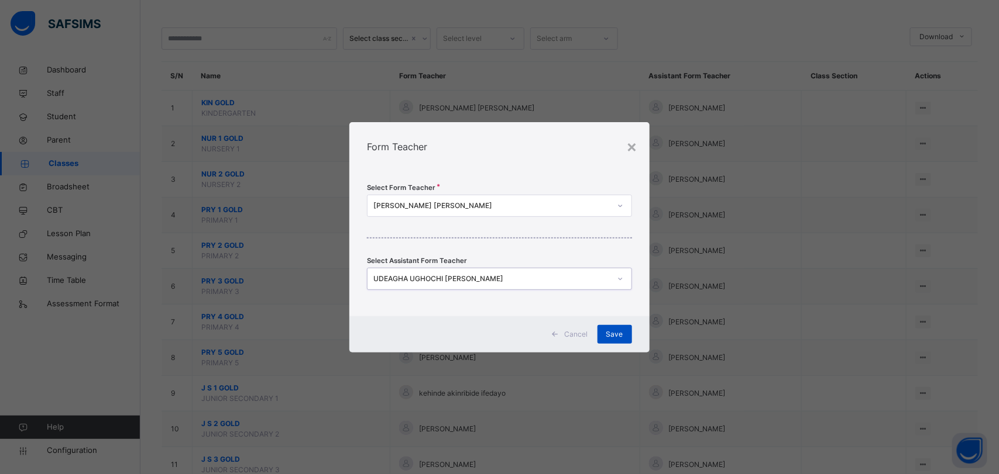
click at [625, 343] on div "Save" at bounding box center [614, 334] width 35 height 19
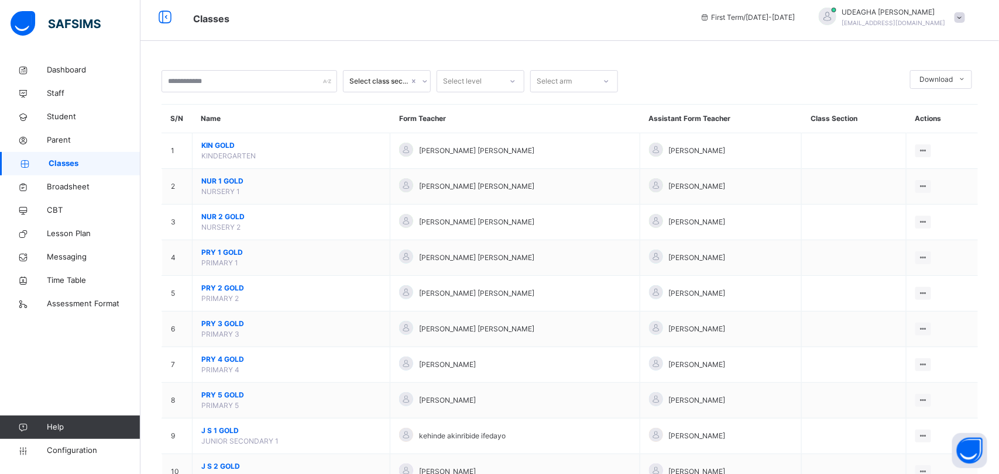
scroll to position [1, 0]
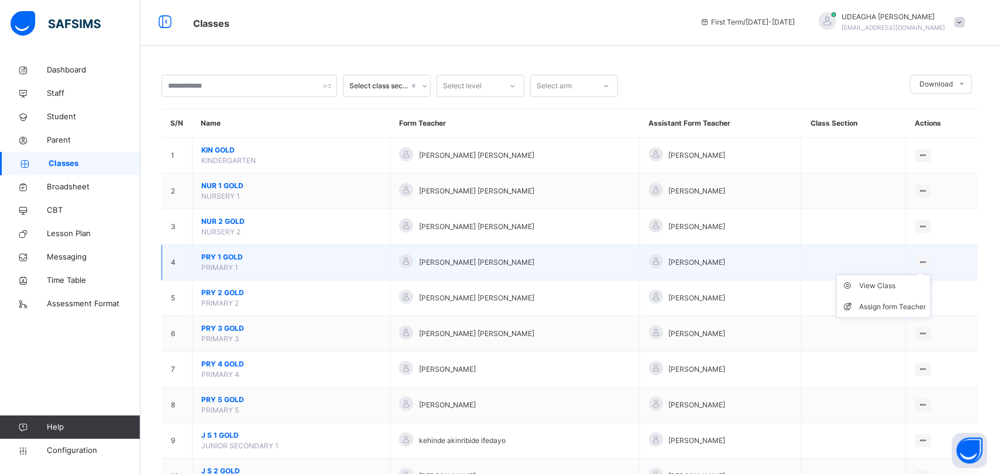
click at [931, 275] on ul "View Class Assign form Teacher" at bounding box center [883, 296] width 95 height 43
click at [907, 311] on div "Assign form Teacher" at bounding box center [892, 307] width 67 height 12
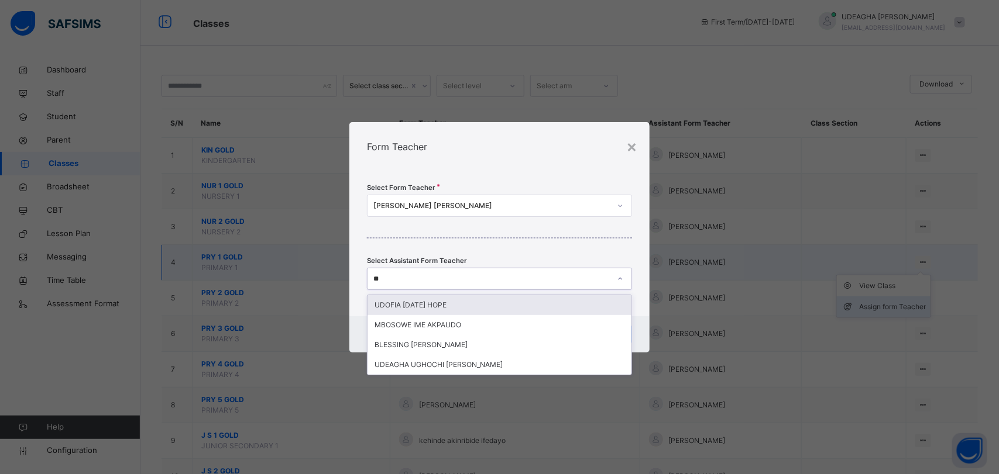
type input "***"
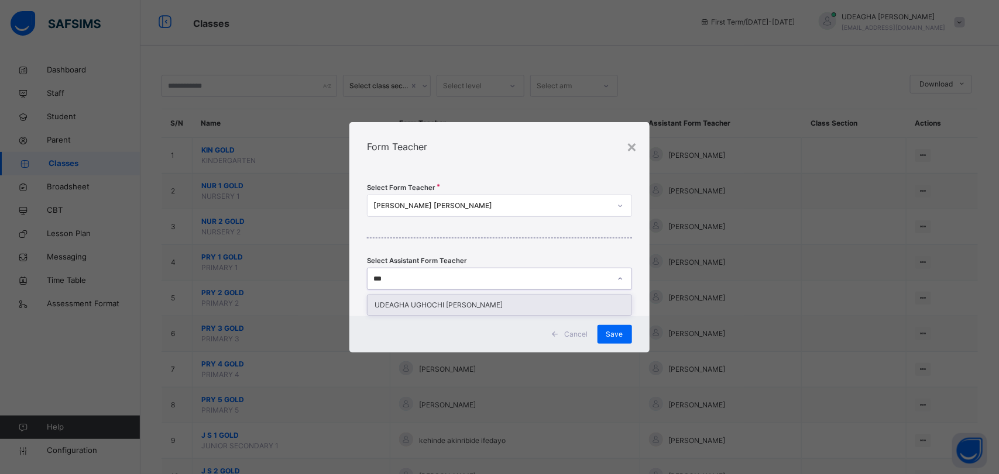
click at [455, 306] on div "UDEAGHA UGHOCHI [PERSON_NAME]" at bounding box center [498, 305] width 263 height 20
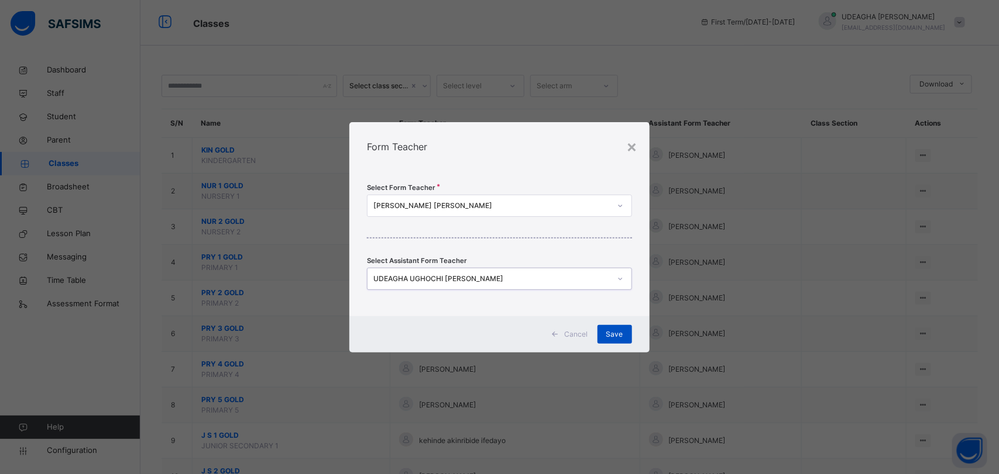
click at [612, 338] on span "Save" at bounding box center [614, 334] width 17 height 11
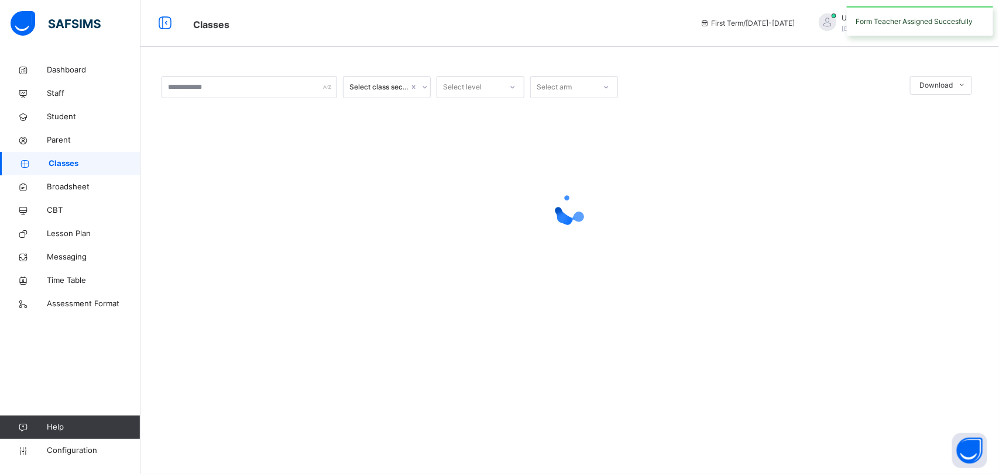
scroll to position [0, 0]
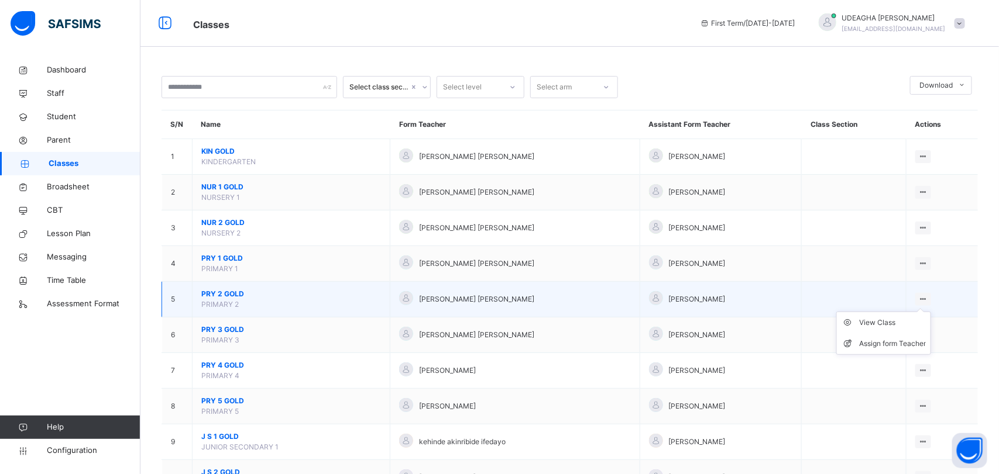
click at [931, 312] on ul "View Class Assign form Teacher" at bounding box center [883, 333] width 95 height 43
click at [922, 354] on li "Assign form Teacher" at bounding box center [884, 343] width 94 height 21
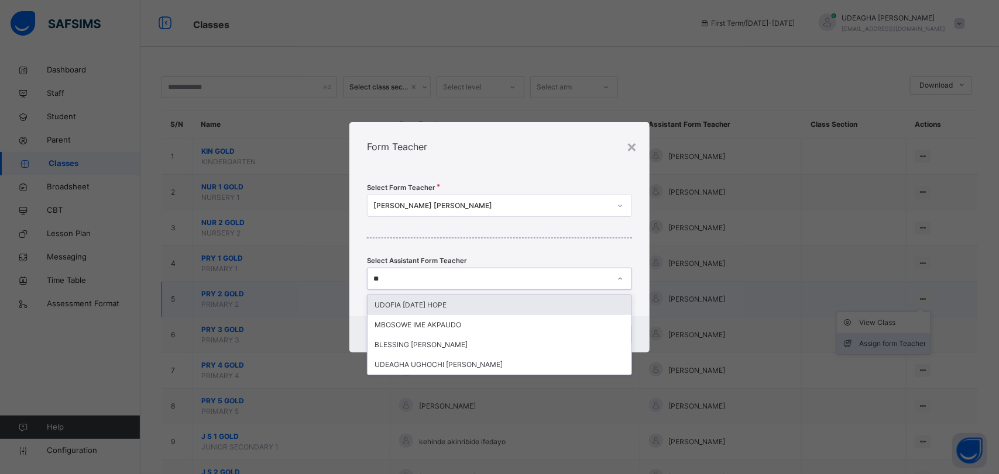
type input "***"
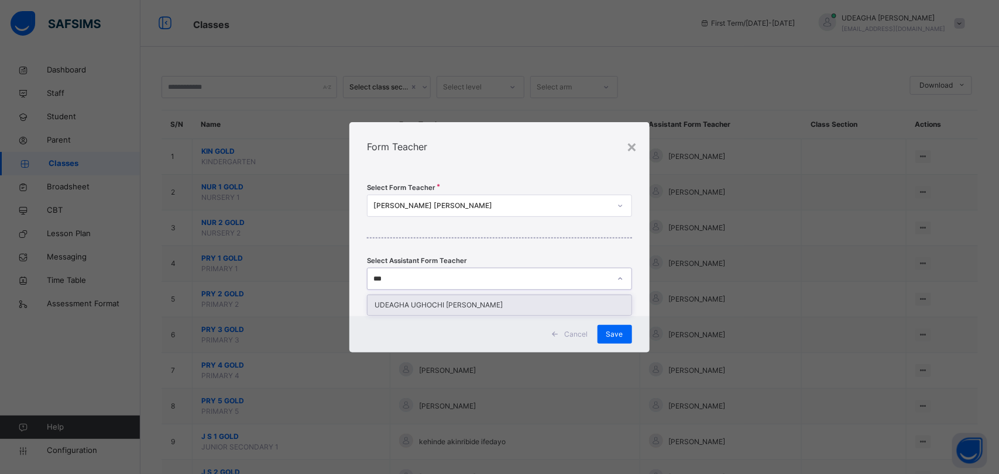
click at [452, 306] on div "UDEAGHA UGHOCHI [PERSON_NAME]" at bounding box center [498, 305] width 263 height 20
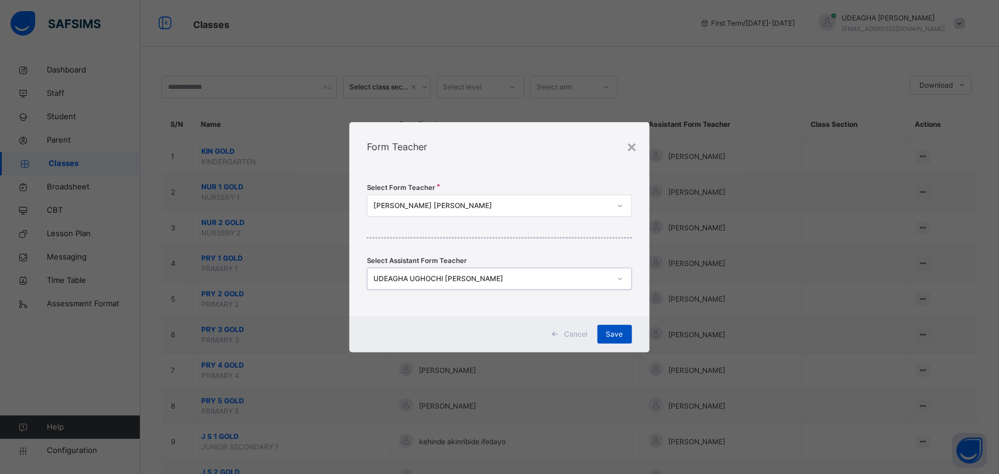
click at [624, 340] on div "Save" at bounding box center [614, 334] width 35 height 19
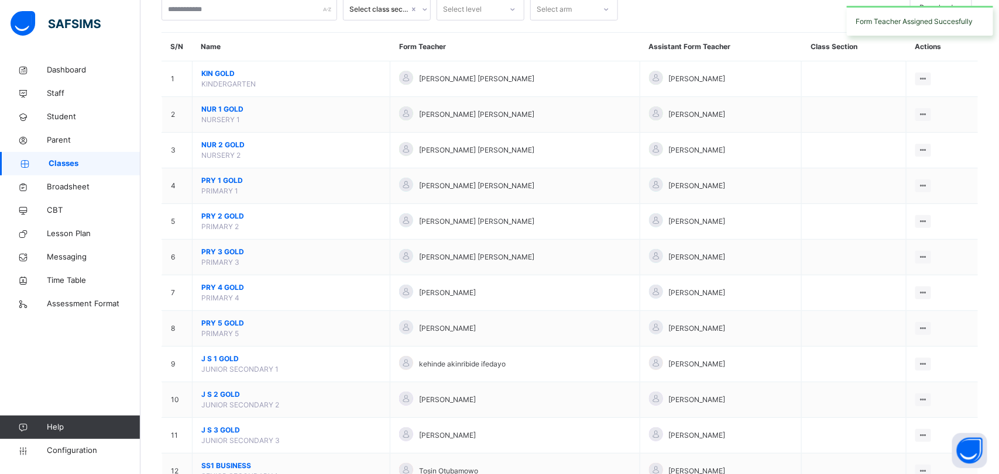
scroll to position [82, 0]
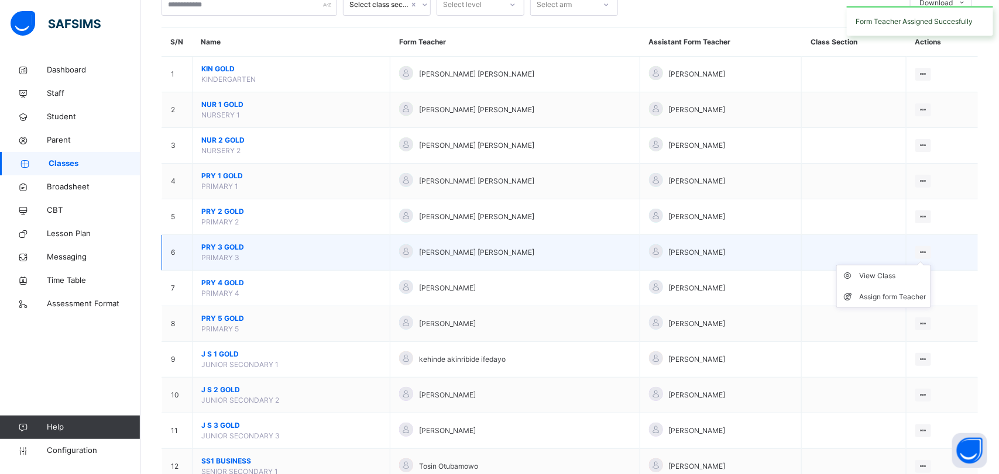
click at [931, 253] on div at bounding box center [923, 252] width 16 height 13
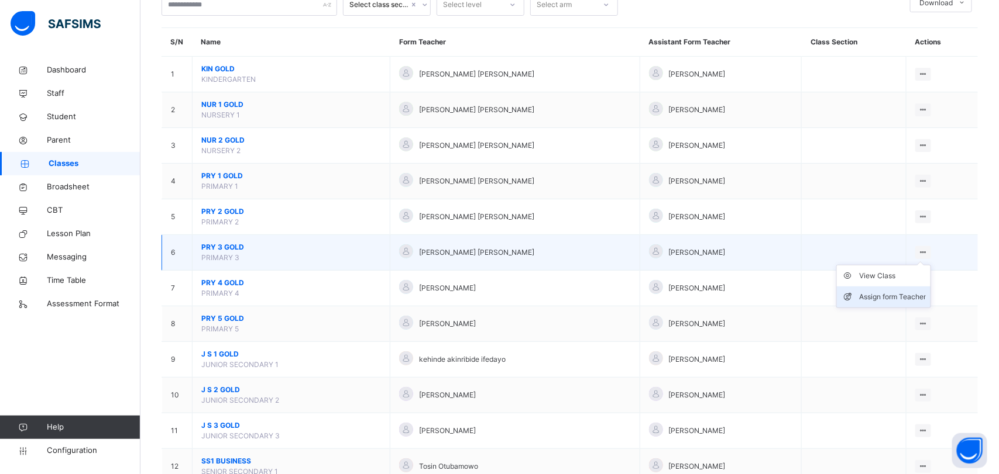
click at [921, 306] on li "Assign form Teacher" at bounding box center [884, 297] width 94 height 21
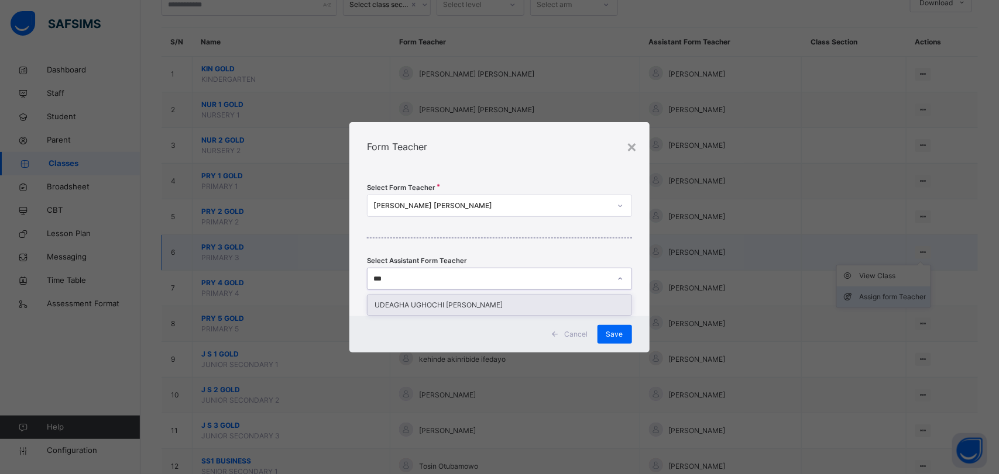
type input "****"
click at [463, 312] on div "UDEAGHA UGHOCHI [PERSON_NAME]" at bounding box center [498, 305] width 263 height 20
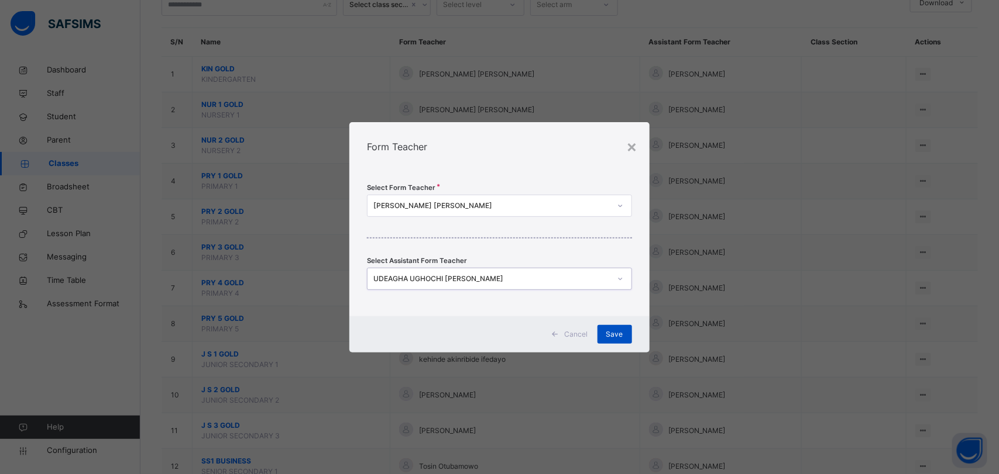
click at [615, 341] on div "Save" at bounding box center [614, 334] width 35 height 19
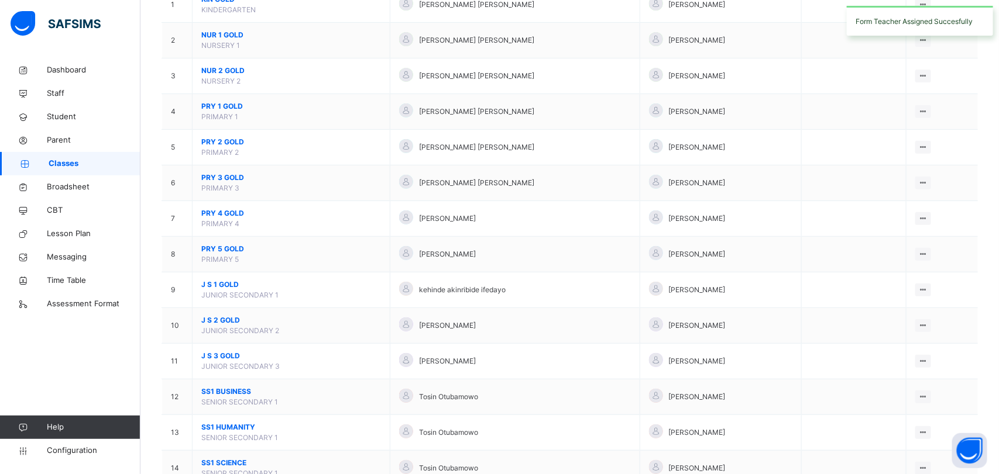
scroll to position [153, 0]
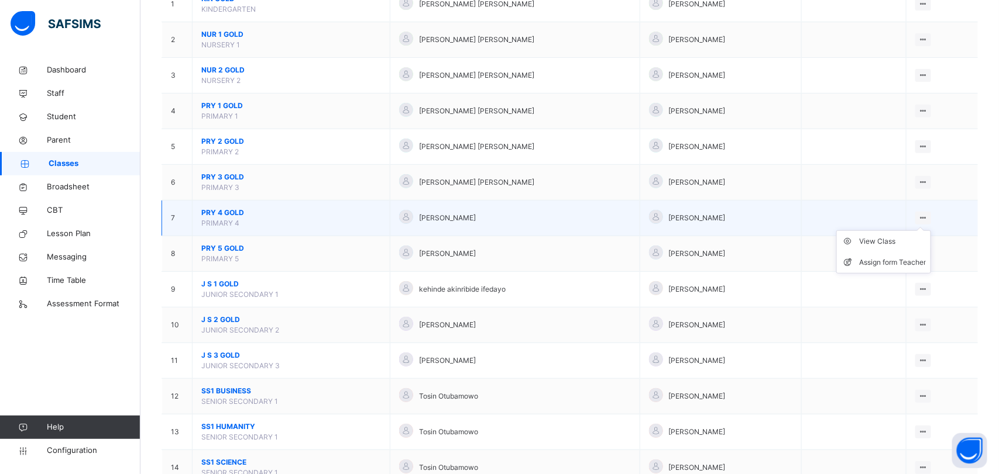
click at [931, 230] on ul "View Class Assign form Teacher" at bounding box center [883, 251] width 95 height 43
click at [917, 273] on li "Assign form Teacher" at bounding box center [884, 262] width 94 height 21
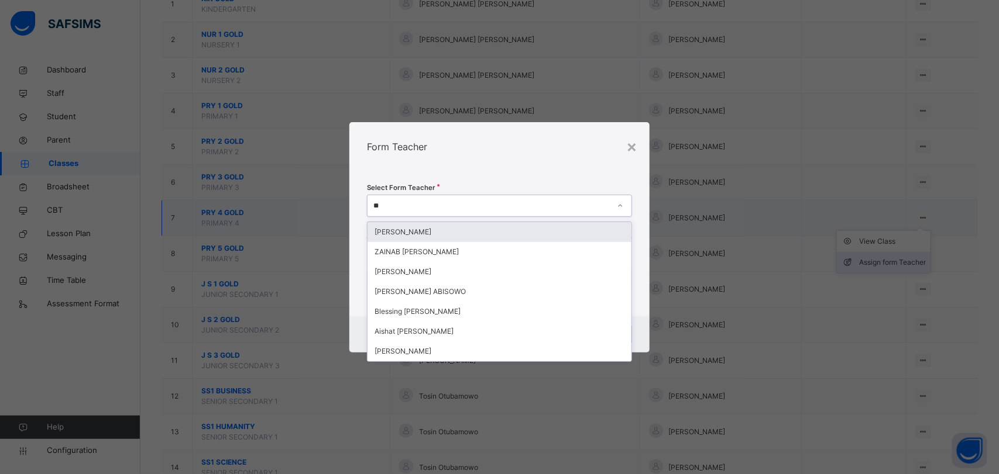
type input "***"
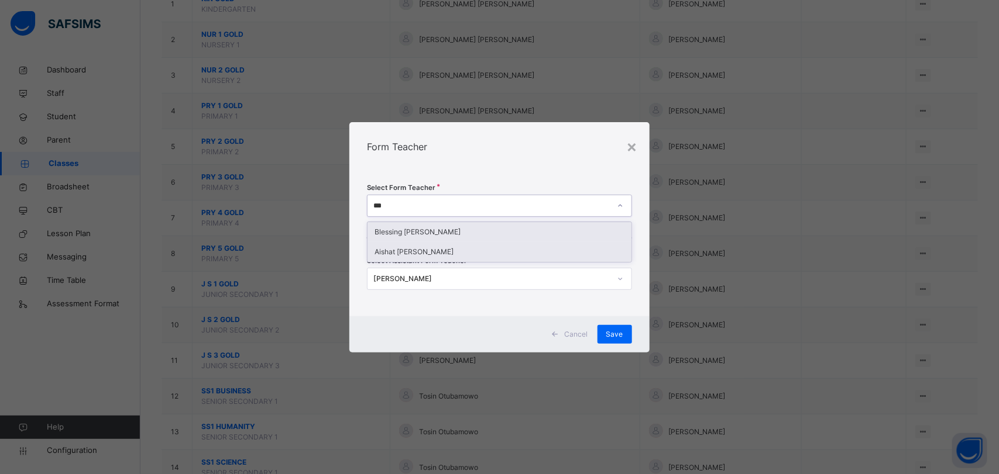
click at [455, 253] on div "Aishat [PERSON_NAME]" at bounding box center [498, 252] width 263 height 20
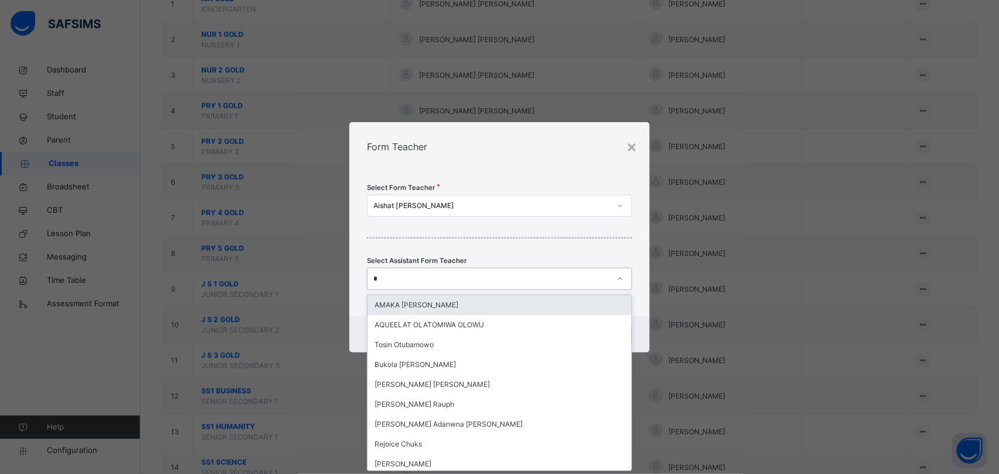
type input "**"
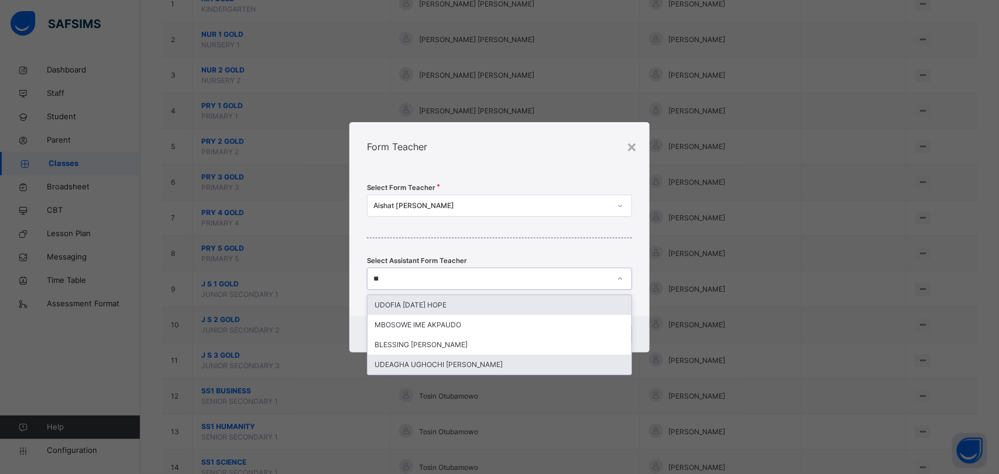
click at [471, 364] on div "UDEAGHA UGHOCHI [PERSON_NAME]" at bounding box center [498, 365] width 263 height 20
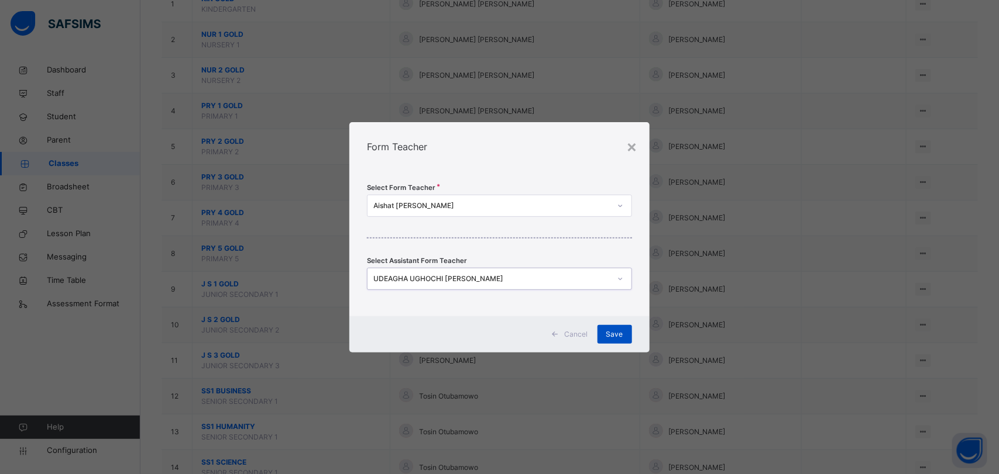
click at [615, 338] on span "Save" at bounding box center [614, 334] width 17 height 11
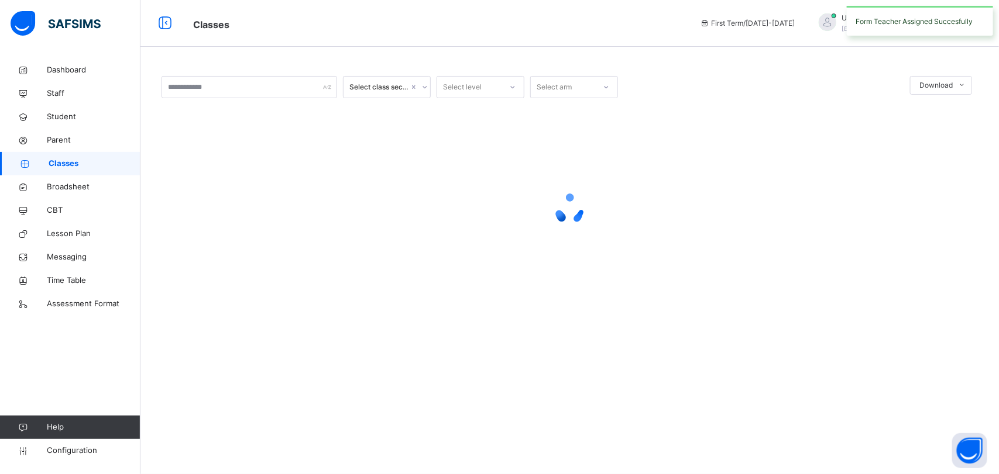
scroll to position [0, 0]
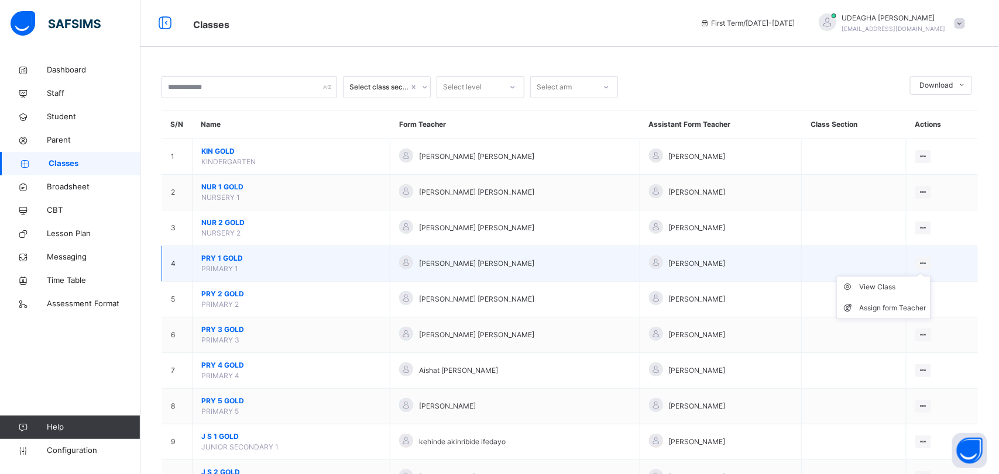
click at [931, 276] on ul "View Class Assign form Teacher" at bounding box center [883, 297] width 95 height 43
click at [917, 316] on li "Assign form Teacher" at bounding box center [884, 308] width 94 height 21
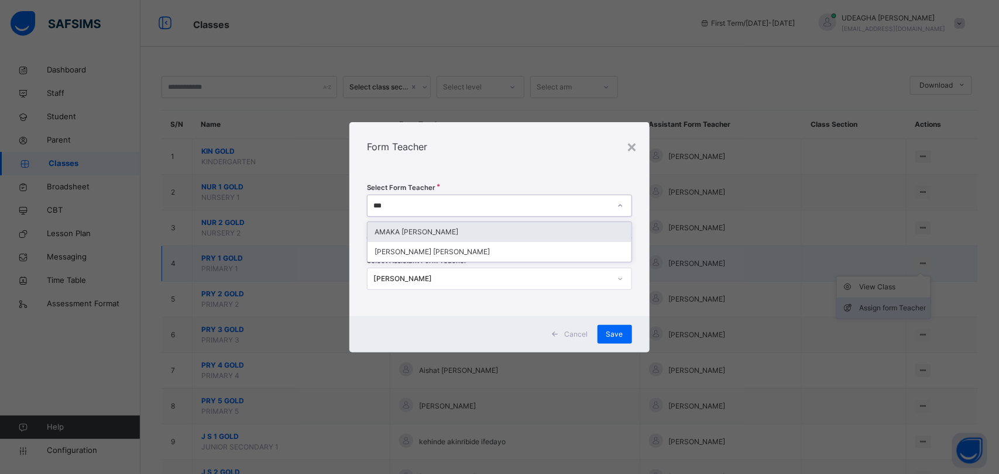
type input "****"
click at [436, 232] on div "AMAKA [PERSON_NAME]" at bounding box center [498, 232] width 263 height 20
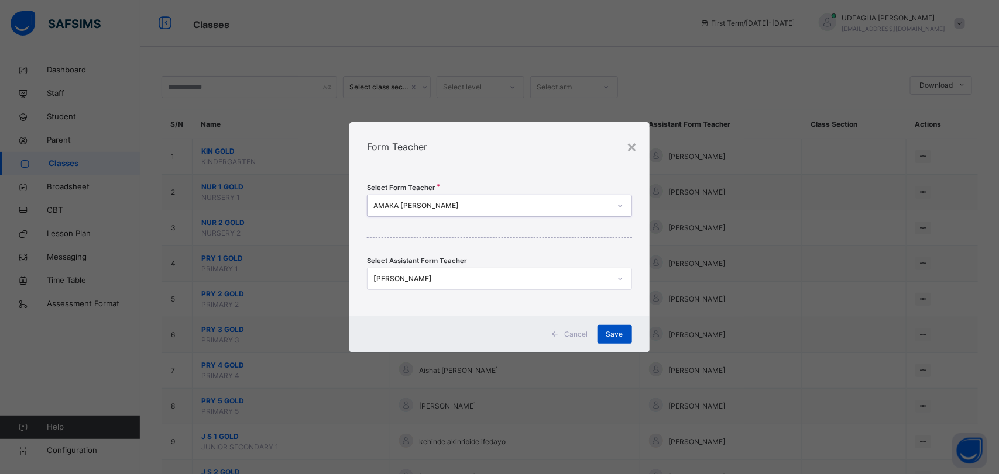
click at [620, 340] on div "Save" at bounding box center [614, 334] width 35 height 19
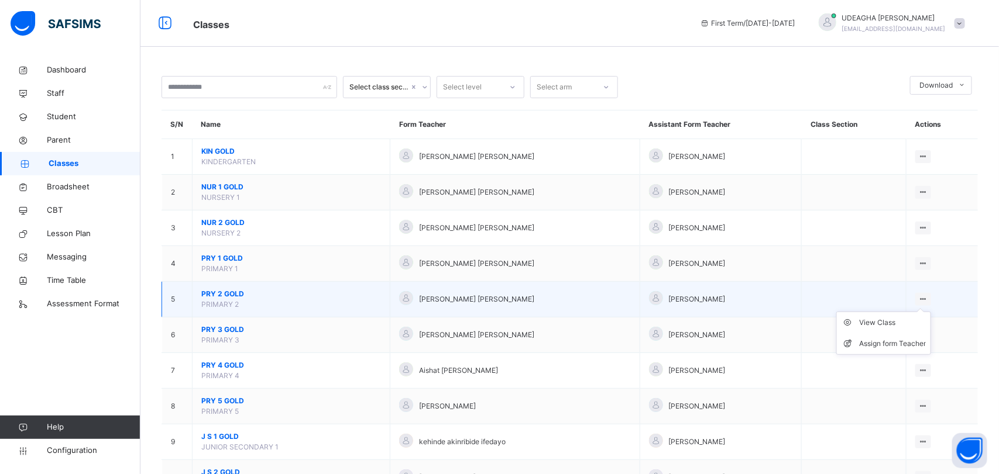
click at [931, 305] on div at bounding box center [923, 299] width 16 height 13
click at [910, 354] on li "Assign form Teacher" at bounding box center [884, 343] width 94 height 21
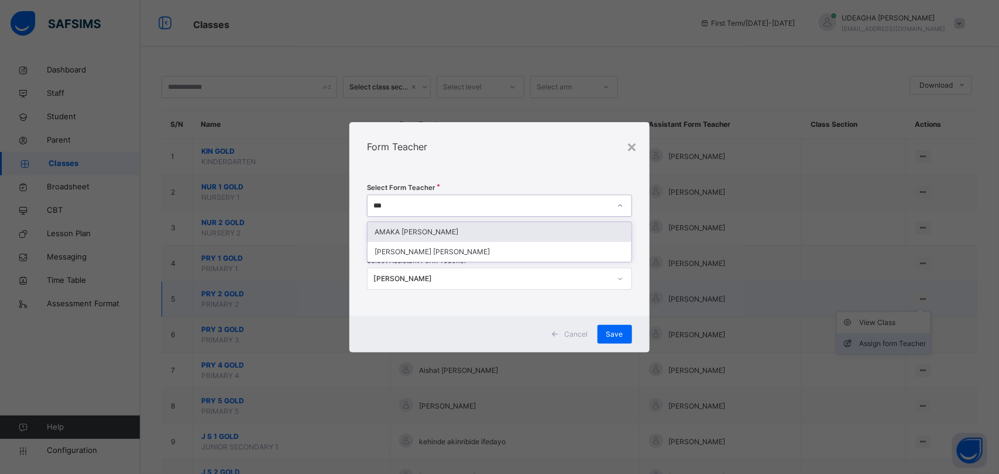
type input "****"
click at [457, 232] on div "AMAKA [PERSON_NAME]" at bounding box center [498, 232] width 263 height 20
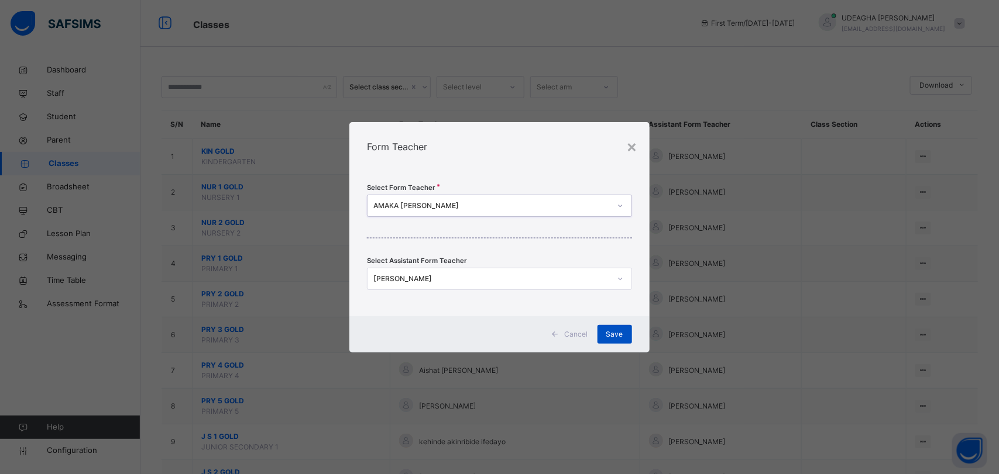
click at [618, 335] on span "Save" at bounding box center [614, 334] width 17 height 11
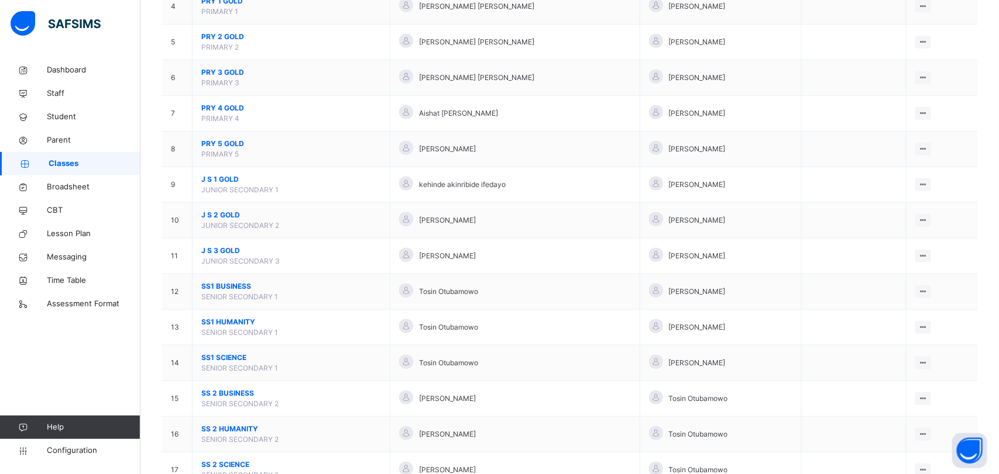
scroll to position [275, 0]
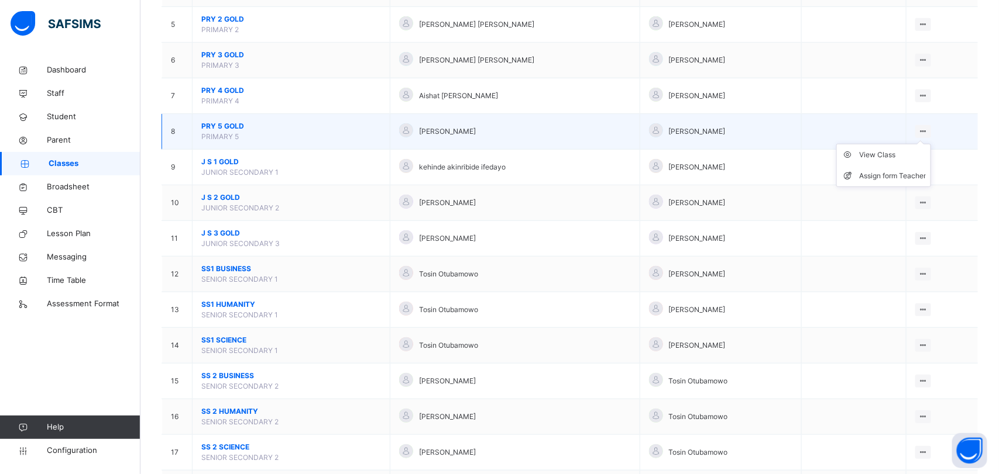
click at [931, 144] on ul "View Class Assign form Teacher" at bounding box center [883, 165] width 95 height 43
click at [901, 174] on div "Assign form Teacher" at bounding box center [892, 176] width 67 height 12
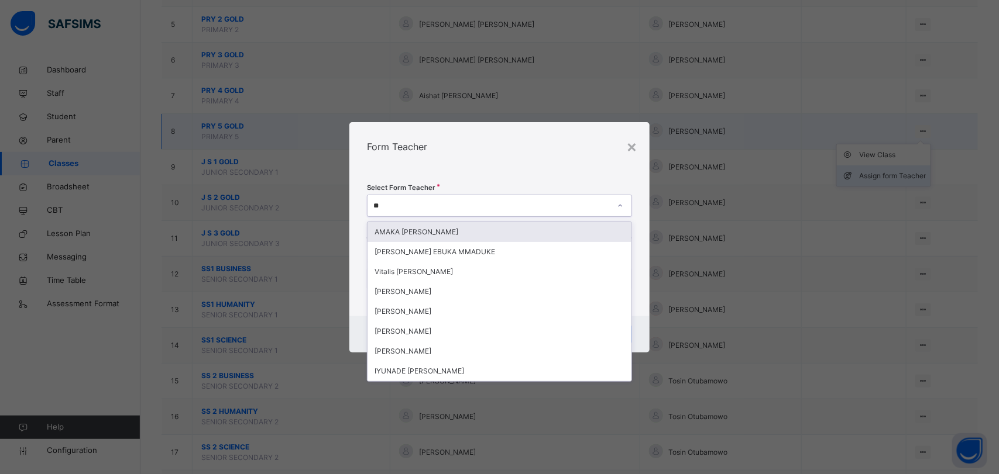
type input "***"
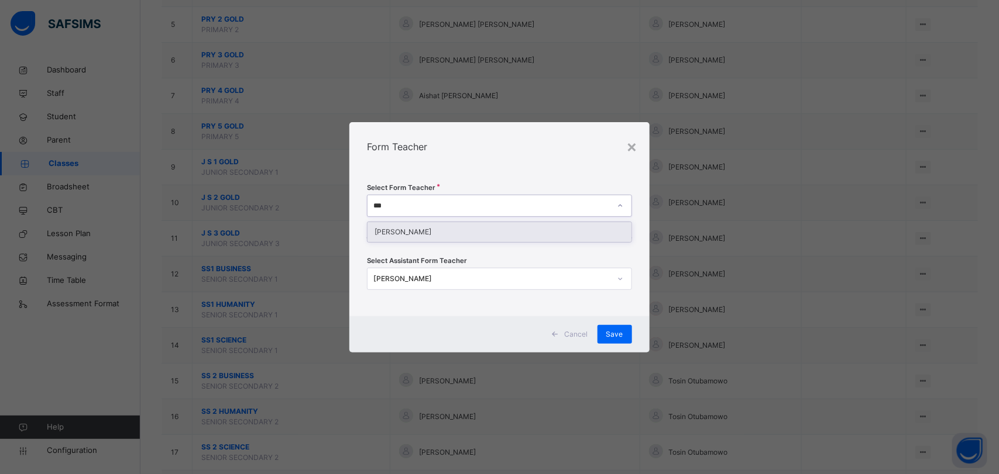
click at [426, 233] on div "[PERSON_NAME]" at bounding box center [498, 232] width 263 height 20
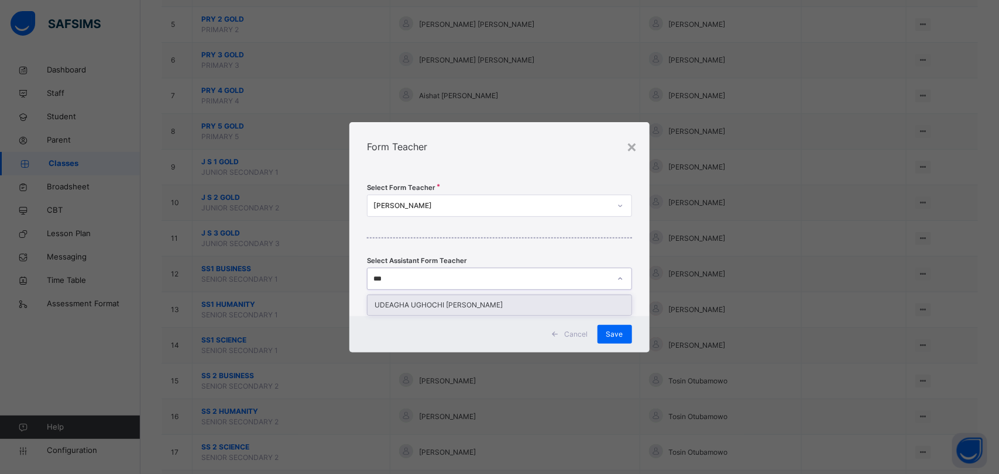
type input "****"
click at [508, 311] on div "UDEAGHA UGHOCHI [PERSON_NAME]" at bounding box center [498, 305] width 263 height 20
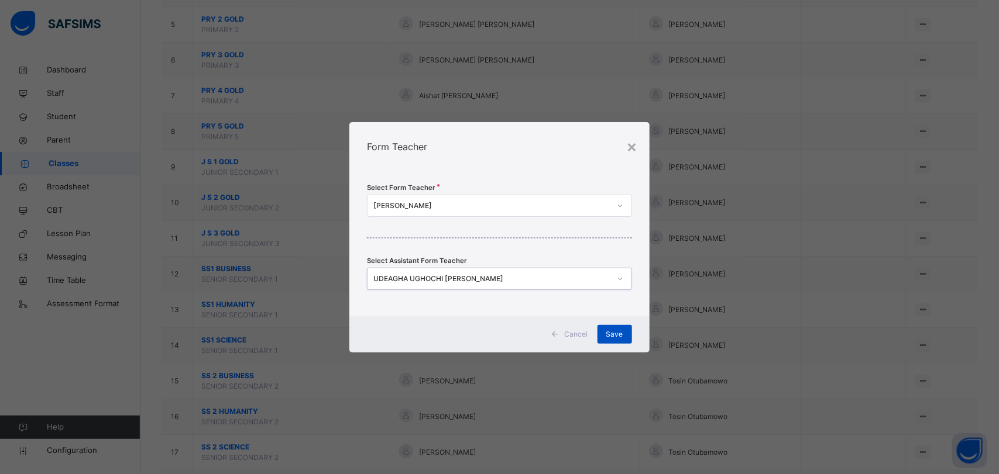
click at [614, 340] on div "Save" at bounding box center [614, 334] width 35 height 19
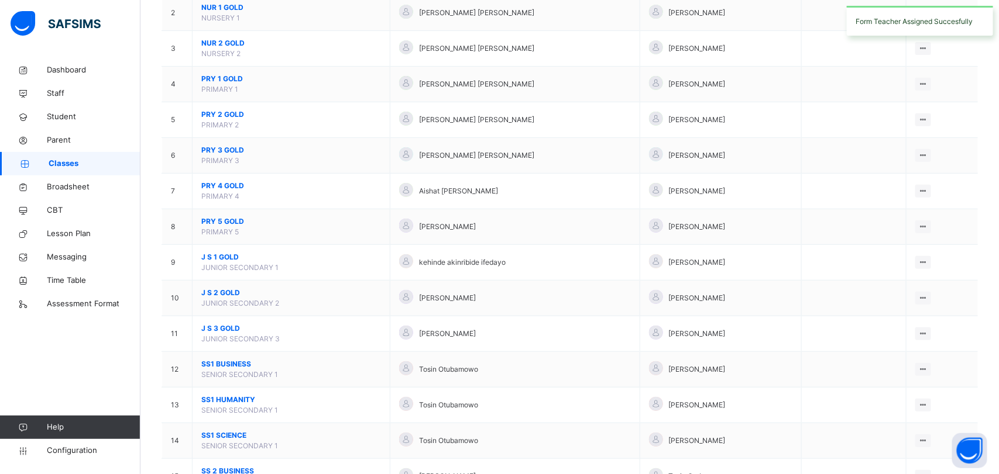
scroll to position [183, 0]
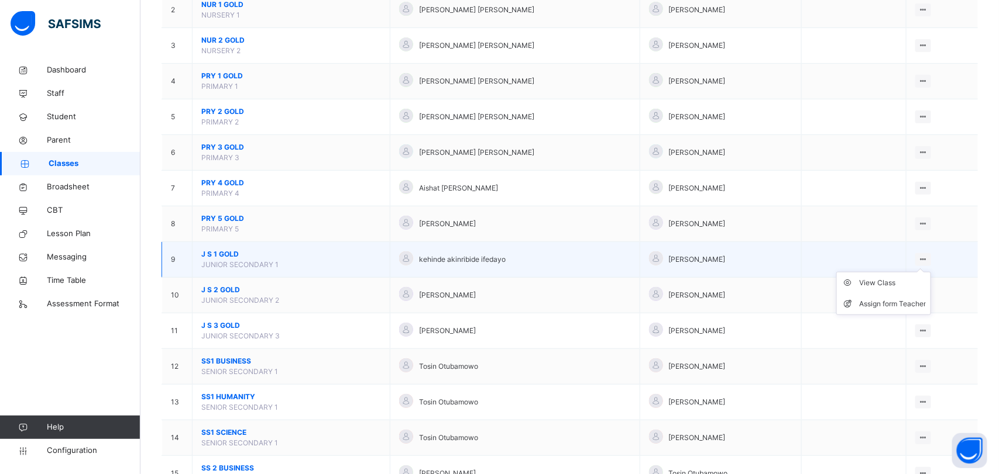
click at [931, 264] on div at bounding box center [923, 259] width 16 height 13
click at [908, 312] on li "Assign form Teacher" at bounding box center [884, 304] width 94 height 21
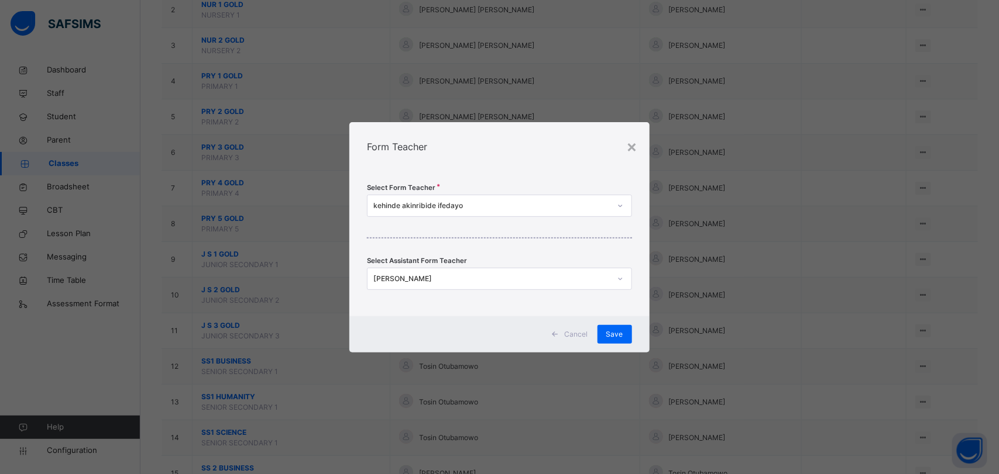
click at [572, 338] on span "Cancel" at bounding box center [575, 334] width 23 height 11
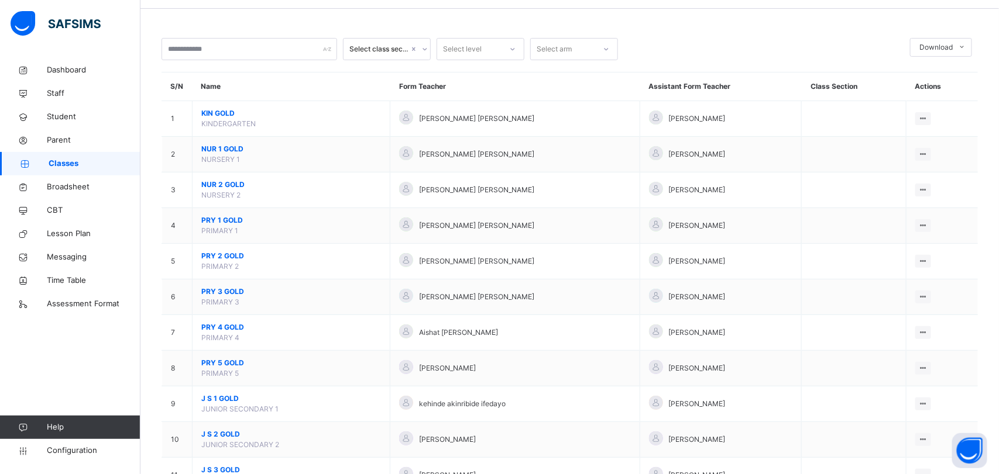
scroll to position [0, 0]
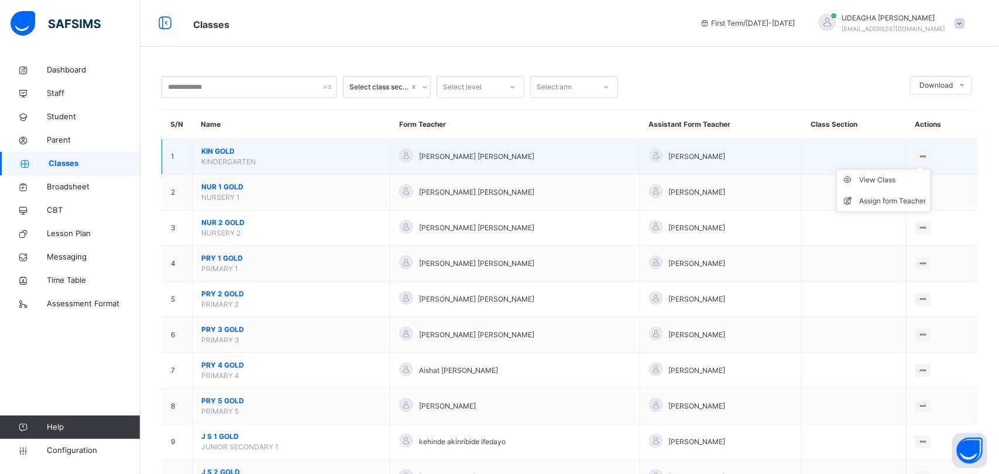
click at [931, 156] on div at bounding box center [923, 156] width 16 height 13
click at [903, 187] on li "View Class" at bounding box center [884, 180] width 94 height 21
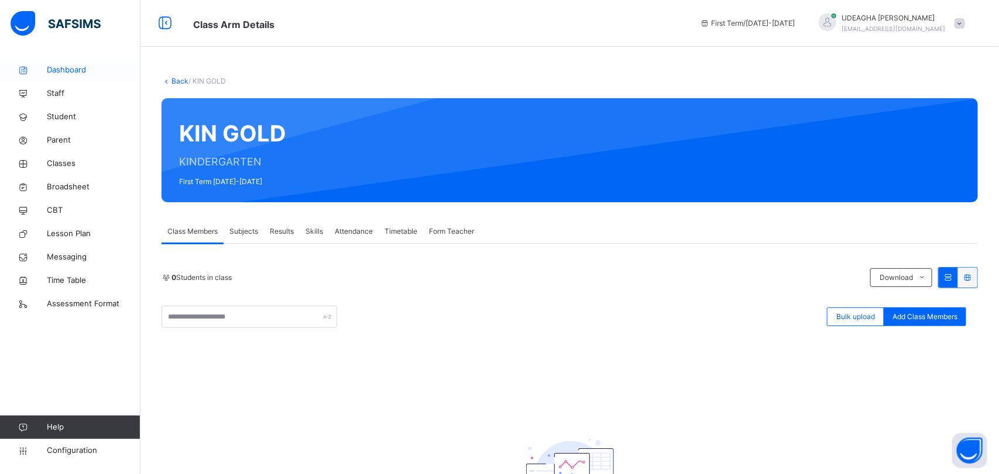
click at [62, 68] on span "Dashboard" at bounding box center [94, 70] width 94 height 12
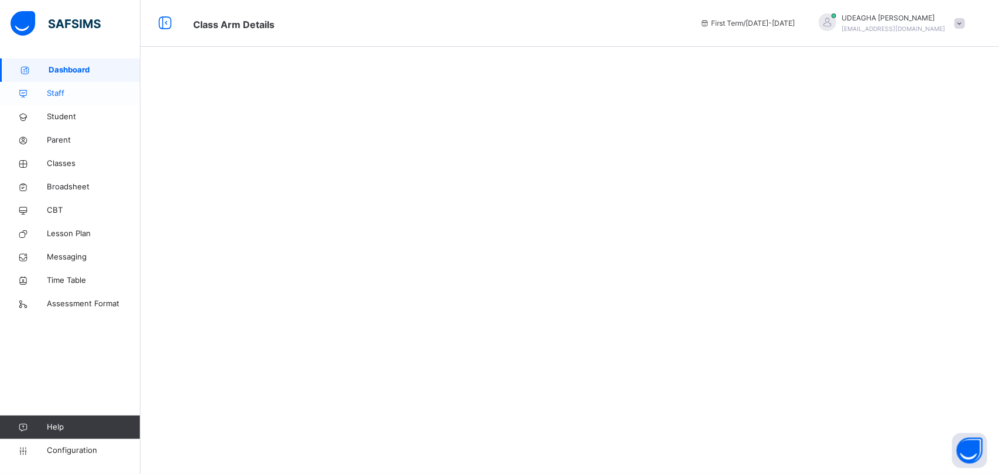
click at [57, 92] on span "Staff" at bounding box center [94, 94] width 94 height 12
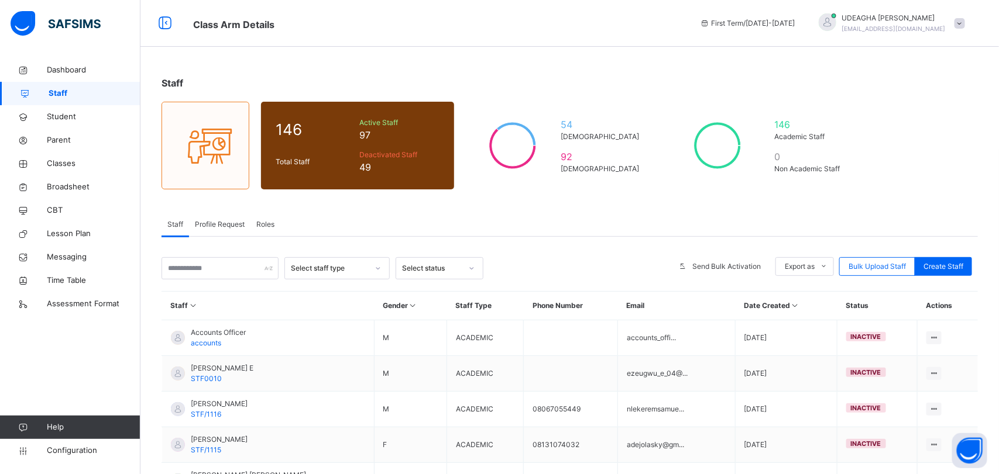
scroll to position [275, 0]
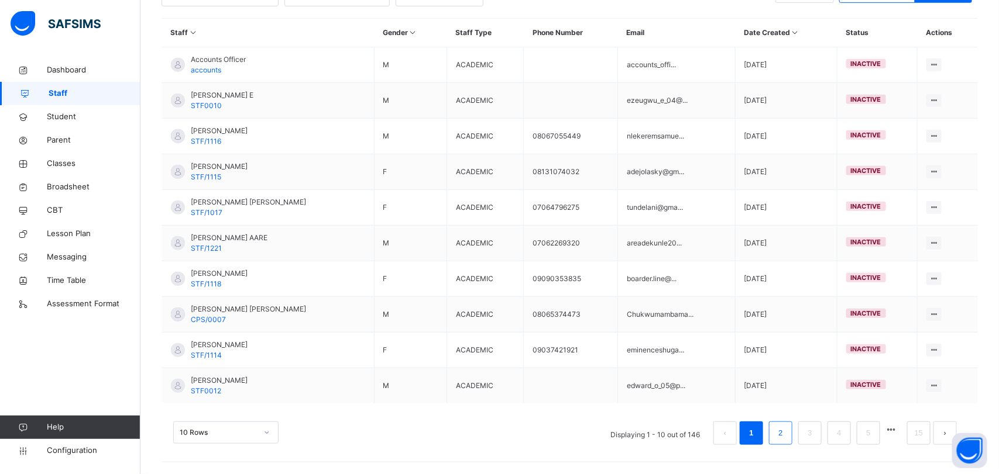
click at [780, 433] on link "2" at bounding box center [779, 433] width 11 height 15
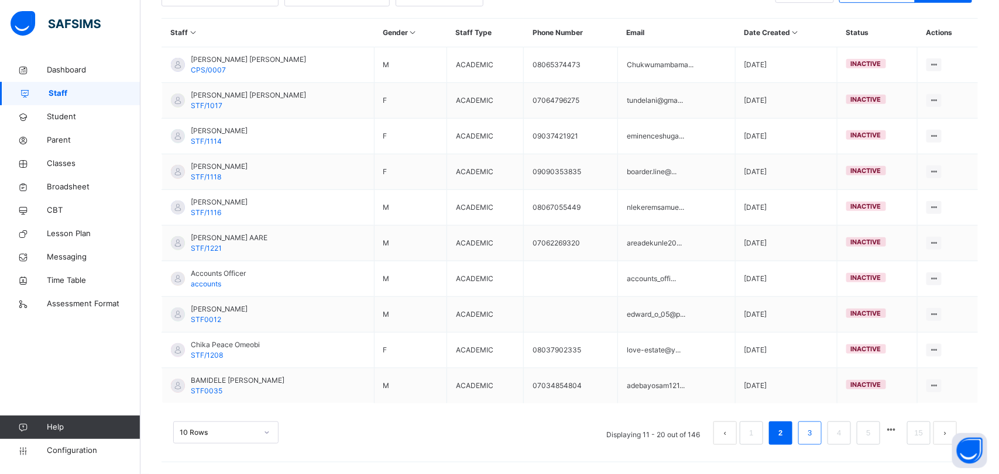
click at [809, 436] on link "3" at bounding box center [809, 433] width 11 height 15
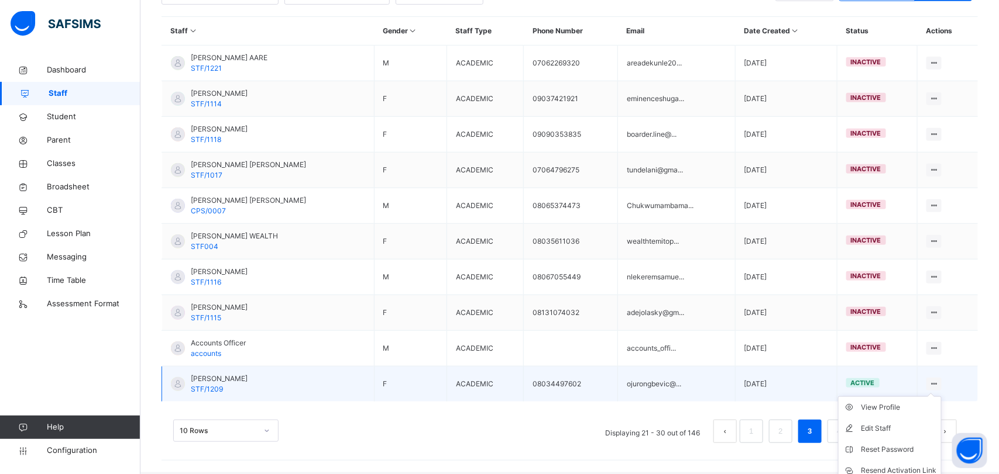
click at [942, 391] on div at bounding box center [934, 384] width 16 height 13
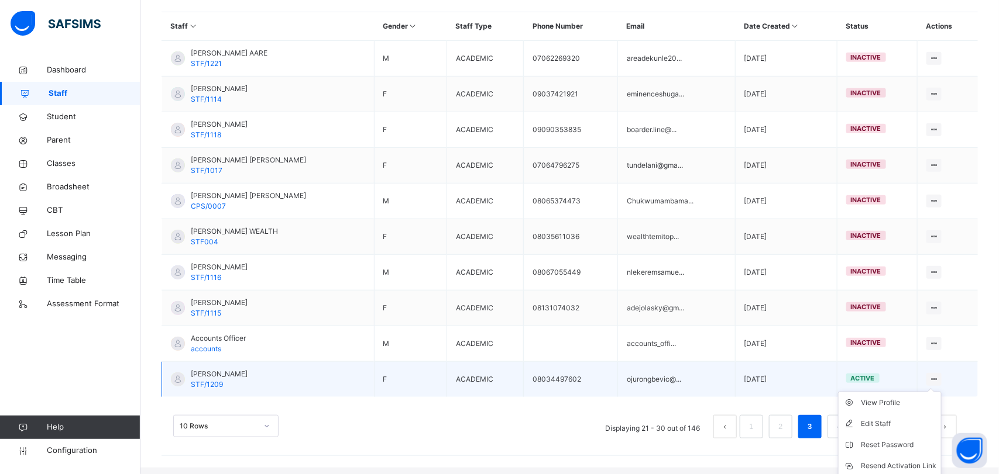
scroll to position [326, 0]
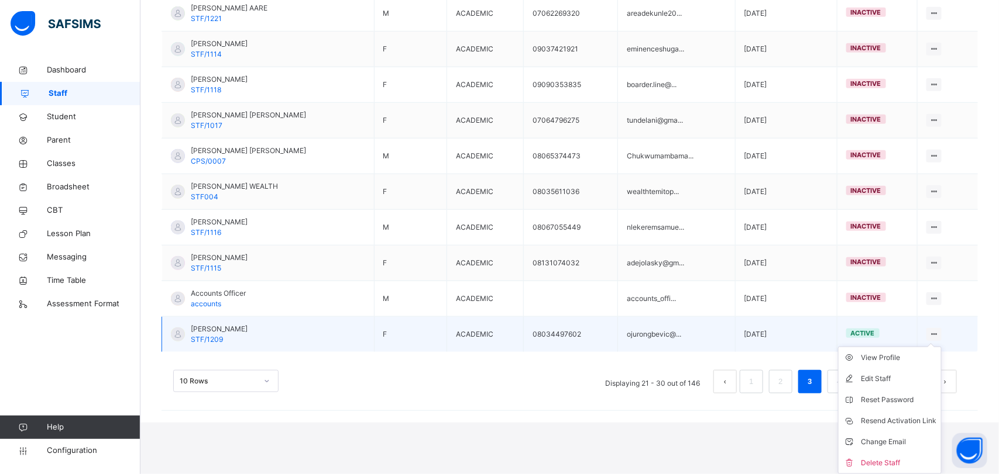
click at [870, 347] on ul "View Profile Edit Staff Reset Password Resend Activation Link Change Email Dele…" at bounding box center [890, 411] width 104 height 128
click at [873, 347] on ul "View Profile Edit Staff Reset Password Resend Activation Link Change Email Dele…" at bounding box center [890, 411] width 104 height 128
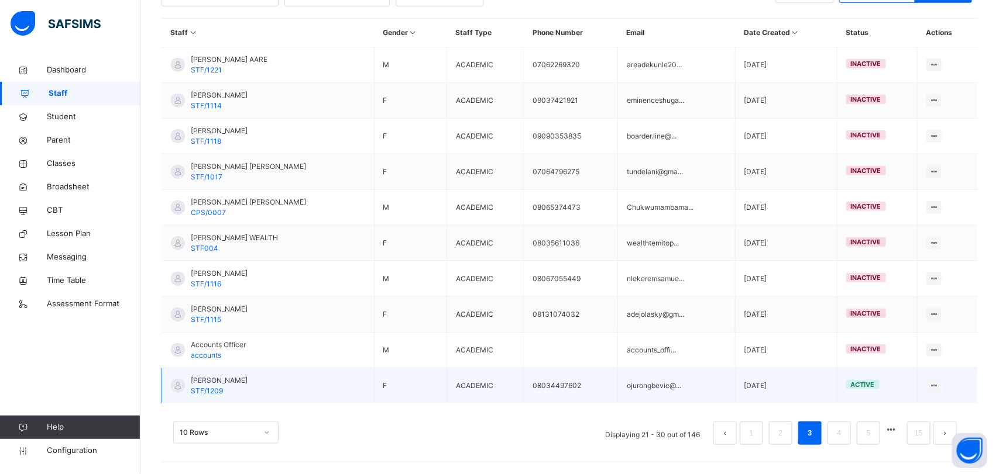
click at [526, 393] on td "08034497602" at bounding box center [571, 387] width 94 height 36
click at [876, 382] on div "active" at bounding box center [862, 384] width 33 height 9
click at [870, 390] on td "active" at bounding box center [877, 387] width 80 height 36
click at [869, 392] on td "active" at bounding box center [877, 387] width 80 height 36
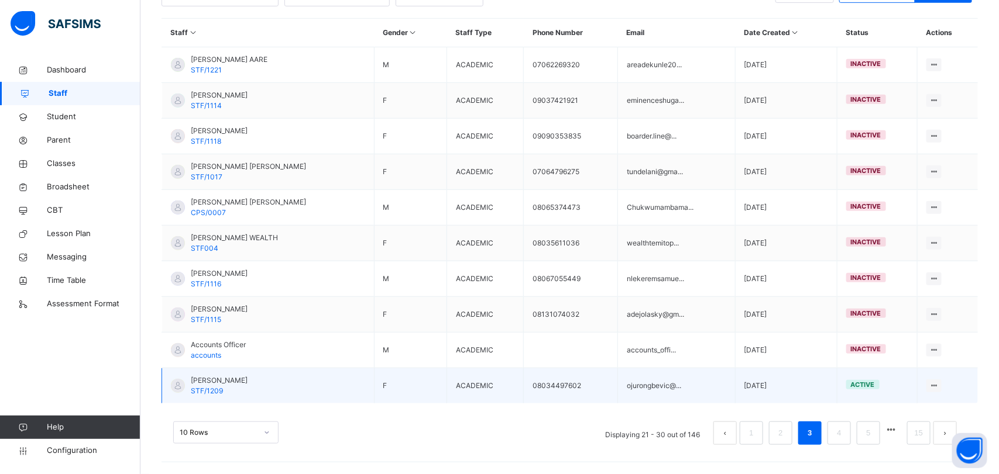
click at [868, 387] on span "active" at bounding box center [863, 385] width 24 height 8
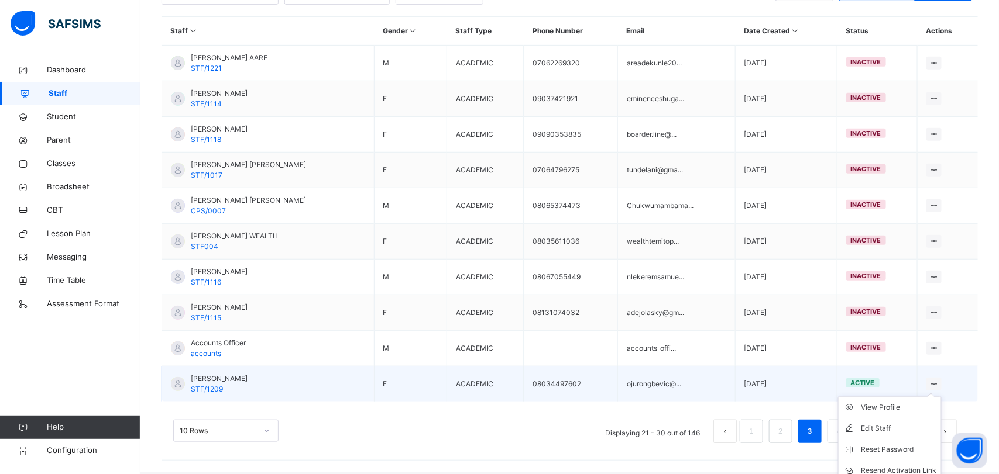
click at [938, 397] on ul "View Profile Edit Staff Reset Password Resend Activation Link Change Email Dele…" at bounding box center [890, 461] width 104 height 128
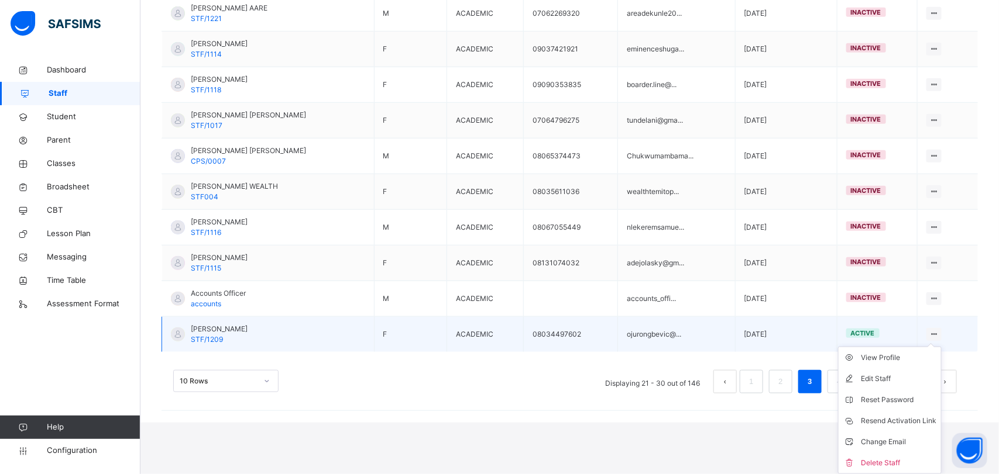
scroll to position [326, 0]
click at [893, 364] on li "View Profile" at bounding box center [889, 357] width 102 height 21
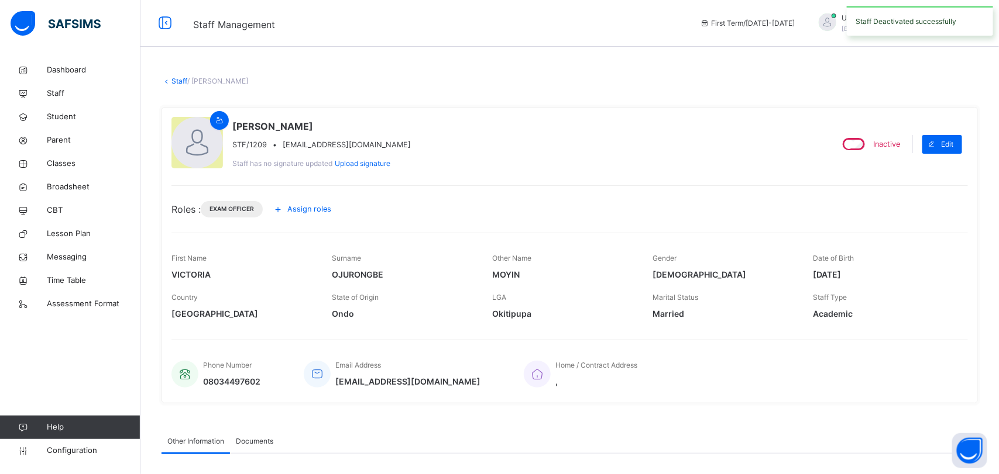
click at [176, 84] on link "Staff" at bounding box center [179, 81] width 16 height 9
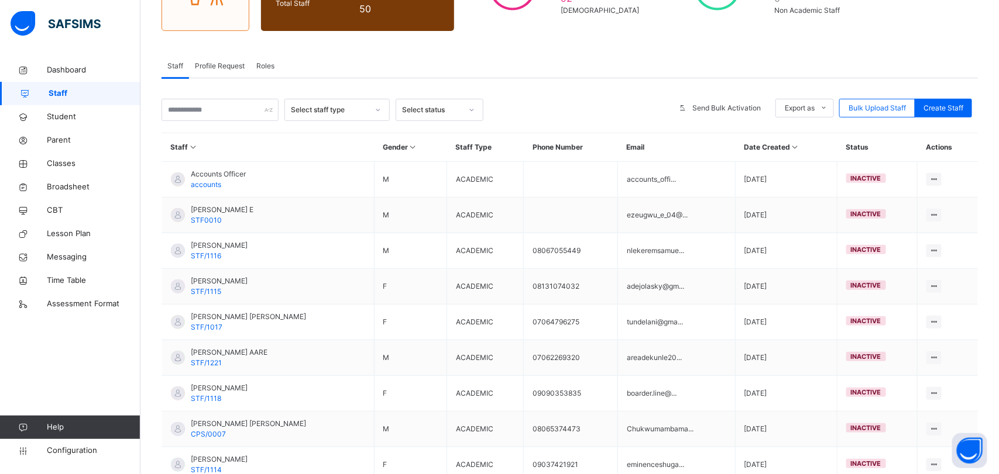
scroll to position [275, 0]
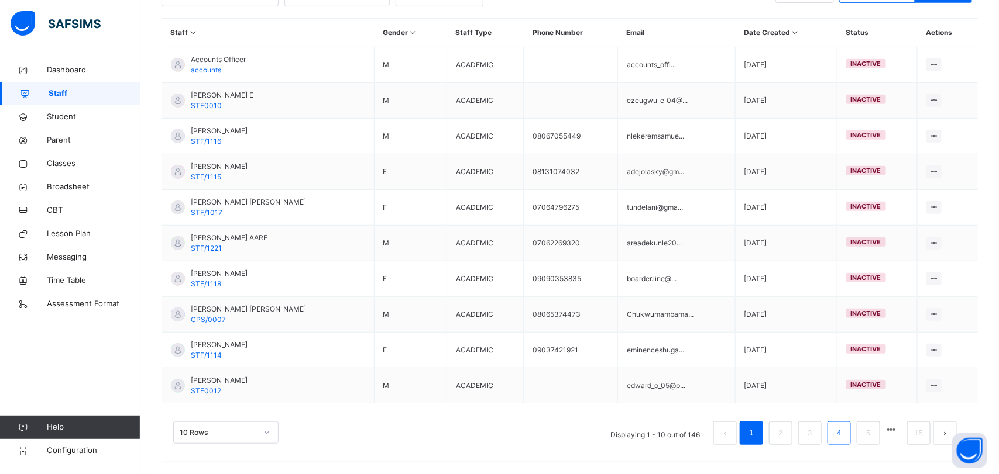
click at [839, 435] on link "4" at bounding box center [838, 433] width 11 height 15
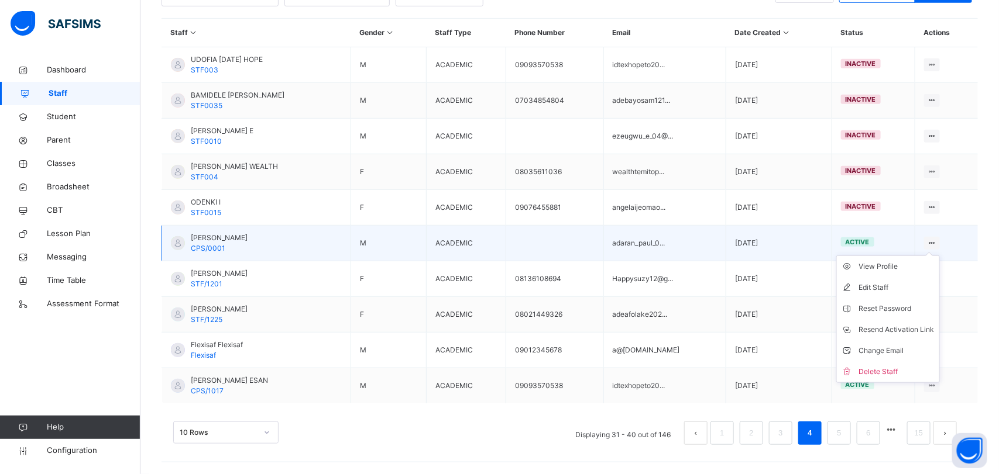
click at [939, 243] on div at bounding box center [932, 243] width 16 height 13
click at [887, 271] on div "View Profile" at bounding box center [896, 267] width 75 height 12
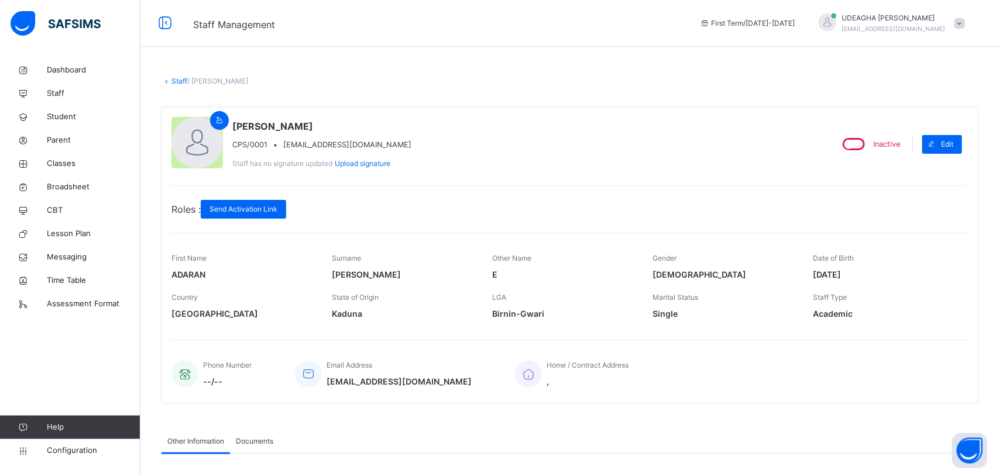
click at [174, 78] on link "Staff" at bounding box center [179, 81] width 16 height 9
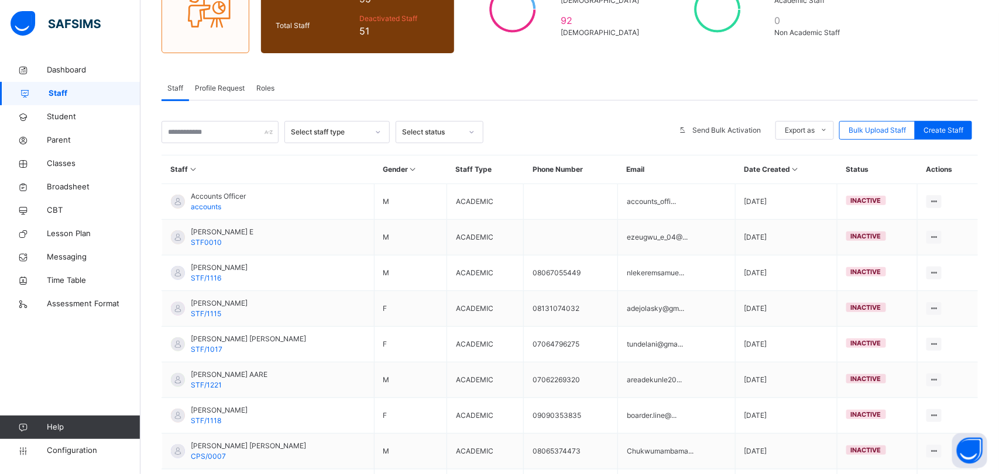
scroll to position [275, 0]
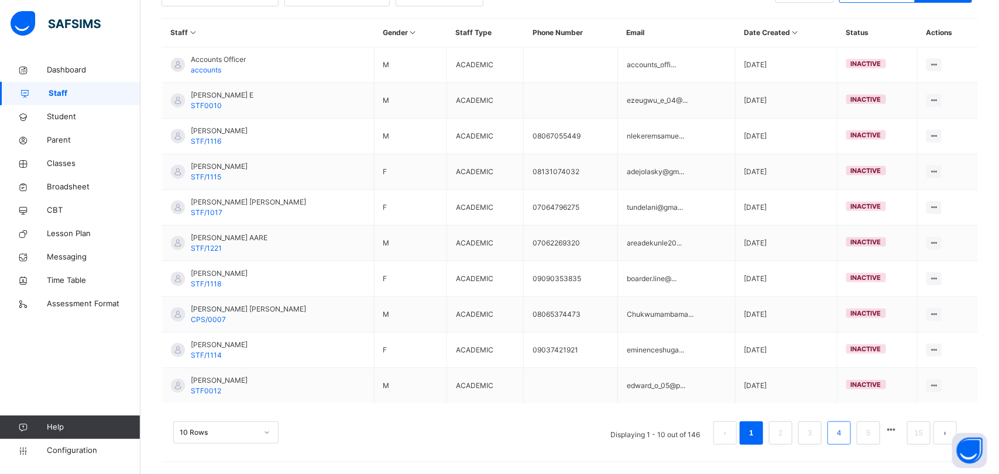
click at [843, 438] on link "4" at bounding box center [838, 433] width 11 height 15
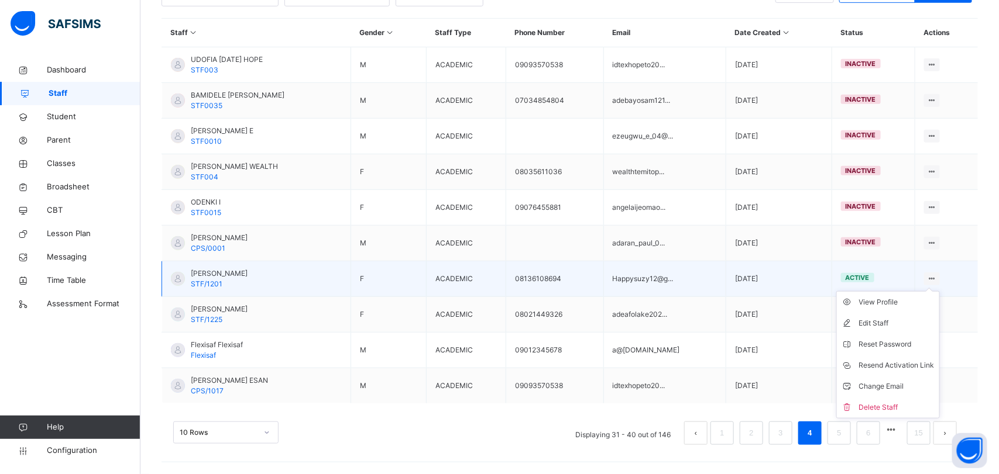
click at [938, 291] on ul "View Profile Edit Staff Reset Password Resend Activation Link Change Email Dele…" at bounding box center [888, 355] width 104 height 128
click at [897, 304] on div "View Profile" at bounding box center [896, 303] width 75 height 12
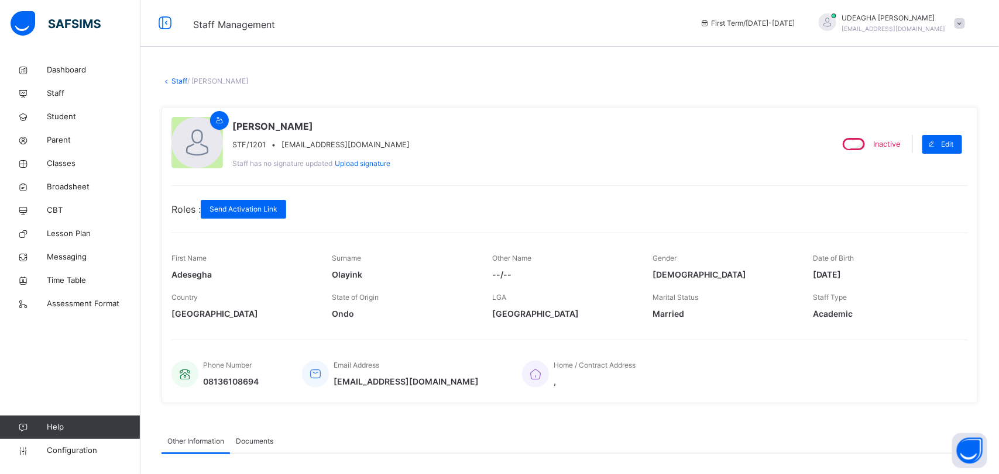
click at [183, 80] on link "Staff" at bounding box center [179, 81] width 16 height 9
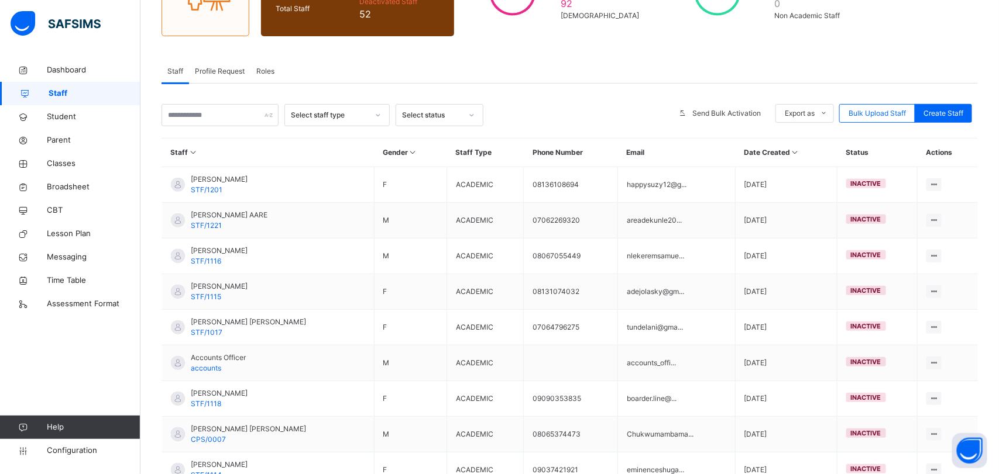
scroll to position [275, 0]
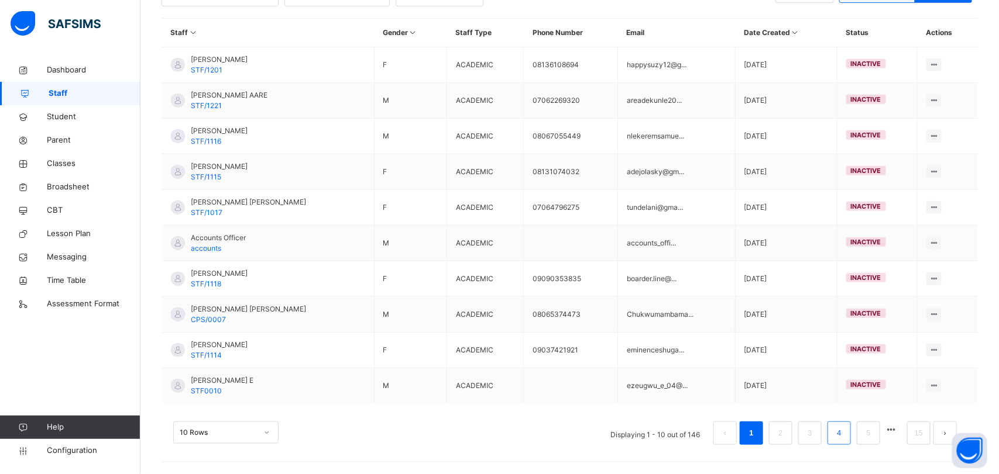
click at [840, 435] on link "4" at bounding box center [838, 433] width 11 height 15
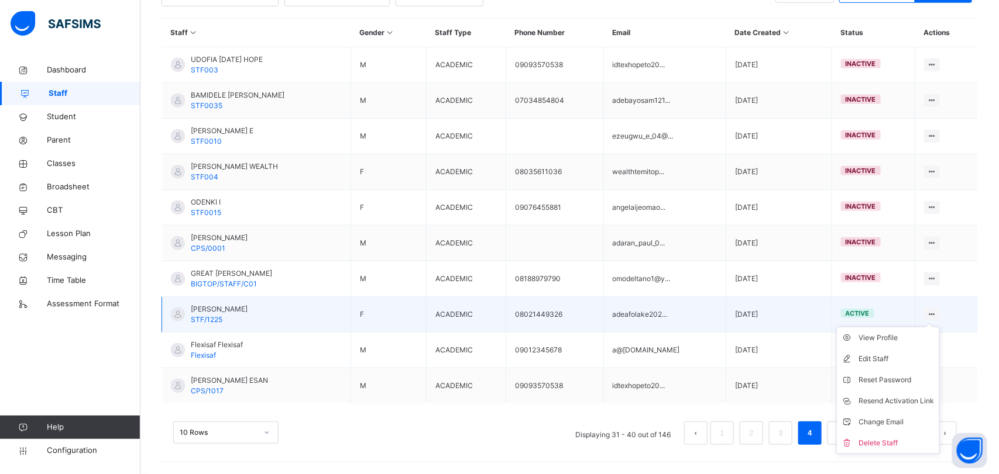
click at [939, 320] on div at bounding box center [932, 314] width 16 height 13
click at [899, 367] on li "Edit Staff" at bounding box center [888, 359] width 102 height 21
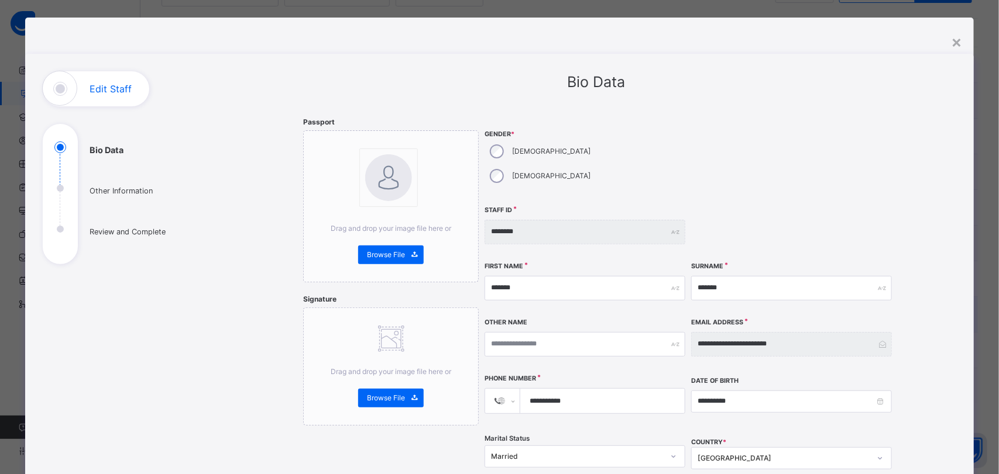
scroll to position [0, 0]
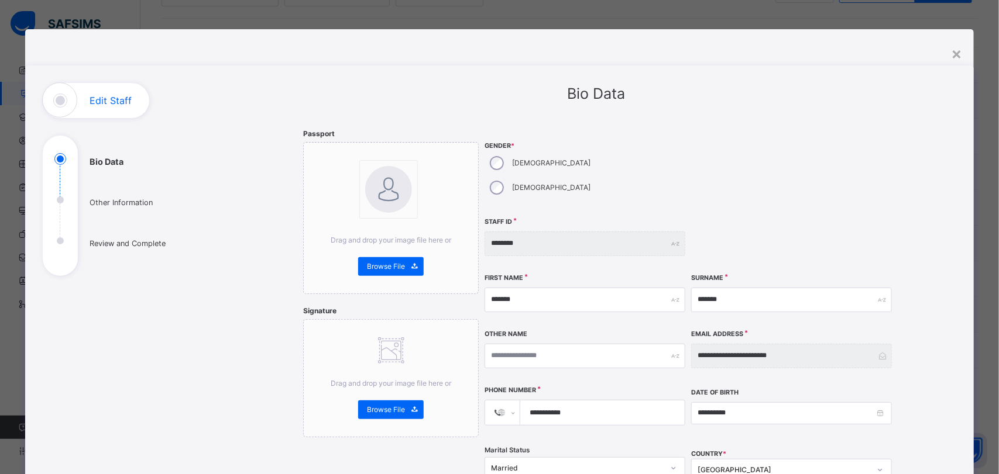
click at [967, 51] on div "**********" at bounding box center [499, 428] width 949 height 798
click at [955, 51] on div "×" at bounding box center [956, 53] width 11 height 25
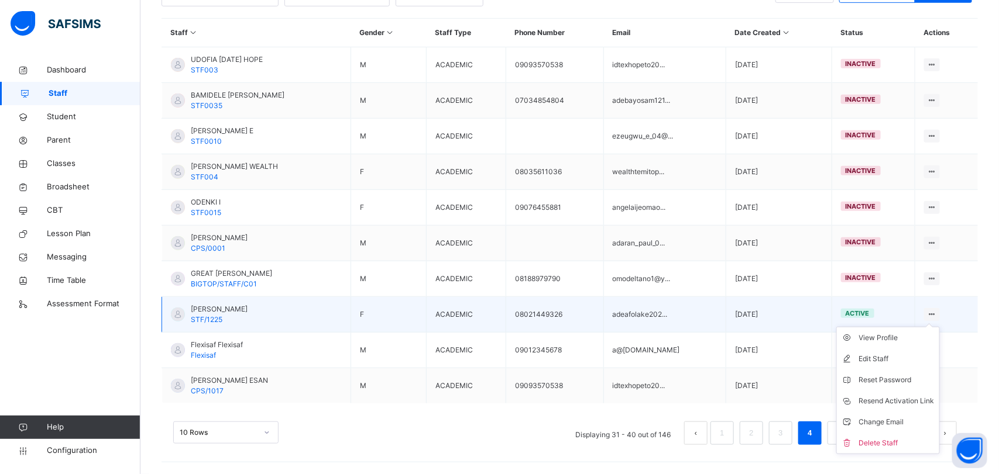
click at [934, 314] on icon at bounding box center [932, 314] width 10 height 9
click at [895, 338] on div "View Profile" at bounding box center [896, 338] width 75 height 12
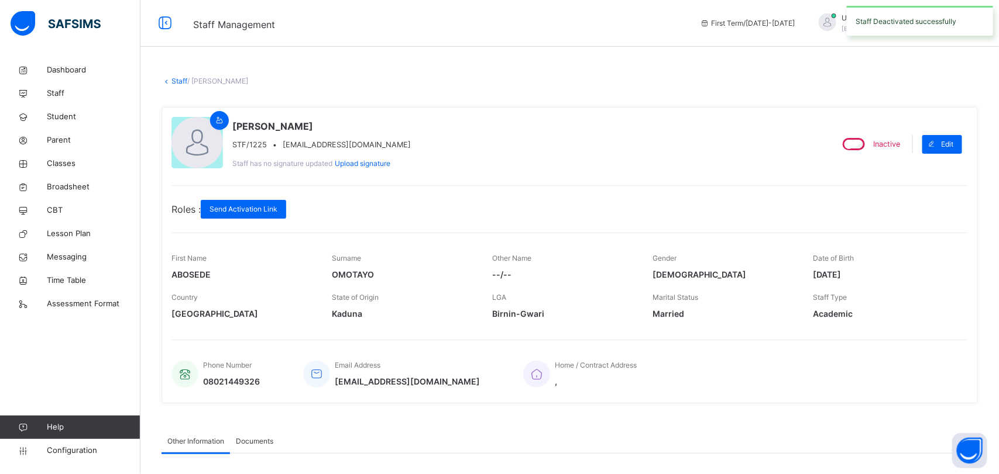
click at [177, 81] on link "Staff" at bounding box center [179, 81] width 16 height 9
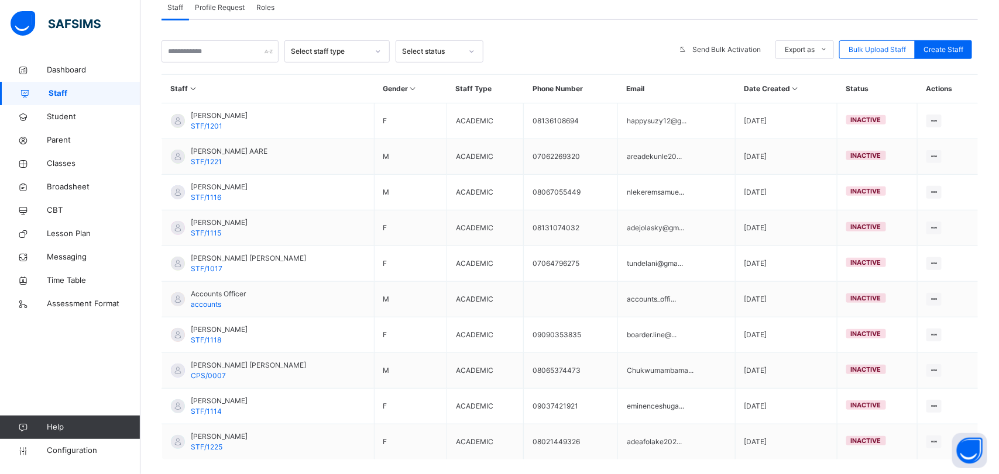
scroll to position [275, 0]
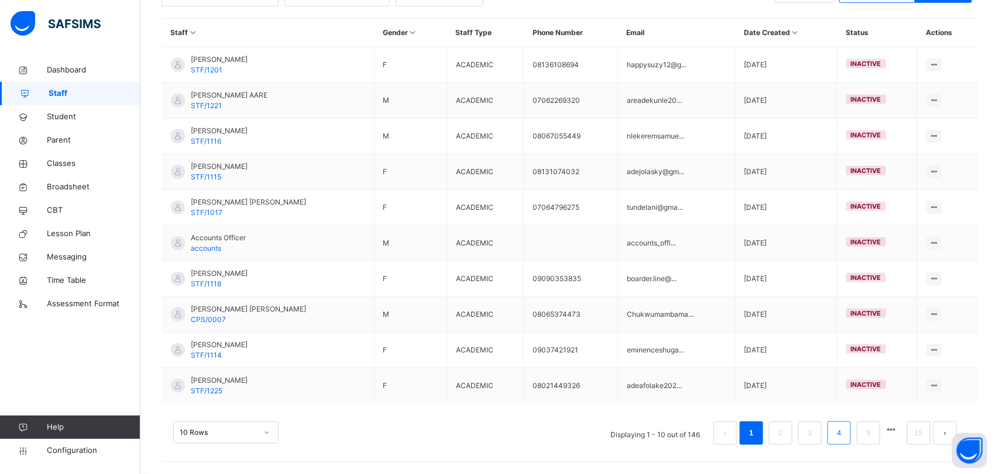
click at [840, 436] on link "4" at bounding box center [838, 433] width 11 height 15
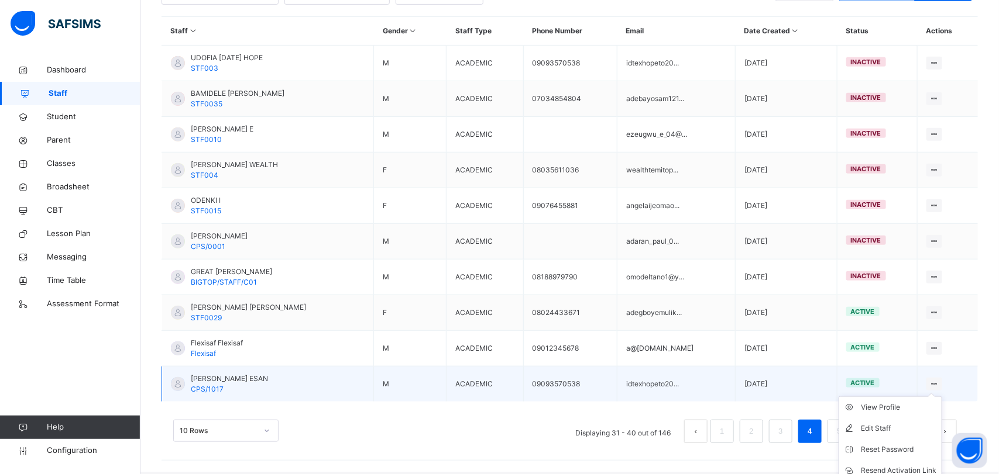
click at [937, 397] on ul "View Profile Edit Staff Reset Password Resend Activation Link Change Email Dele…" at bounding box center [890, 461] width 104 height 128
click at [908, 411] on div "View Profile" at bounding box center [898, 408] width 75 height 12
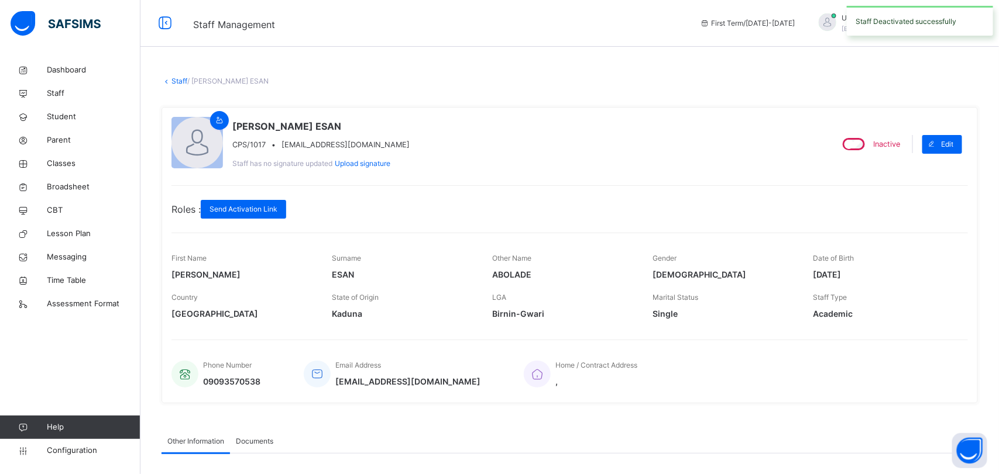
click at [180, 81] on link "Staff" at bounding box center [179, 81] width 16 height 9
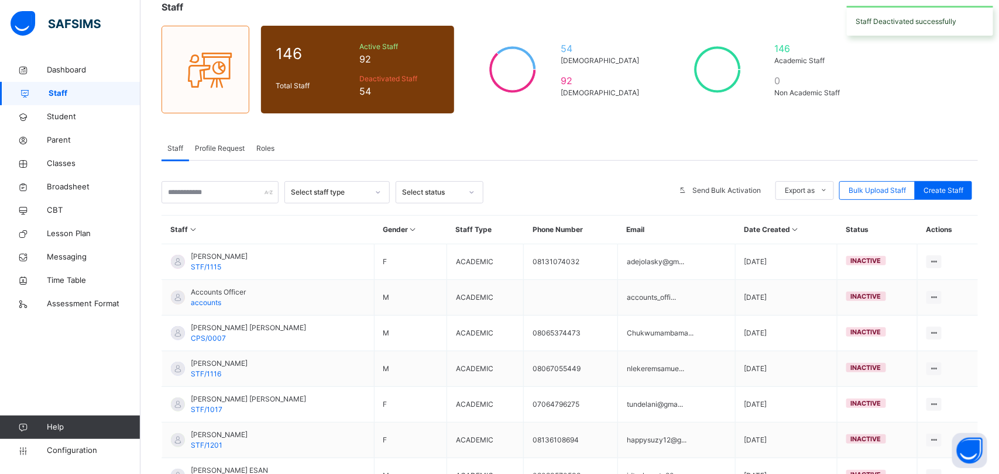
scroll to position [275, 0]
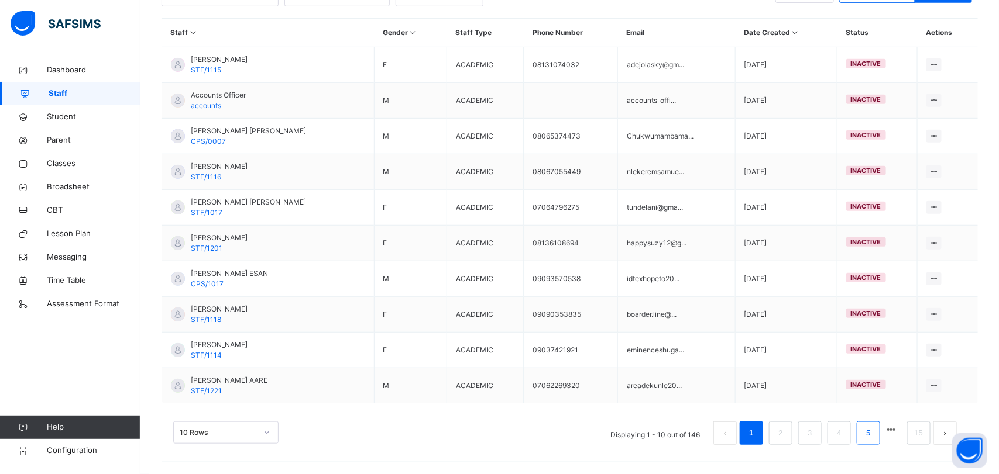
click at [869, 436] on link "5" at bounding box center [867, 433] width 11 height 15
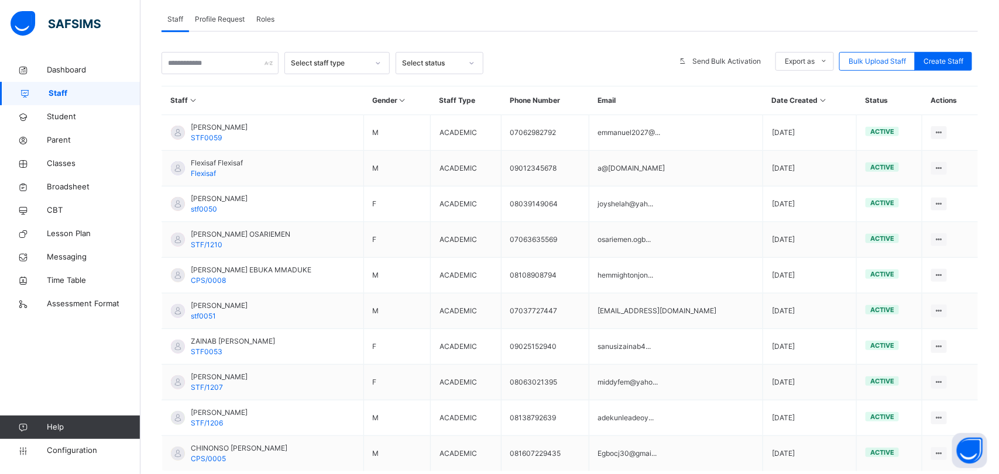
scroll to position [208, 0]
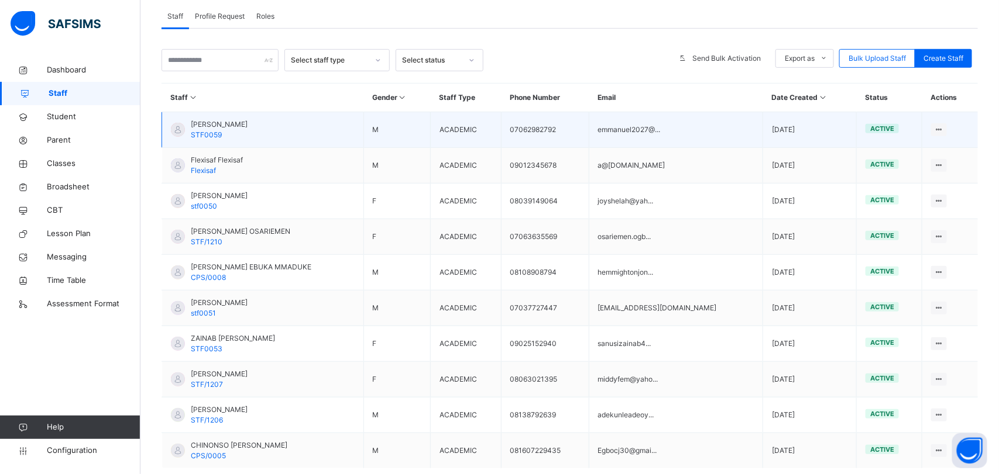
click at [951, 133] on td "View Profile Edit Staff Reset Password Resend Activation Link Change Email Dele…" at bounding box center [950, 130] width 56 height 36
click at [936, 129] on icon at bounding box center [939, 129] width 10 height 9
click at [904, 156] on div "View Profile" at bounding box center [903, 153] width 75 height 12
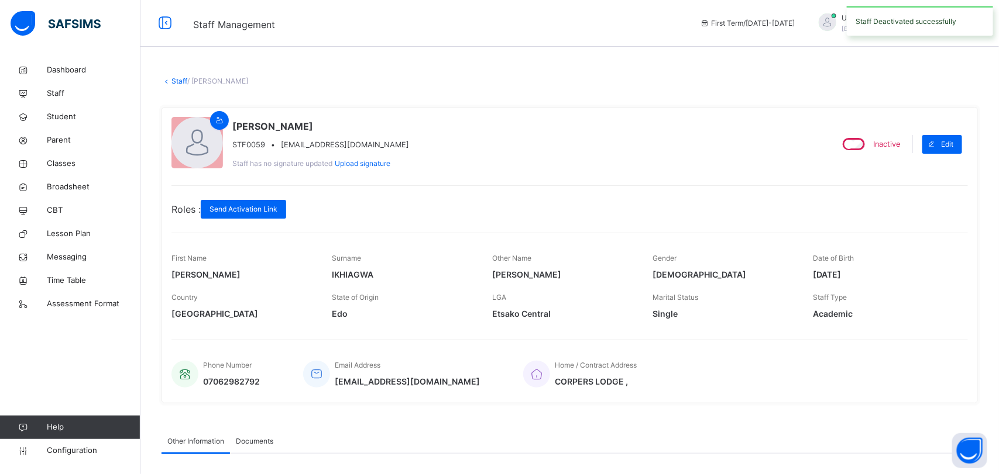
click at [177, 80] on link "Staff" at bounding box center [179, 81] width 16 height 9
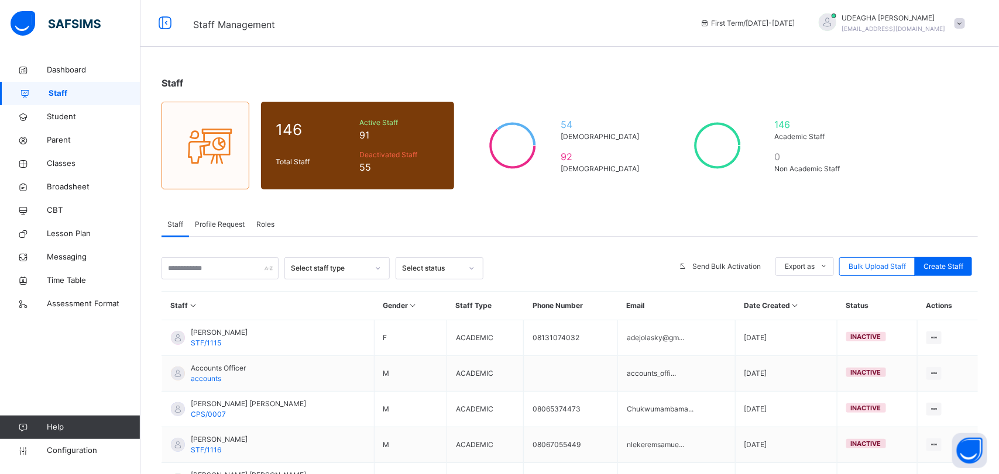
scroll to position [275, 0]
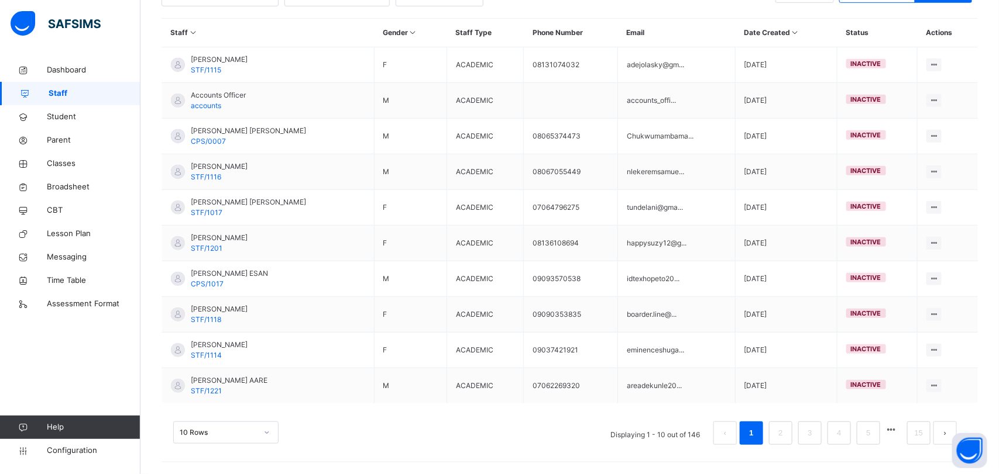
click at [884, 433] on li at bounding box center [891, 430] width 16 height 16
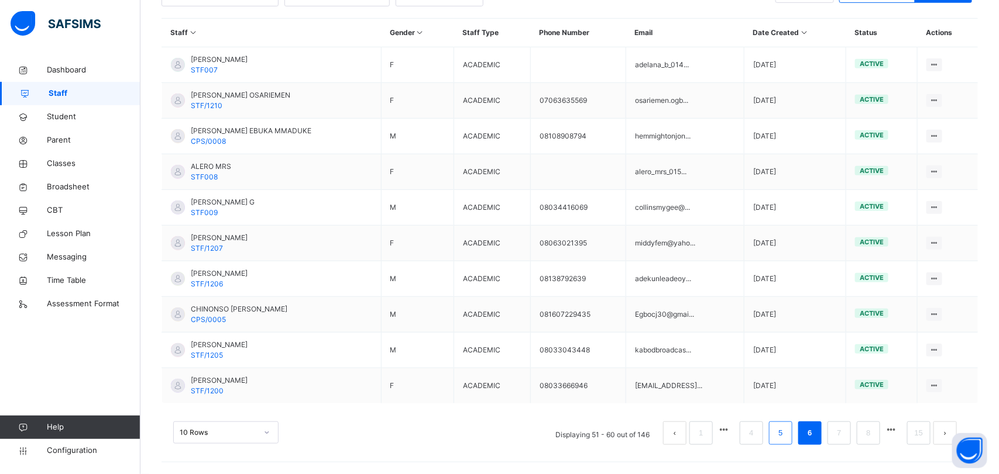
click at [780, 435] on link "5" at bounding box center [779, 433] width 11 height 15
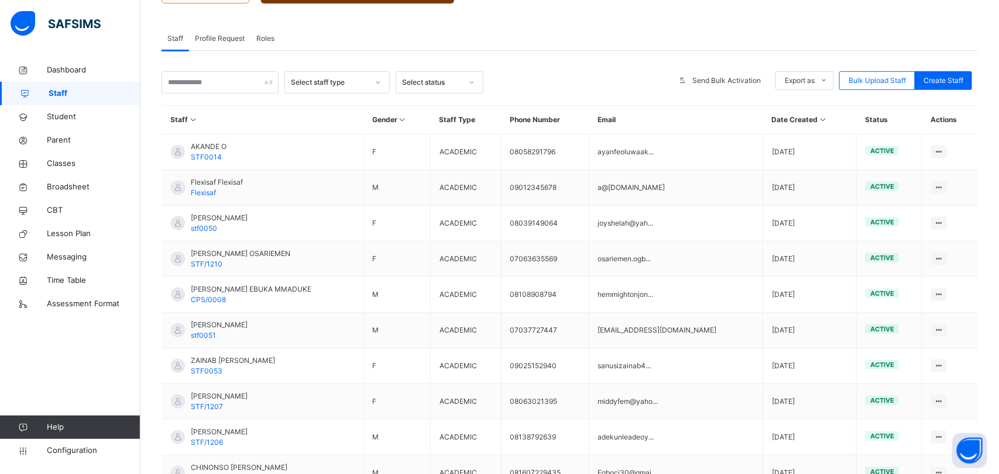
scroll to position [190, 0]
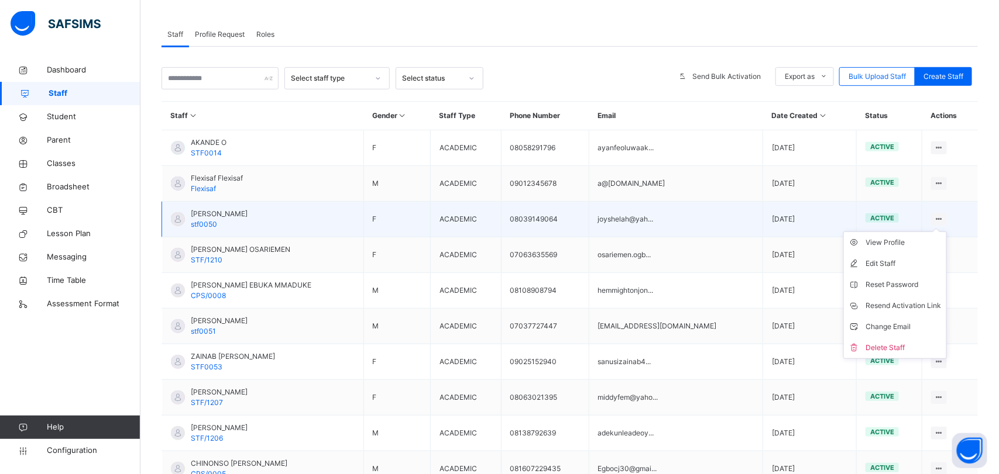
click at [939, 218] on icon at bounding box center [939, 219] width 10 height 9
click at [903, 245] on div "View Profile" at bounding box center [903, 243] width 75 height 12
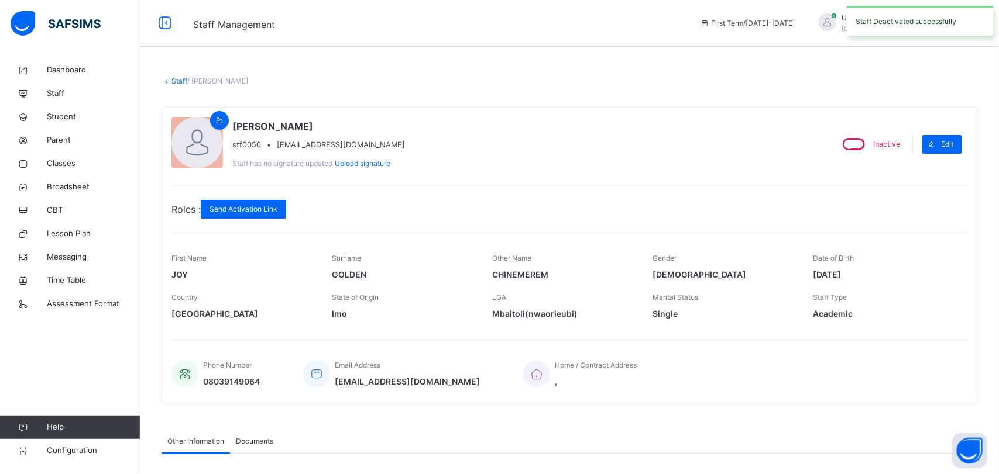
click at [180, 79] on link "Staff" at bounding box center [179, 81] width 16 height 9
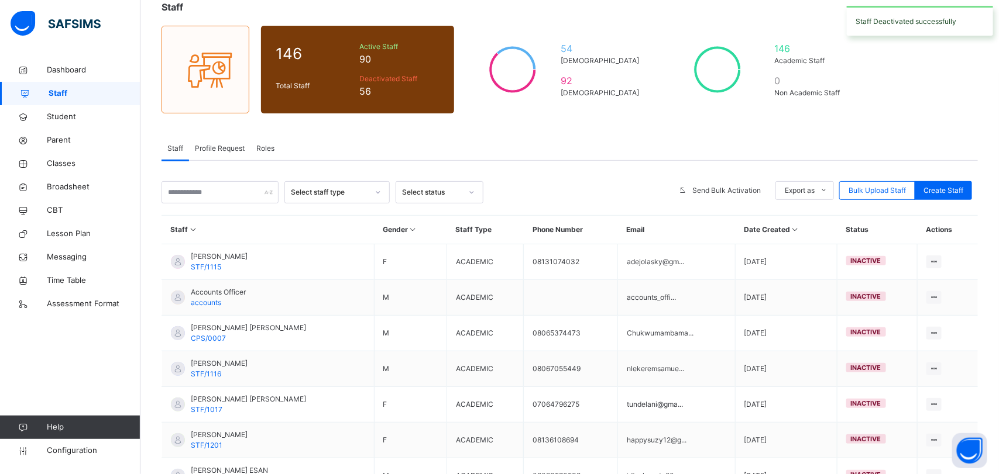
scroll to position [275, 0]
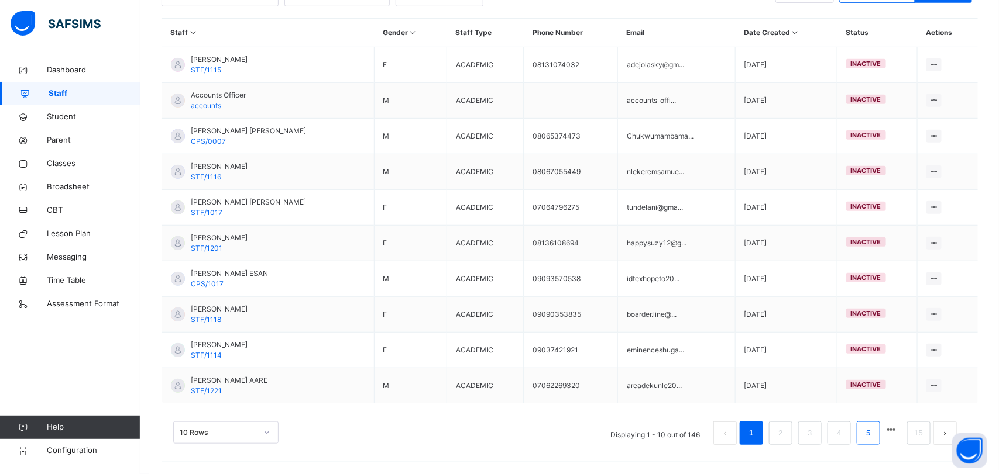
click at [868, 436] on link "5" at bounding box center [867, 433] width 11 height 15
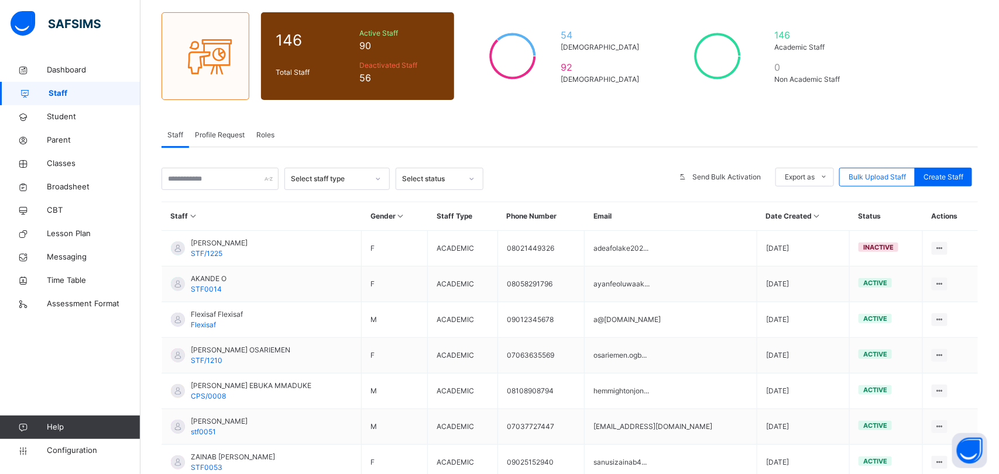
scroll to position [0, 0]
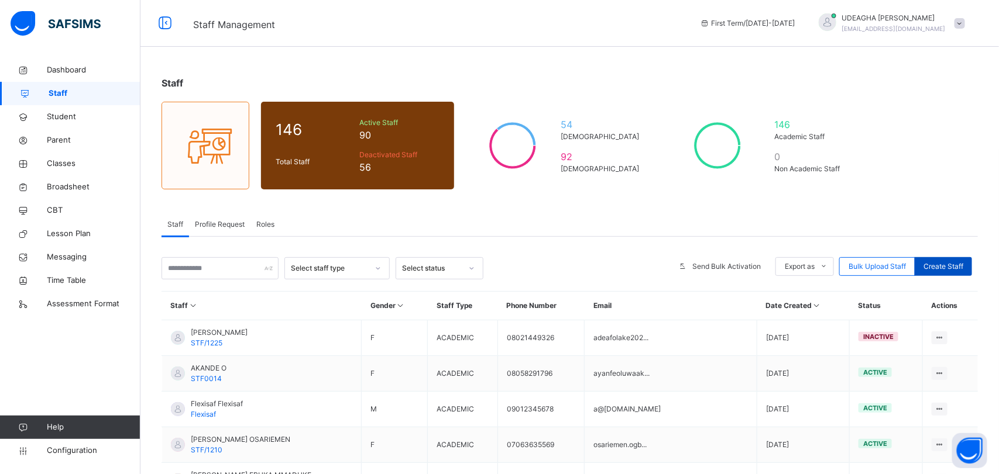
click at [958, 274] on div "Create Staff" at bounding box center [942, 266] width 57 height 19
select select "**"
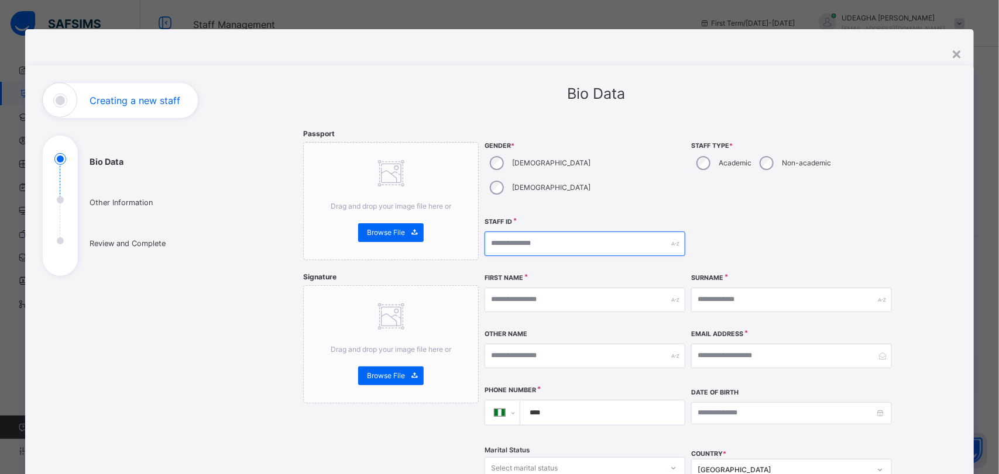
click at [610, 232] on input "text" at bounding box center [584, 244] width 201 height 25
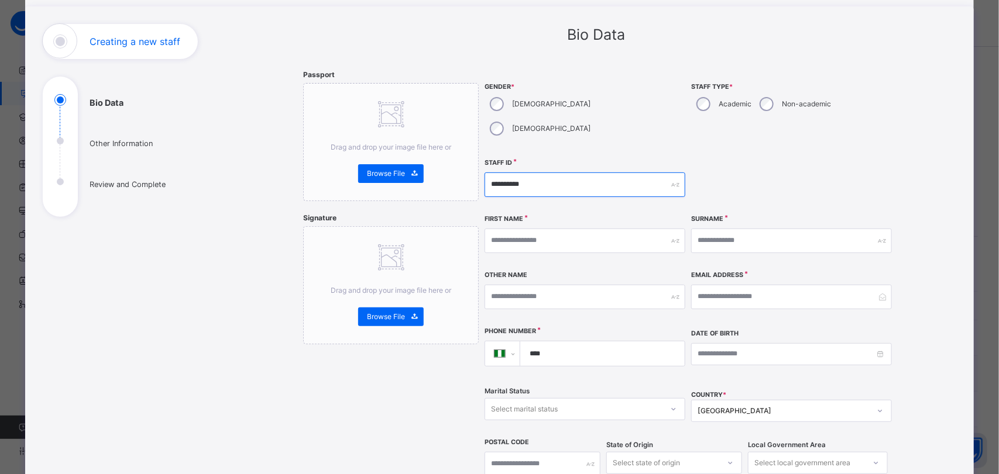
type input "**********"
click at [522, 229] on input "text" at bounding box center [584, 241] width 201 height 25
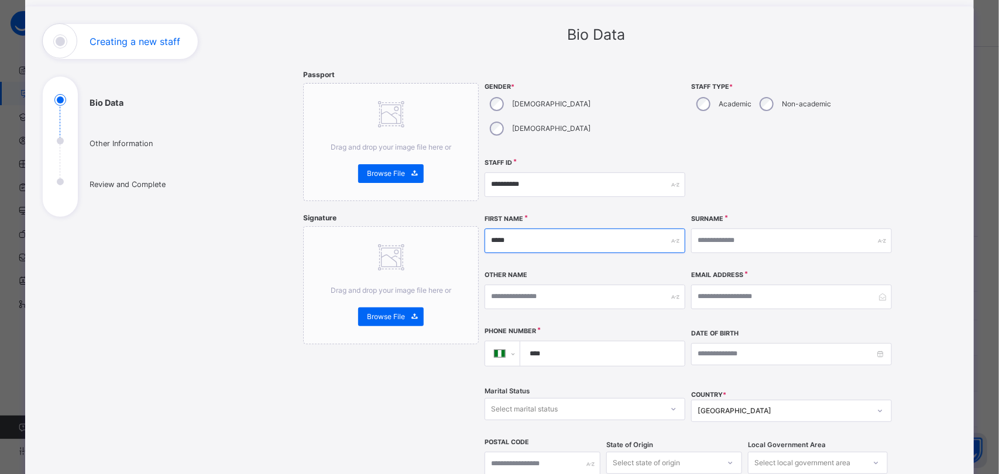
type input "*****"
click at [761, 229] on input "text" at bounding box center [791, 241] width 201 height 25
type input "*********"
click at [618, 285] on input "text" at bounding box center [584, 297] width 201 height 25
type input "*******"
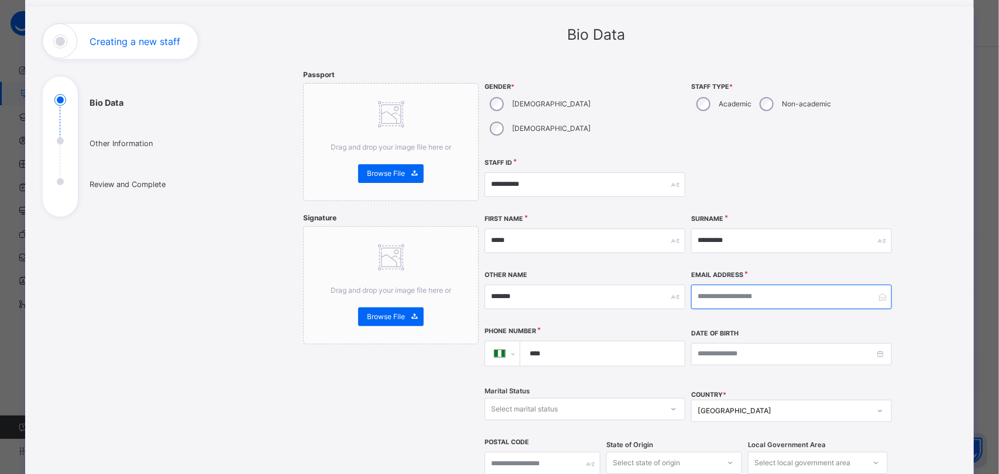
click at [746, 285] on input "email" at bounding box center [791, 297] width 201 height 25
type input "**********"
click at [588, 342] on input "****" at bounding box center [599, 354] width 155 height 25
type input "**********"
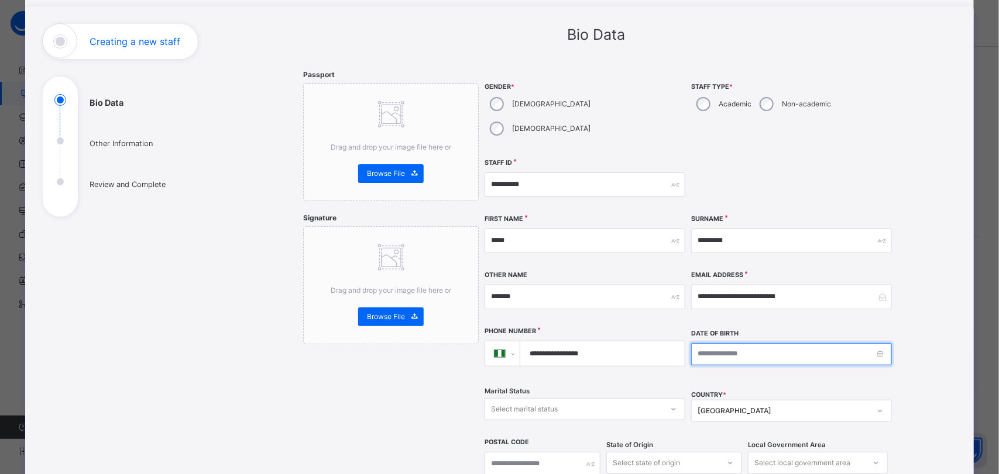
click at [725, 343] on input at bounding box center [791, 354] width 201 height 22
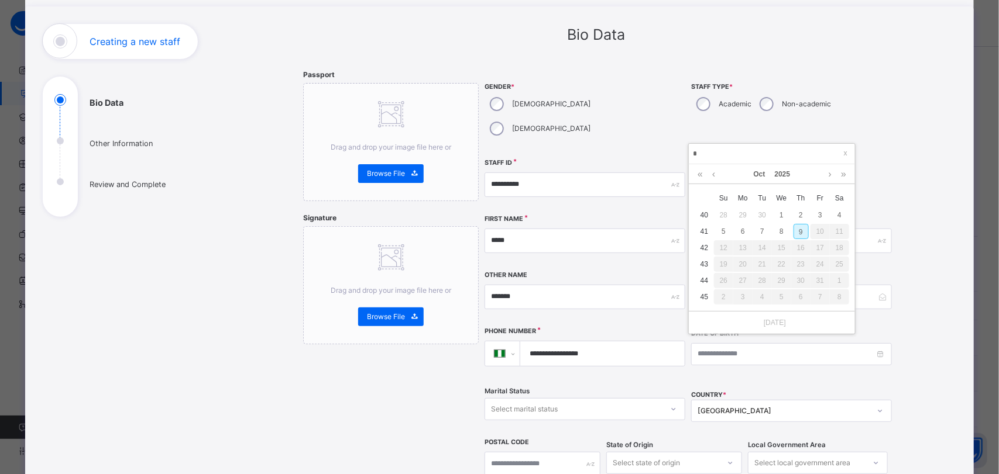
type input "**"
type input "**********"
click at [905, 146] on div "**********" at bounding box center [596, 361] width 721 height 674
type input "**********"
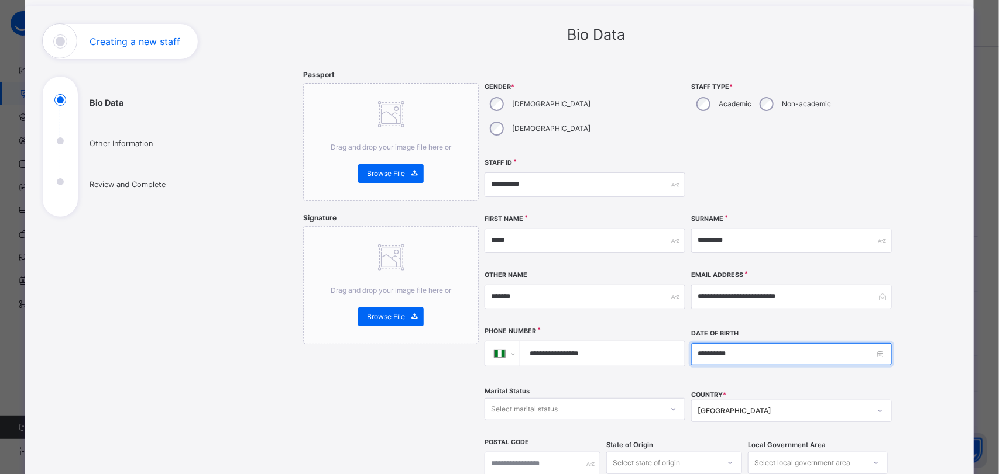
click at [760, 343] on input "**********" at bounding box center [791, 354] width 201 height 22
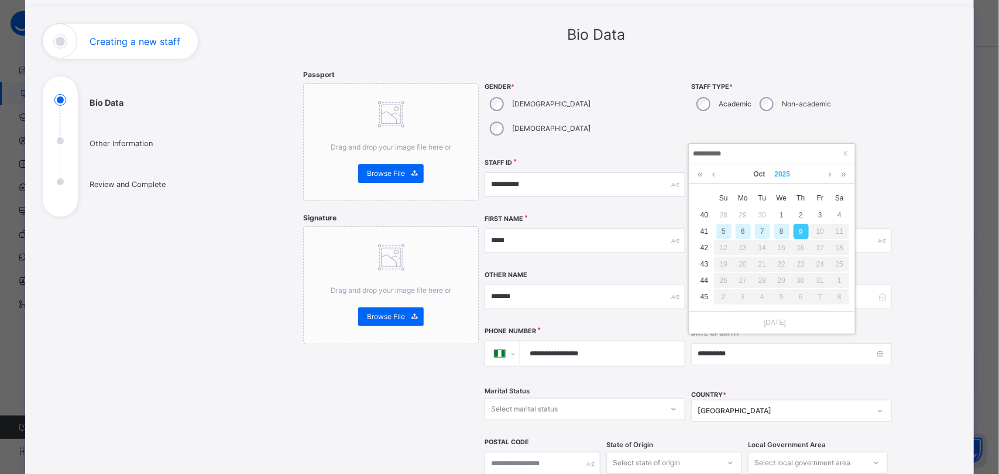
click at [795, 170] on link "2025" at bounding box center [782, 174] width 25 height 20
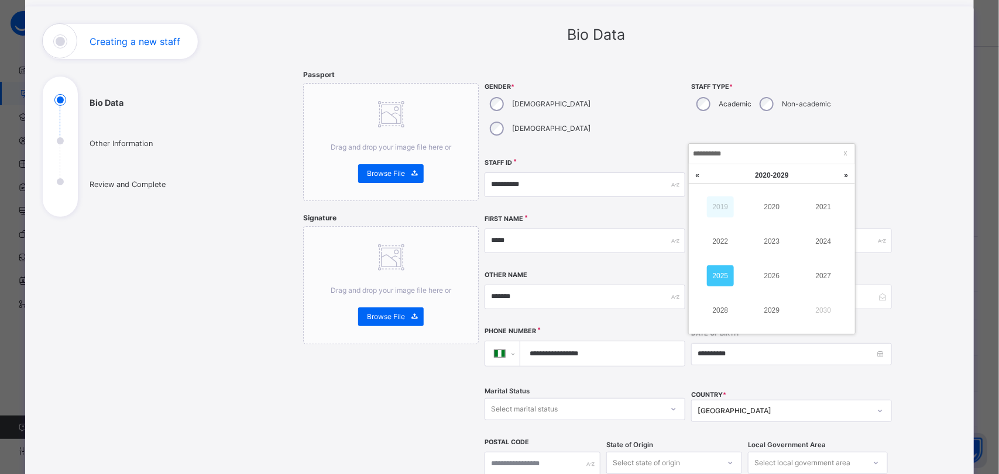
click at [727, 208] on link "2019" at bounding box center [720, 207] width 27 height 21
click at [722, 201] on link "2009" at bounding box center [720, 207] width 27 height 21
click at [724, 206] on link "1999" at bounding box center [720, 207] width 27 height 21
click at [777, 277] on link "1996" at bounding box center [771, 276] width 27 height 21
click at [762, 173] on link "Oct" at bounding box center [759, 174] width 21 height 20
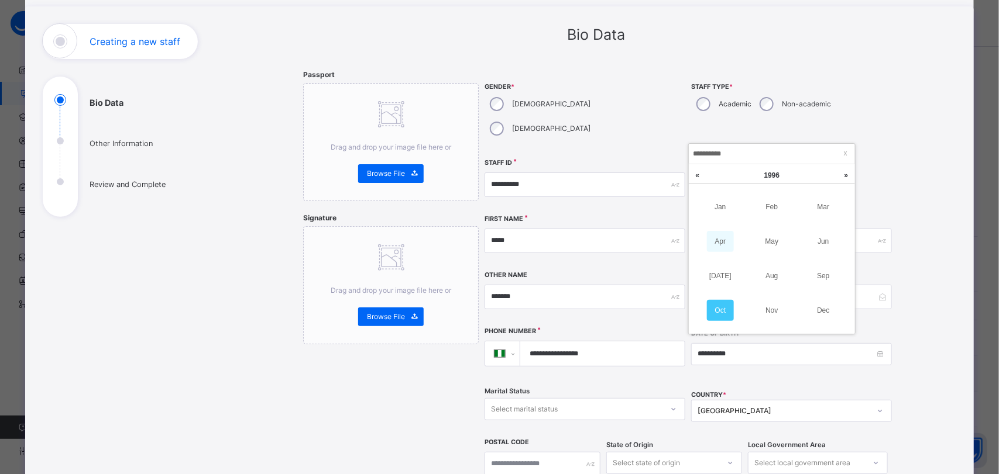
click at [721, 238] on link "Apr" at bounding box center [720, 241] width 27 height 21
click at [819, 214] on div "5" at bounding box center [820, 215] width 15 height 15
type input "**********"
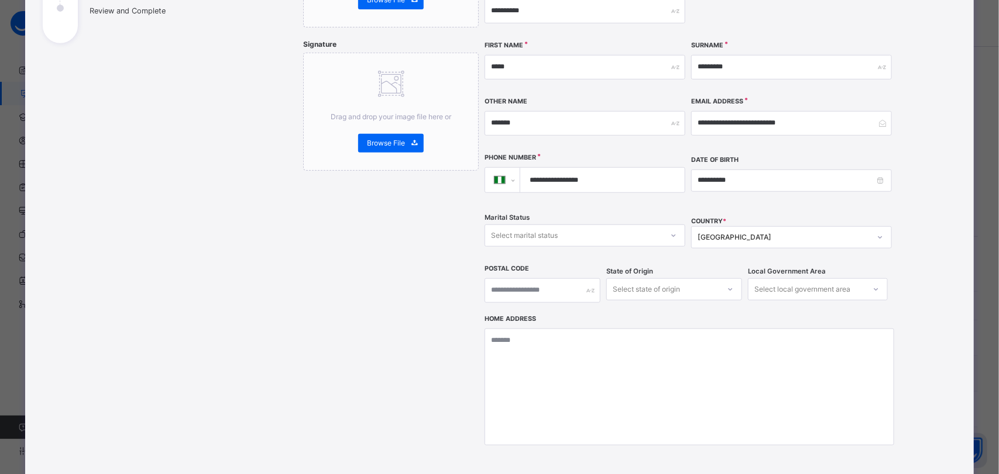
scroll to position [234, 0]
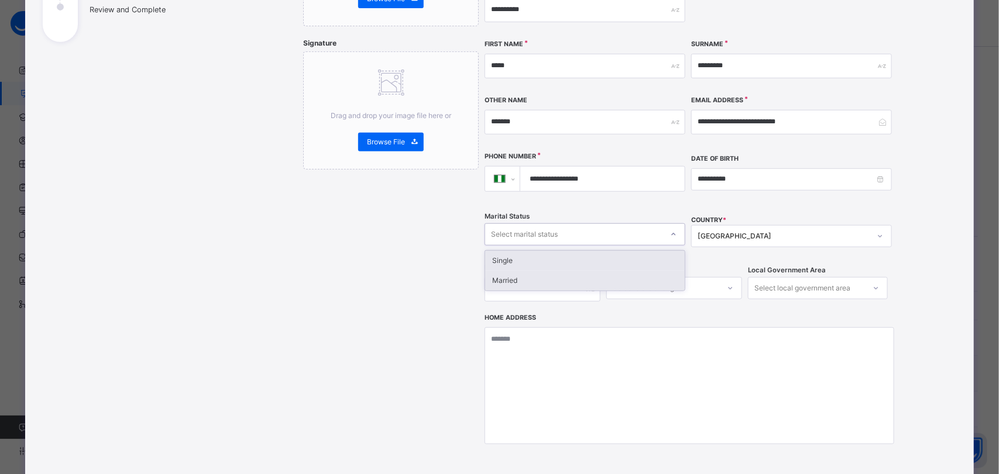
click at [548, 271] on div "Married" at bounding box center [584, 281] width 199 height 20
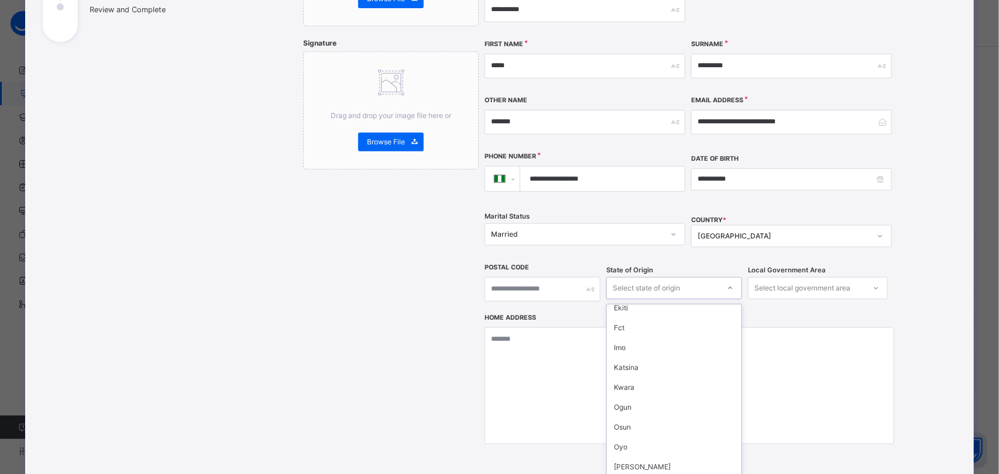
scroll to position [117, 0]
click at [636, 407] on div "Osun" at bounding box center [674, 417] width 135 height 20
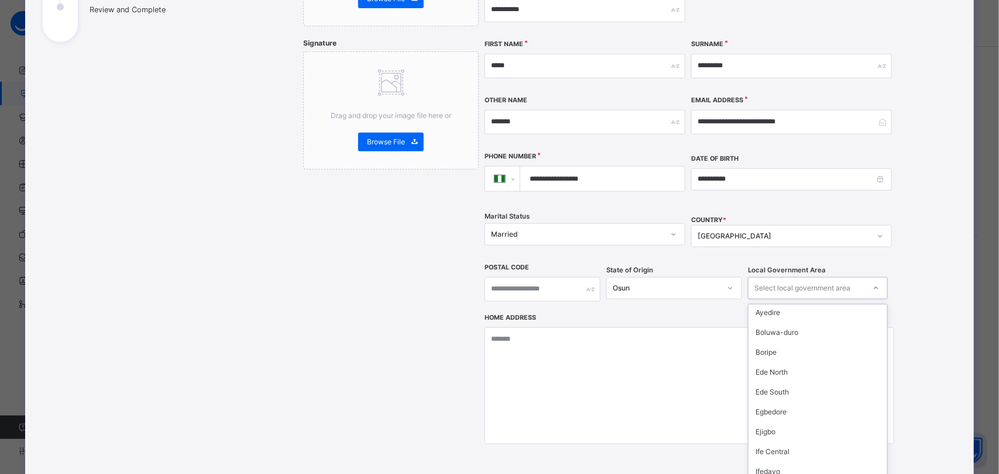
scroll to position [75, 0]
click at [797, 349] on div "Ede North" at bounding box center [817, 359] width 139 height 20
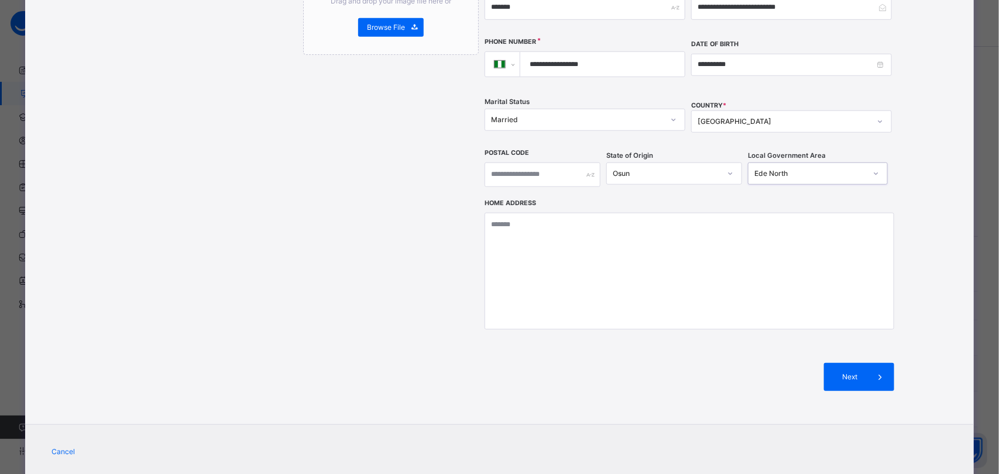
scroll to position [358, 0]
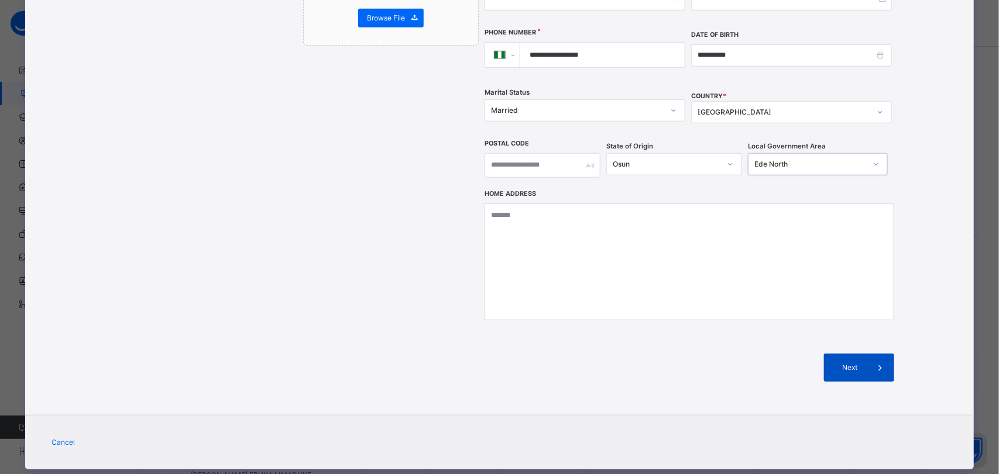
click at [866, 354] on span at bounding box center [880, 368] width 28 height 28
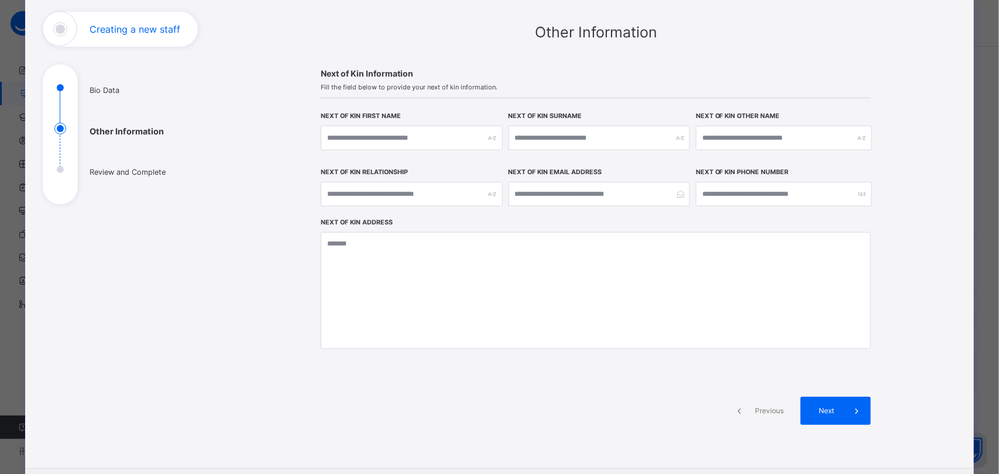
scroll to position [149, 0]
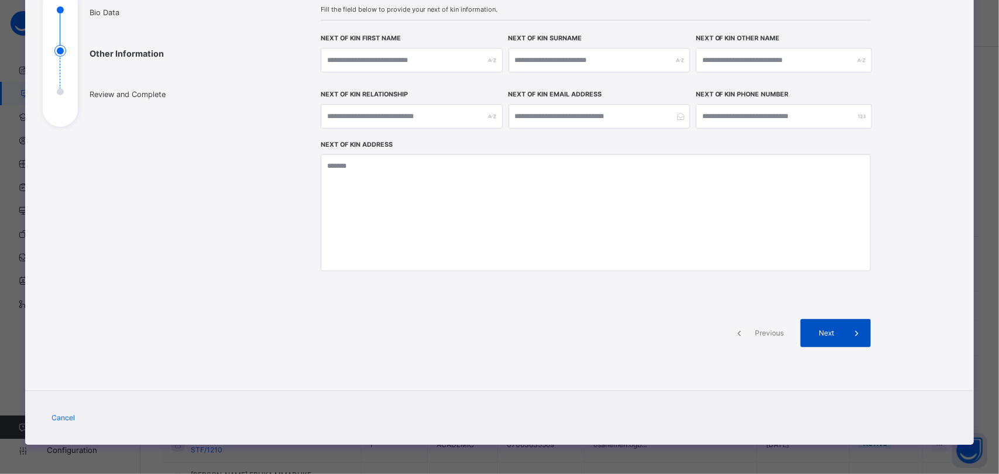
click at [832, 340] on div "Next" at bounding box center [835, 333] width 70 height 28
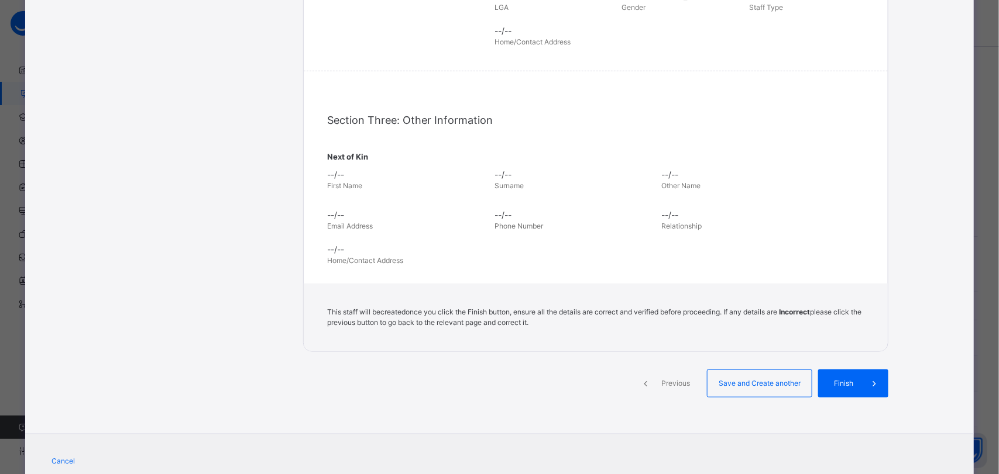
scroll to position [355, 0]
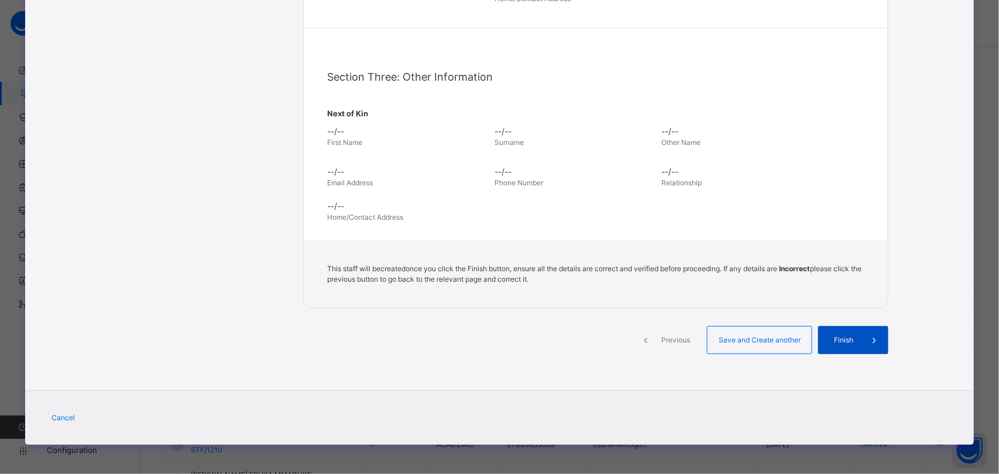
click at [860, 342] on span at bounding box center [874, 340] width 28 height 28
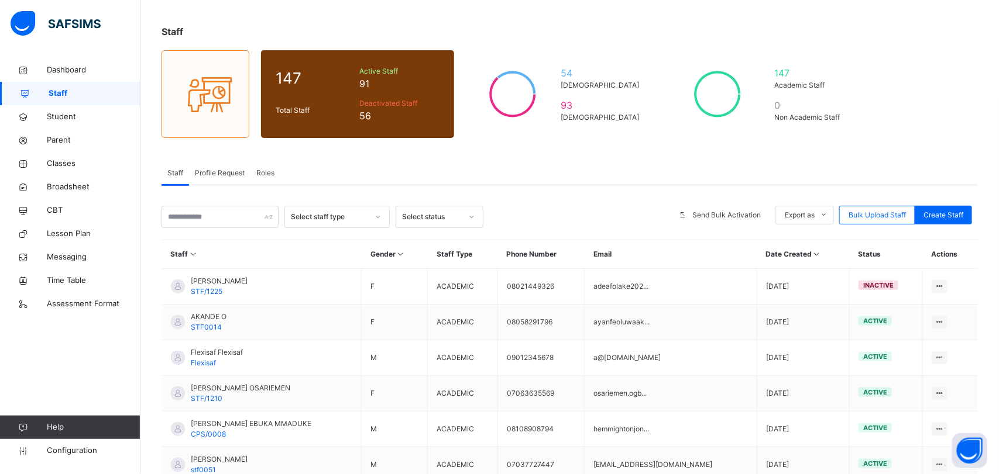
scroll to position [0, 0]
